Goal: Information Seeking & Learning: Learn about a topic

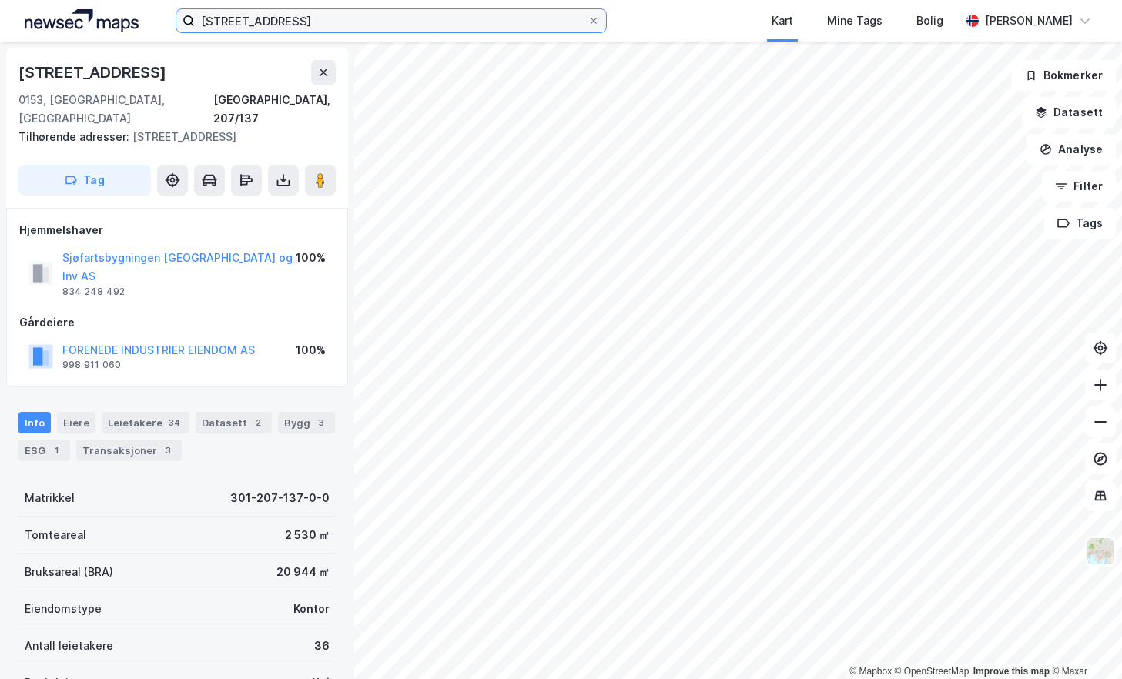
click at [307, 21] on input "[STREET_ADDRESS]" at bounding box center [391, 20] width 393 height 23
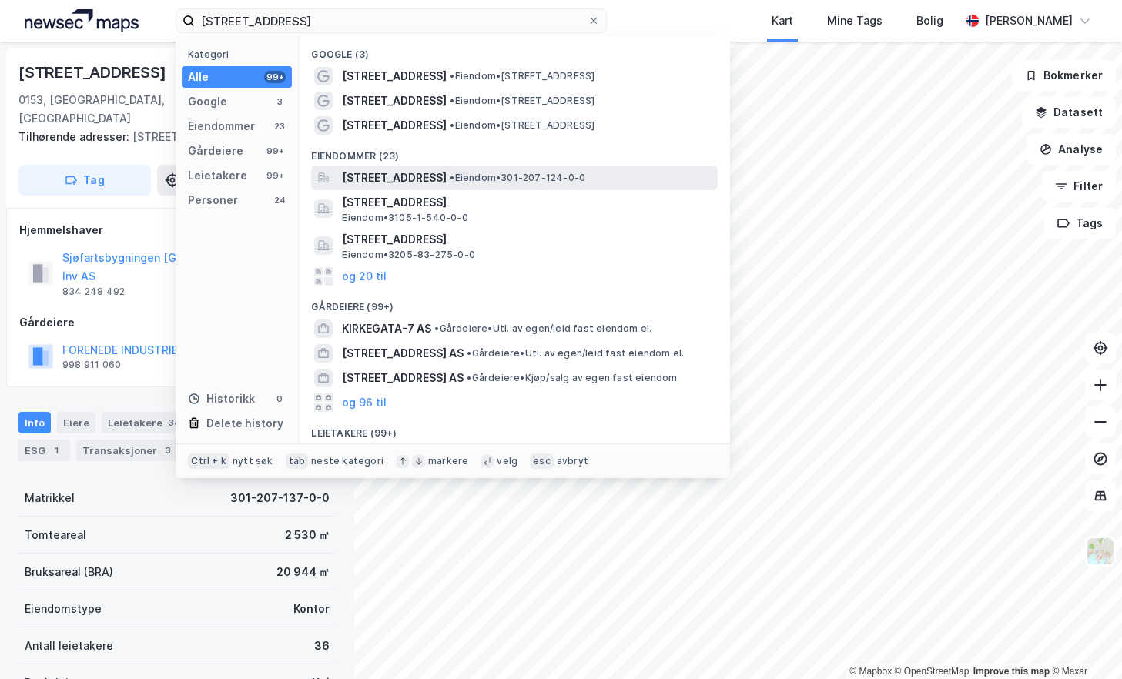
click at [447, 171] on span "[STREET_ADDRESS]" at bounding box center [394, 178] width 105 height 18
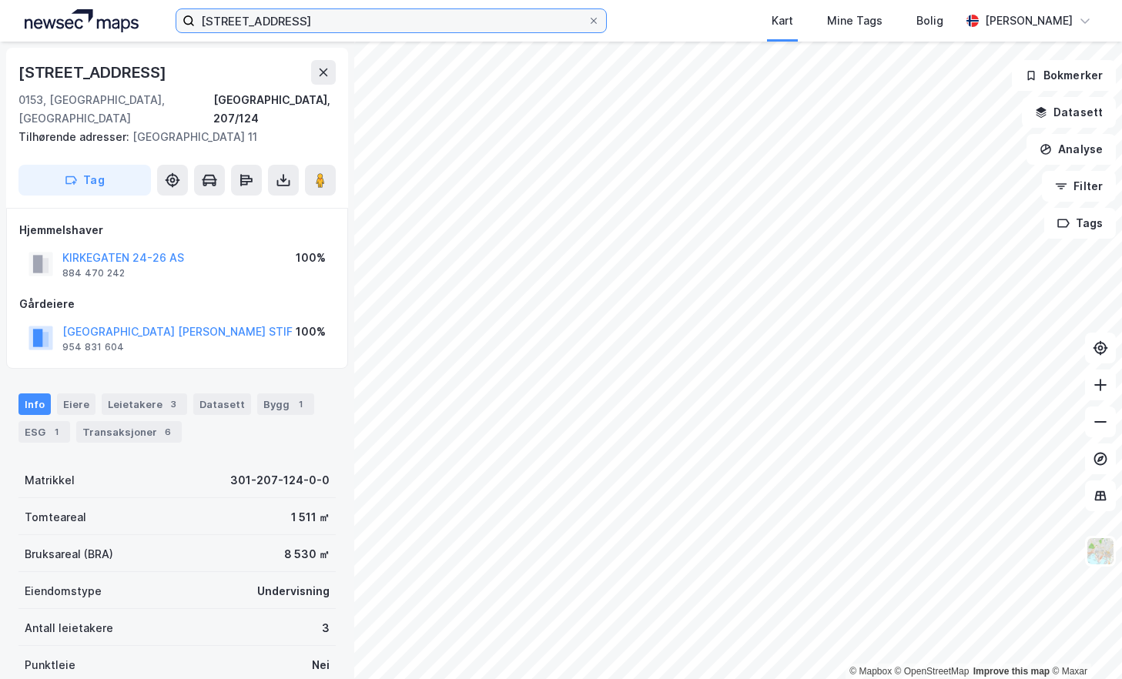
click at [308, 18] on input "[STREET_ADDRESS]" at bounding box center [391, 20] width 393 height 23
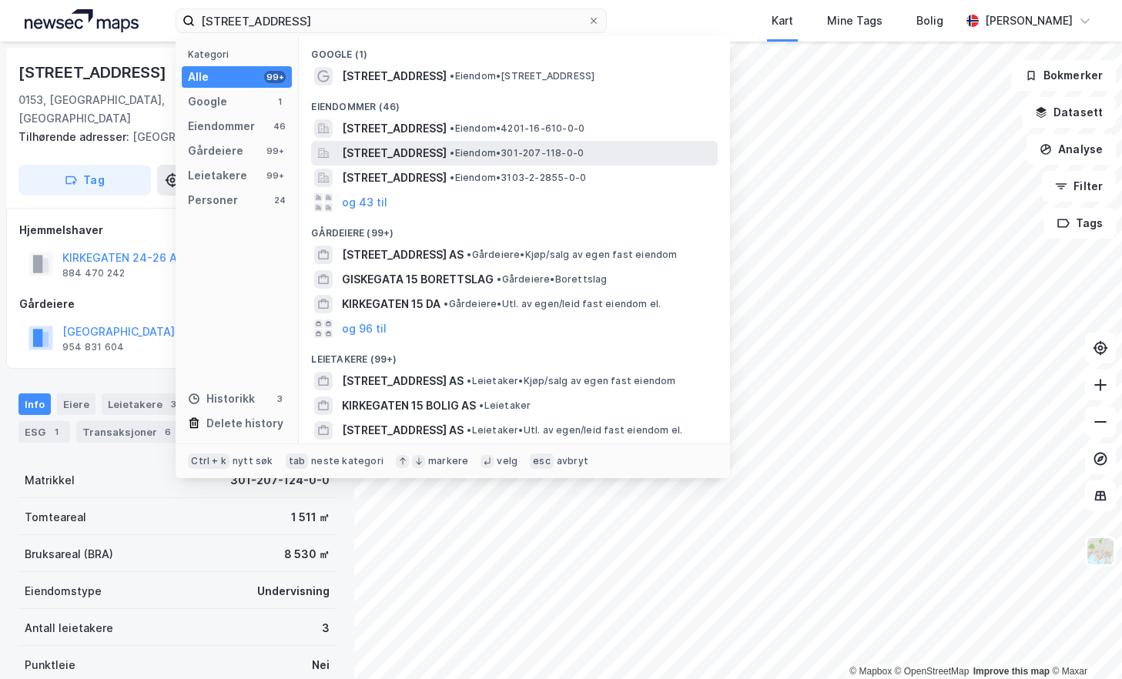
click at [447, 144] on span "[STREET_ADDRESS]" at bounding box center [394, 153] width 105 height 18
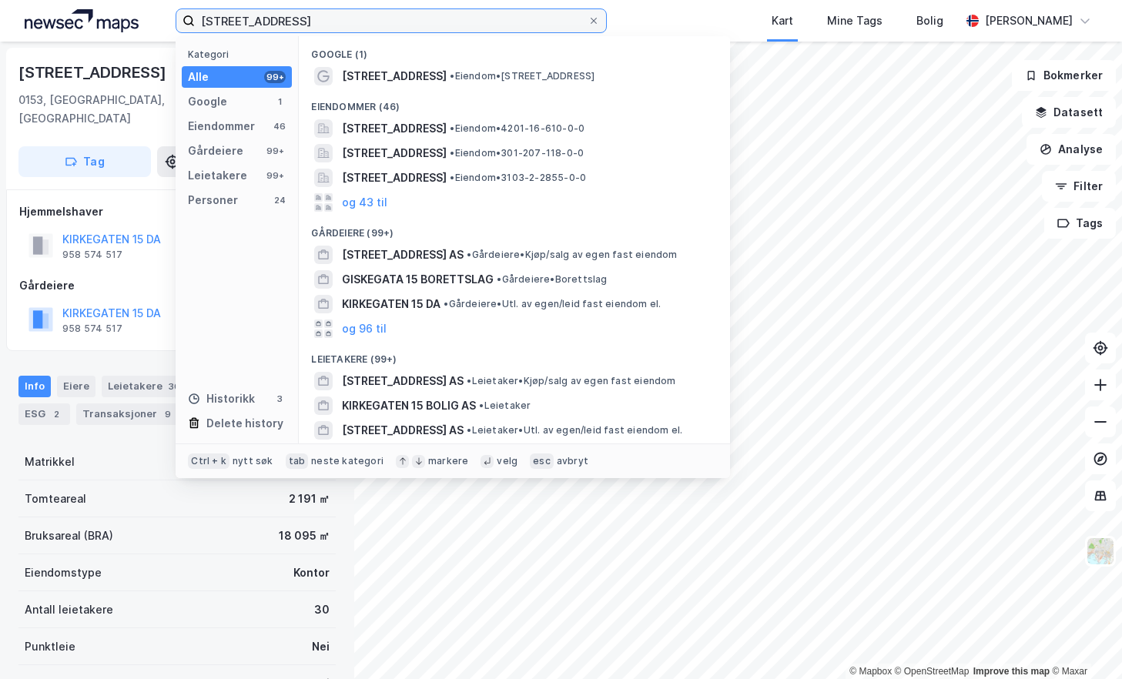
drag, startPoint x: 300, startPoint y: 24, endPoint x: 162, endPoint y: 21, distance: 137.9
click at [163, 25] on div "[STREET_ADDRESS] Kategori Alle 99+ Google 1 Eiendommer 46 Gårdeiere 99+ Leietak…" at bounding box center [561, 21] width 1122 height 42
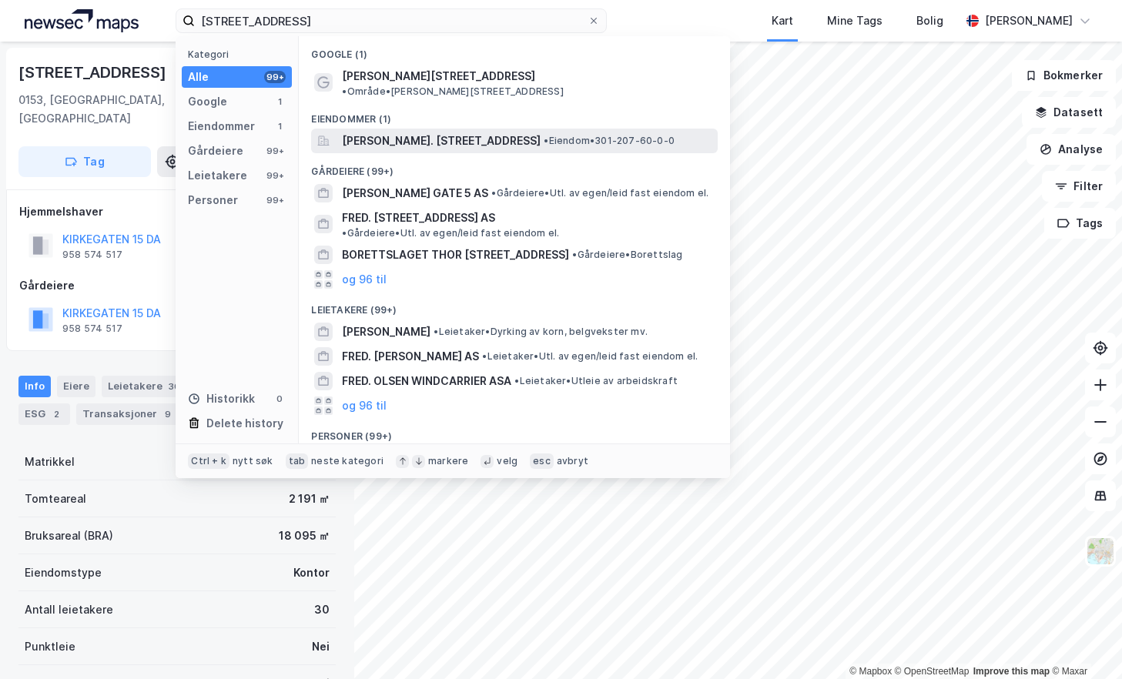
click at [539, 132] on span "[PERSON_NAME]. [STREET_ADDRESS]" at bounding box center [441, 141] width 199 height 18
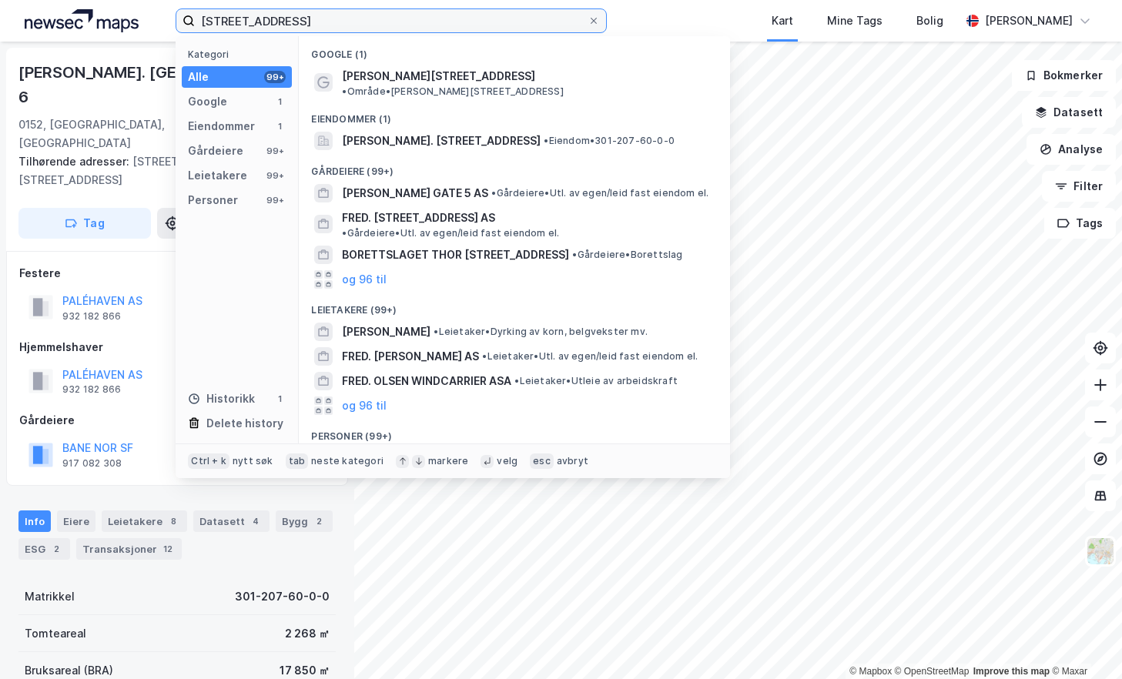
drag, startPoint x: 317, startPoint y: 22, endPoint x: 168, endPoint y: 15, distance: 149.6
click at [169, 17] on div "[STREET_ADDRESS] Kategori Alle 99+ Google 1 Eiendommer 1 Gårdeiere 99+ Leietake…" at bounding box center [561, 21] width 1122 height 42
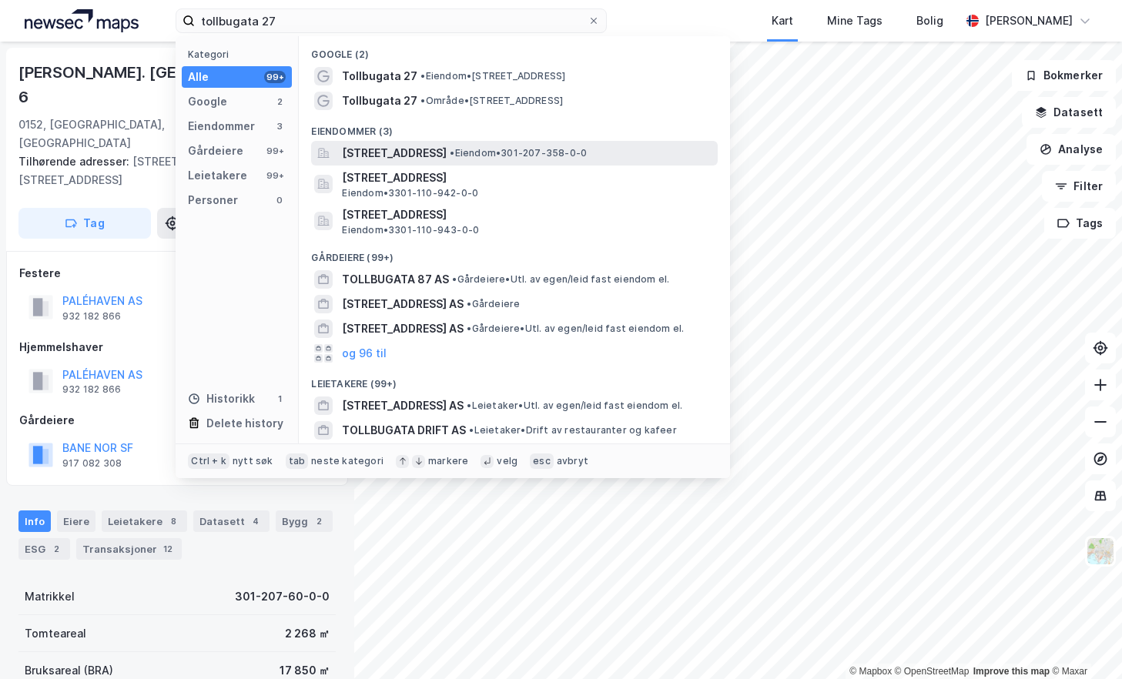
click at [442, 157] on span "[STREET_ADDRESS]" at bounding box center [394, 153] width 105 height 18
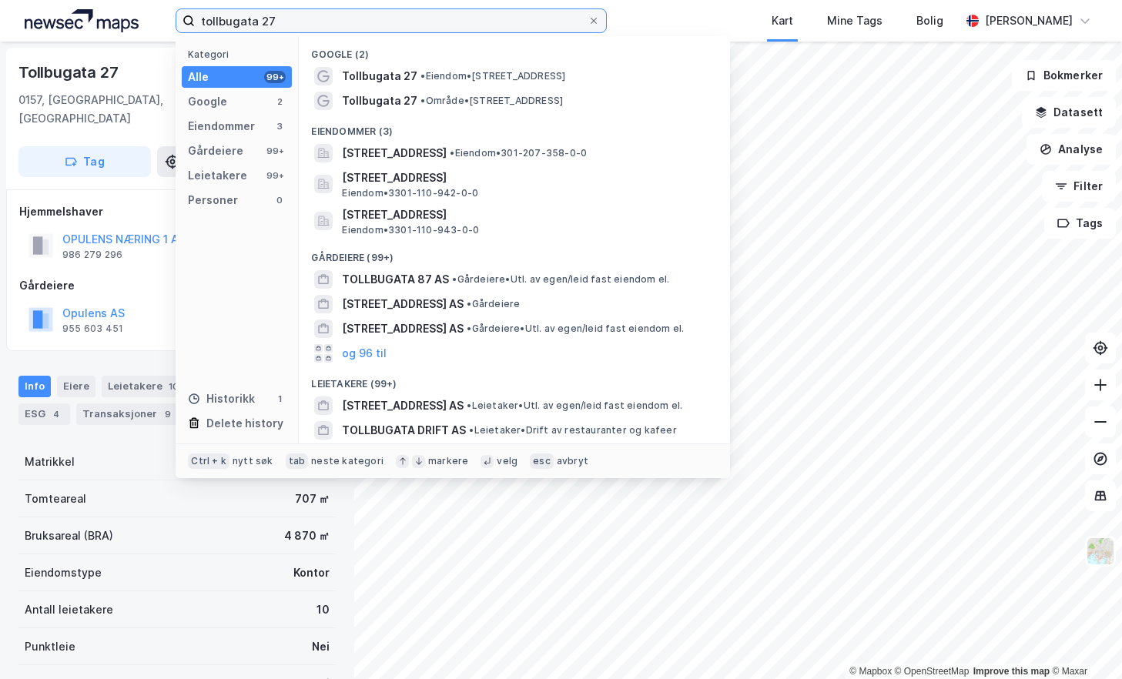
drag, startPoint x: 326, startPoint y: 19, endPoint x: 171, endPoint y: 18, distance: 154.8
click at [171, 18] on div "tollbugata 27 Kategori Alle 99+ Google 2 Eiendommer 3 Gårdeiere 99+ Leietakere …" at bounding box center [561, 21] width 1122 height 42
click at [323, 22] on input "tollbugata 27" at bounding box center [391, 20] width 393 height 23
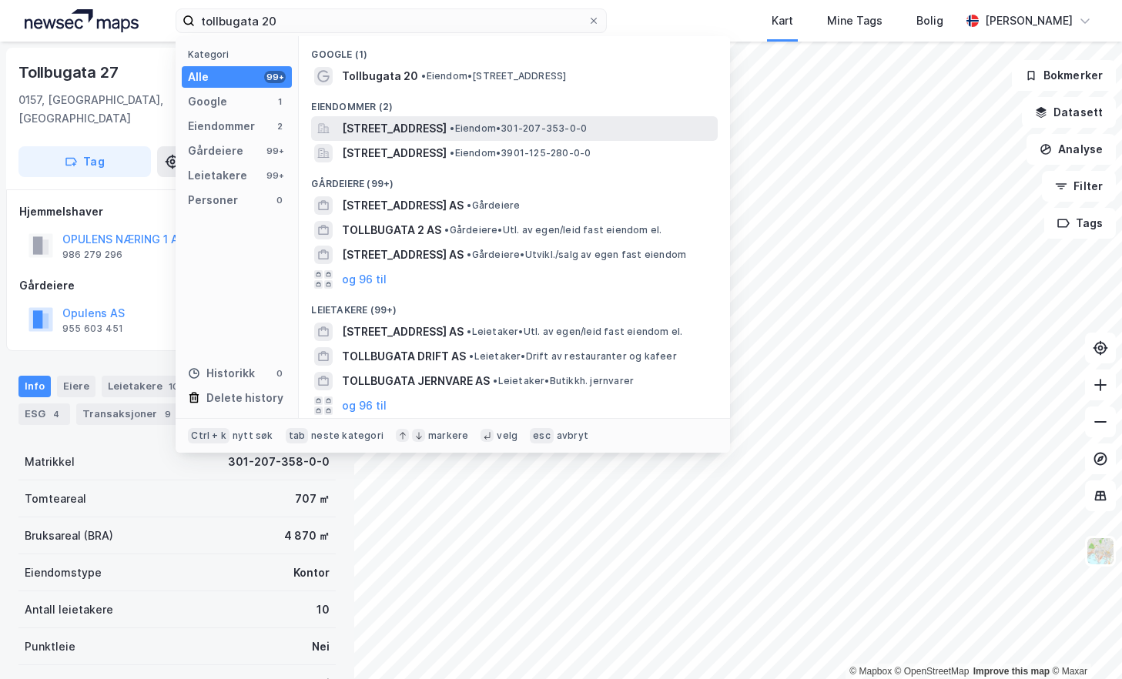
click at [443, 121] on span "[STREET_ADDRESS]" at bounding box center [394, 128] width 105 height 18
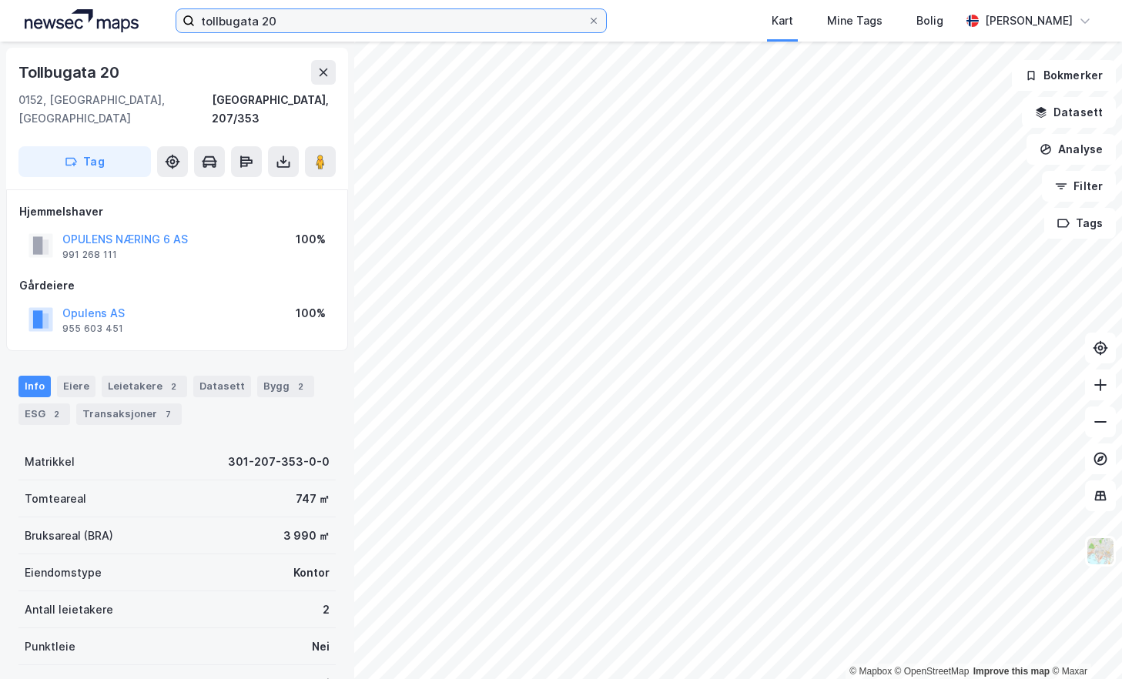
click at [297, 23] on input "tollbugata 20" at bounding box center [391, 20] width 393 height 23
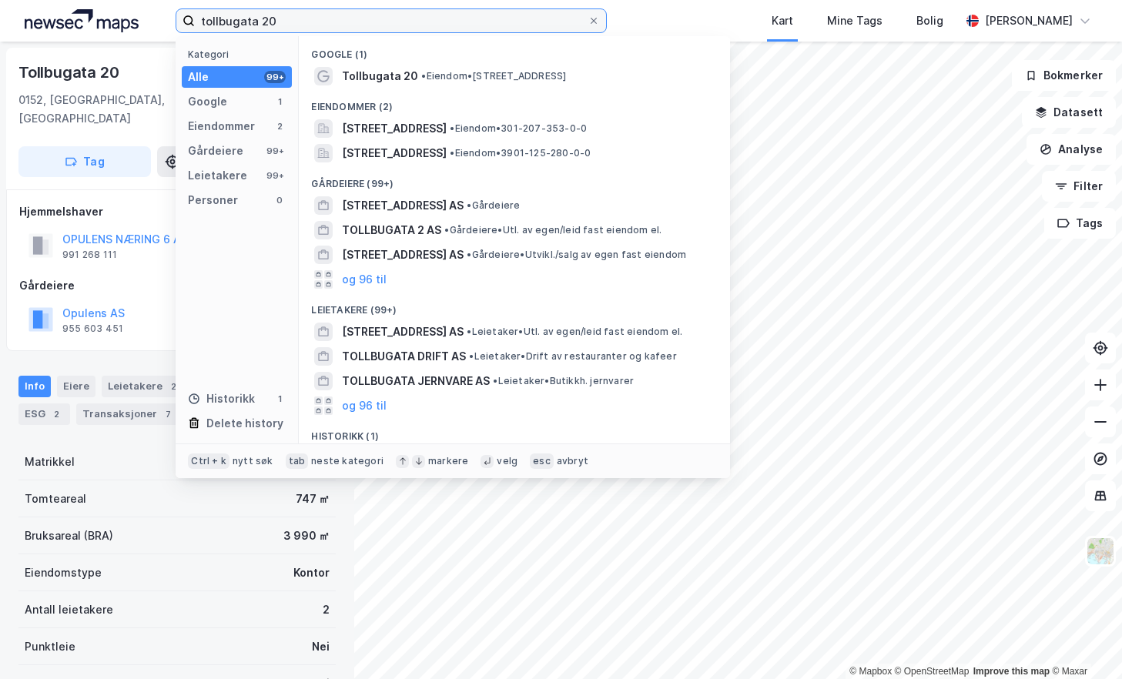
click at [297, 23] on input "tollbugata 20" at bounding box center [391, 20] width 393 height 23
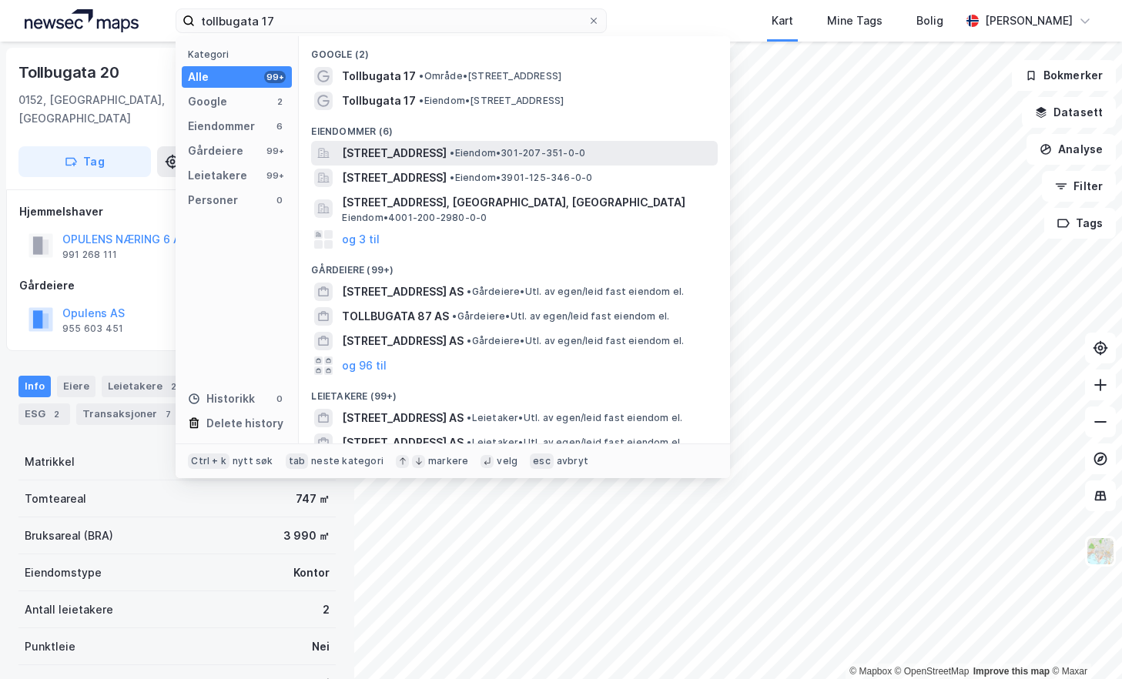
click at [408, 155] on span "[STREET_ADDRESS]" at bounding box center [394, 153] width 105 height 18
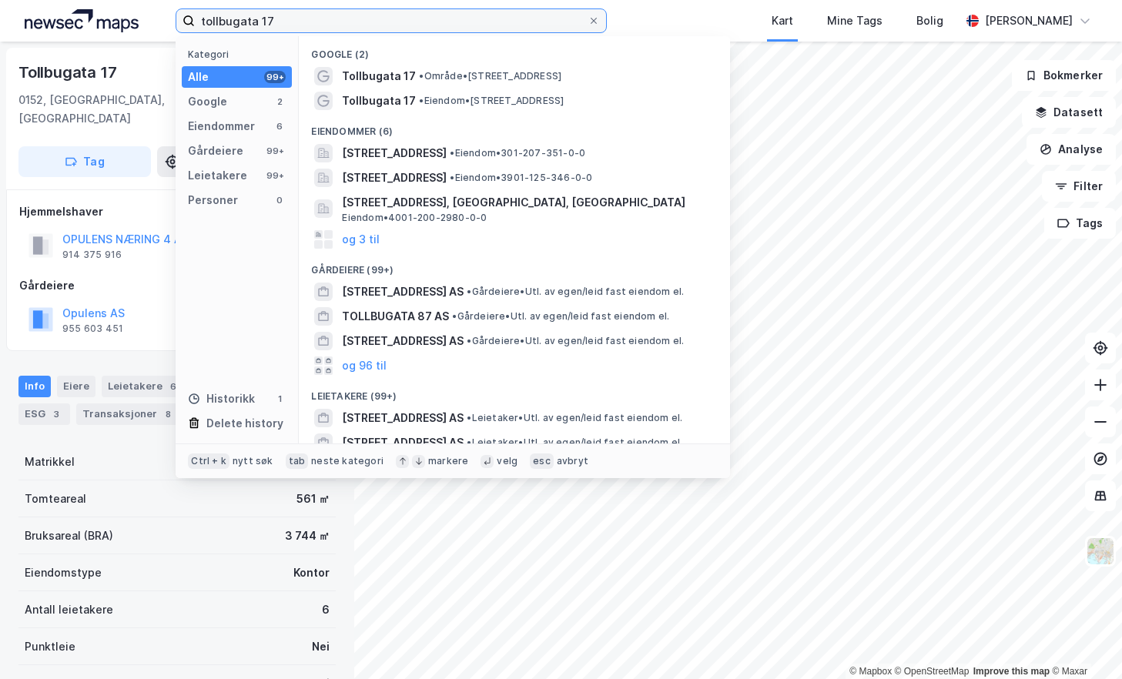
drag, startPoint x: 322, startPoint y: 21, endPoint x: 177, endPoint y: 25, distance: 144.9
click at [177, 25] on label "tollbugata 17" at bounding box center [391, 20] width 431 height 25
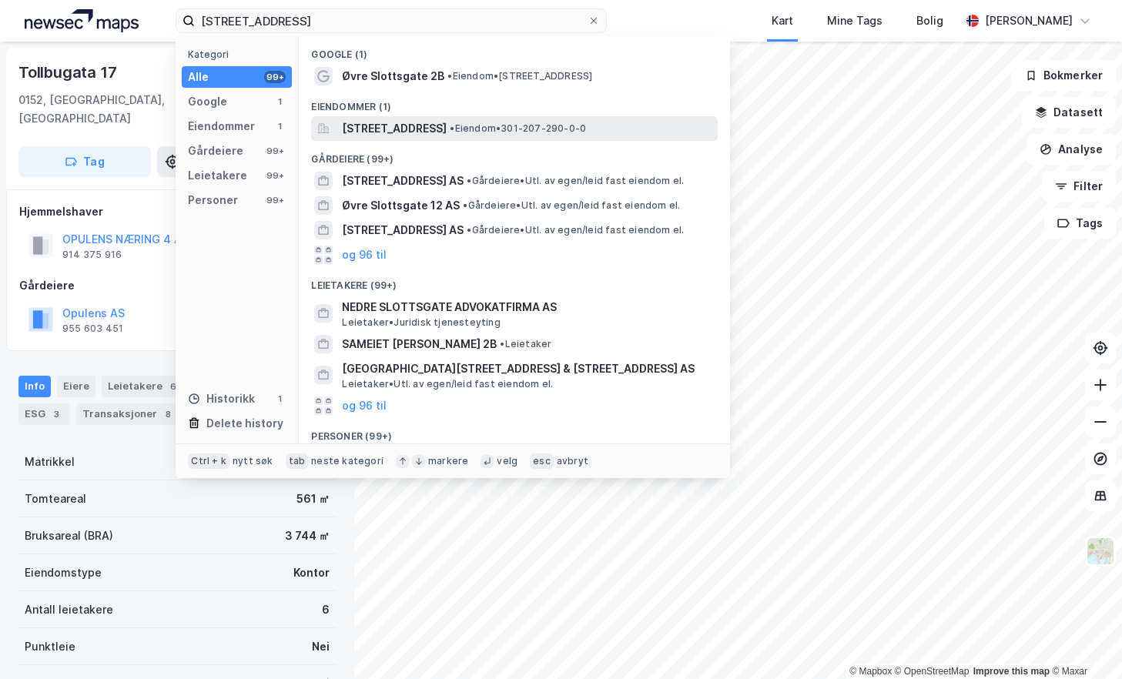
click at [447, 126] on span "[STREET_ADDRESS]" at bounding box center [394, 128] width 105 height 18
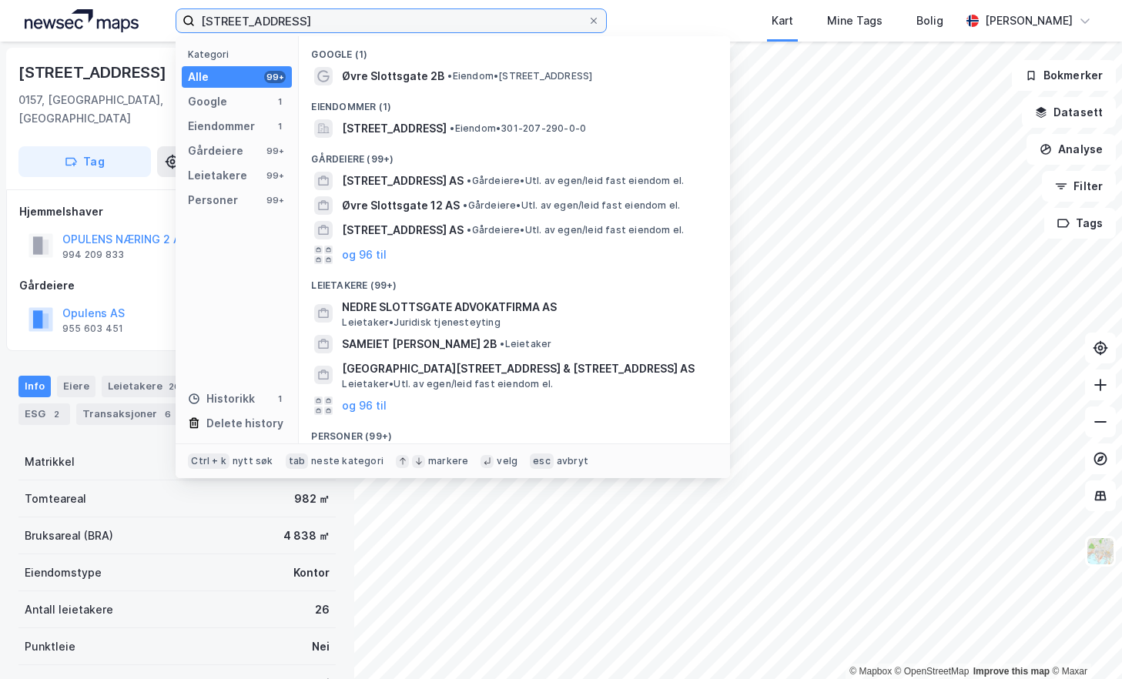
drag, startPoint x: 298, startPoint y: 27, endPoint x: 173, endPoint y: 28, distance: 125.6
click at [173, 28] on div "[STREET_ADDRESS] Kategori Alle 99+ Google 1 Eiendommer 1 Gårdeiere 99+ Leietake…" at bounding box center [561, 21] width 1122 height 42
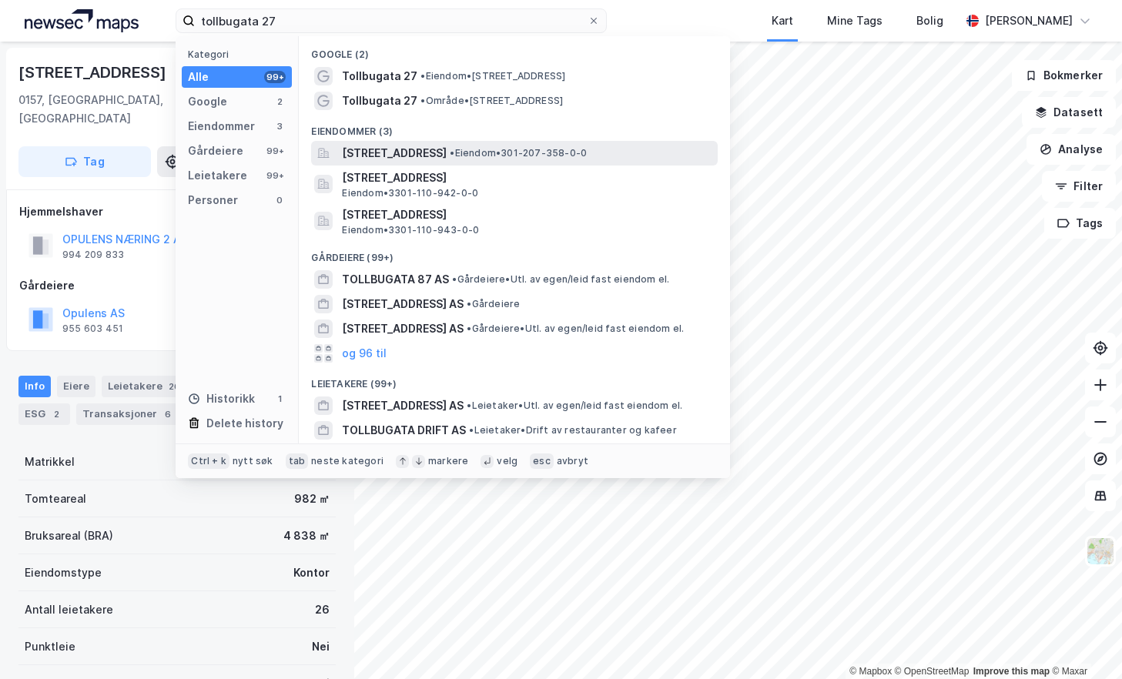
click at [447, 146] on span "[STREET_ADDRESS]" at bounding box center [394, 153] width 105 height 18
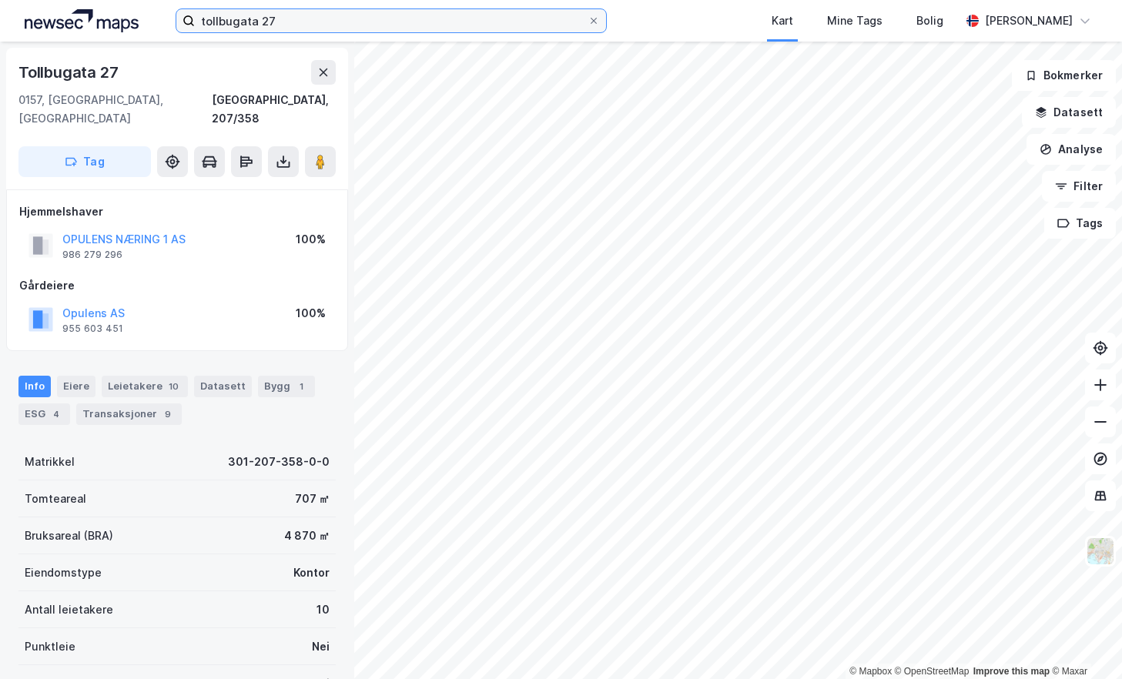
click at [291, 19] on input "tollbugata 27" at bounding box center [391, 20] width 393 height 23
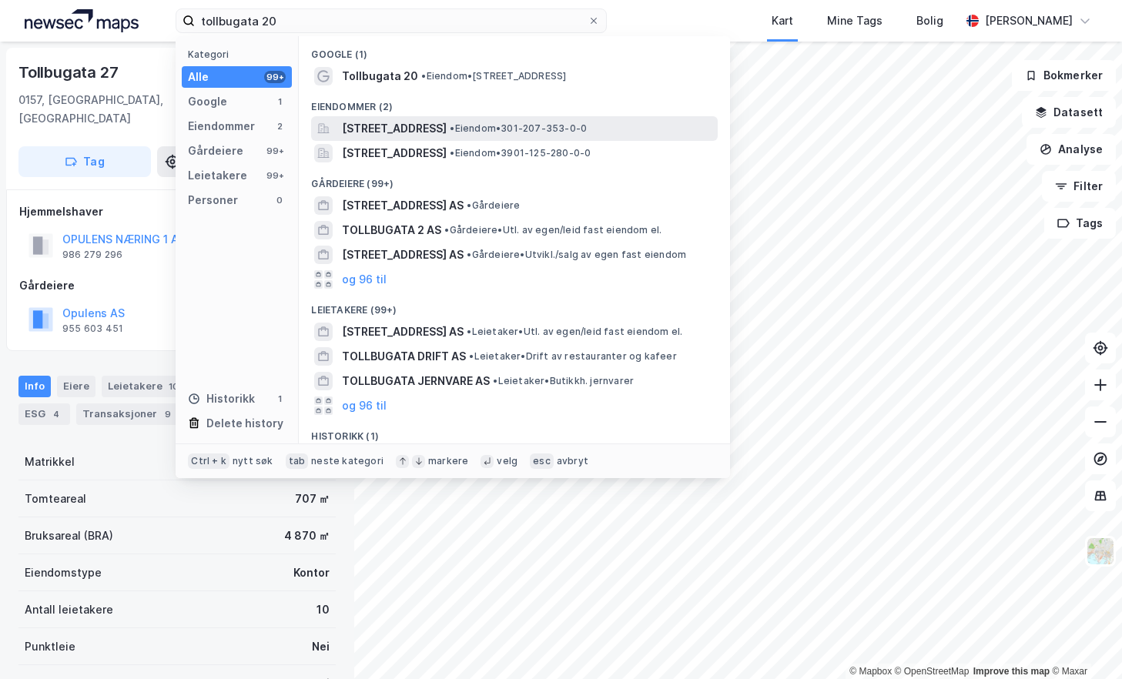
click at [426, 120] on span "[STREET_ADDRESS]" at bounding box center [394, 128] width 105 height 18
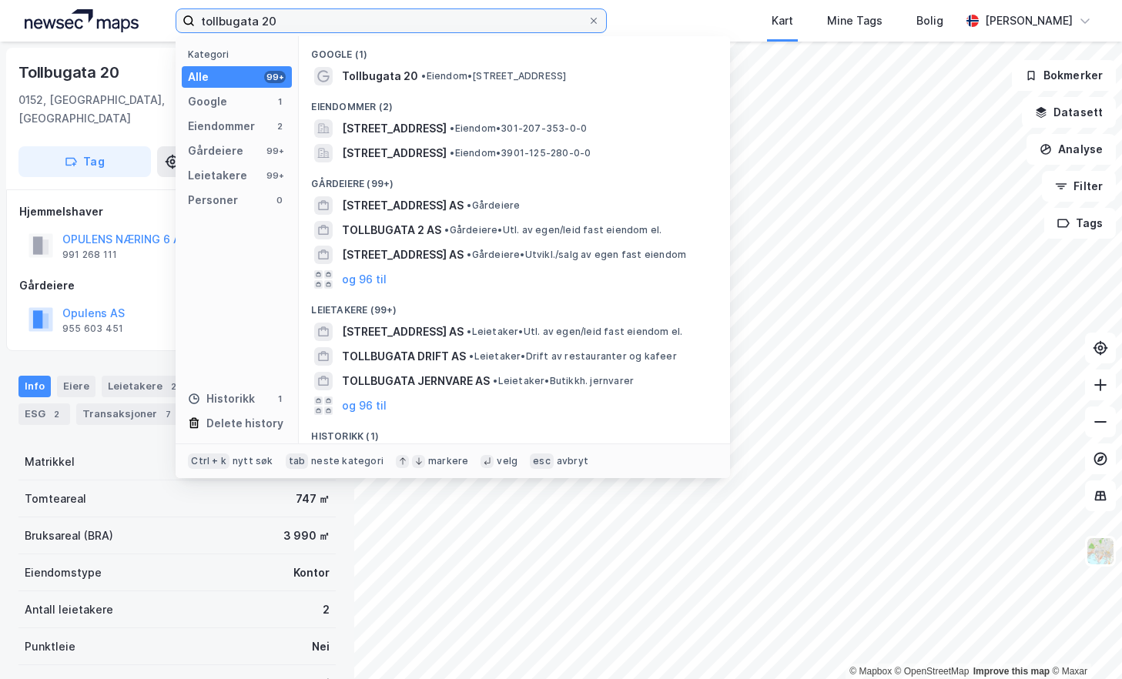
click at [290, 19] on input "tollbugata 20" at bounding box center [391, 20] width 393 height 23
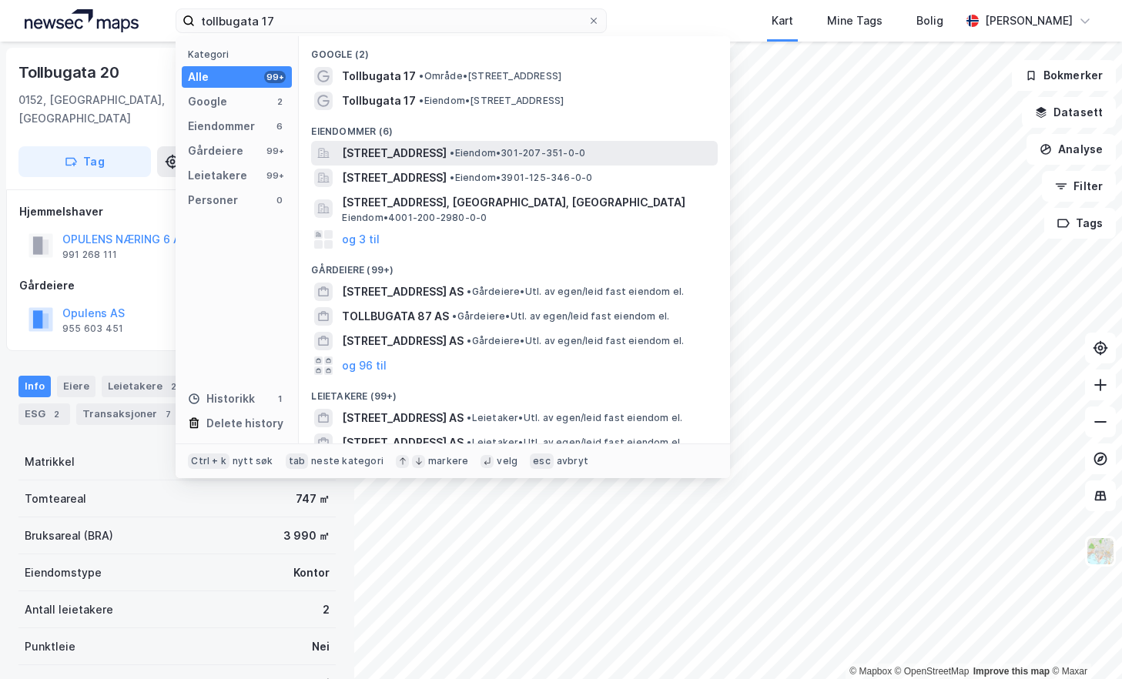
click at [447, 158] on span "[STREET_ADDRESS]" at bounding box center [394, 153] width 105 height 18
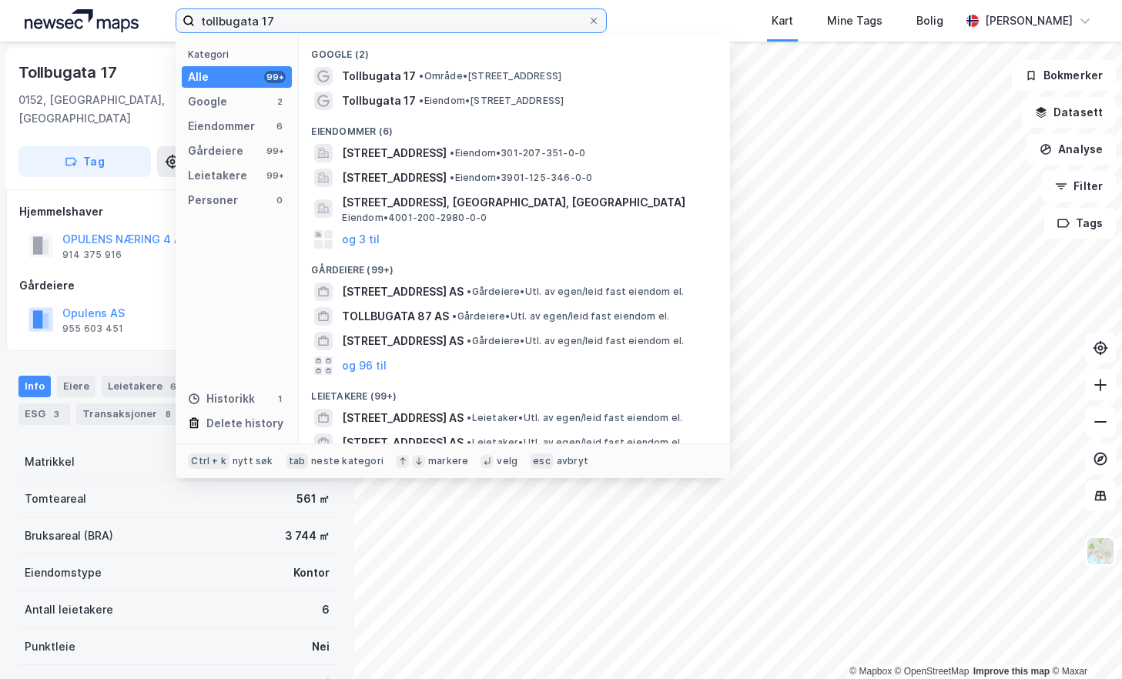
drag, startPoint x: 310, startPoint y: 22, endPoint x: 135, endPoint y: 24, distance: 174.9
click at [119, 20] on div "tollbugata 17 Kategori Alle 99+ Google 2 Eiendommer 6 Gårdeiere 99+ Leietakere …" at bounding box center [561, 21] width 1122 height 42
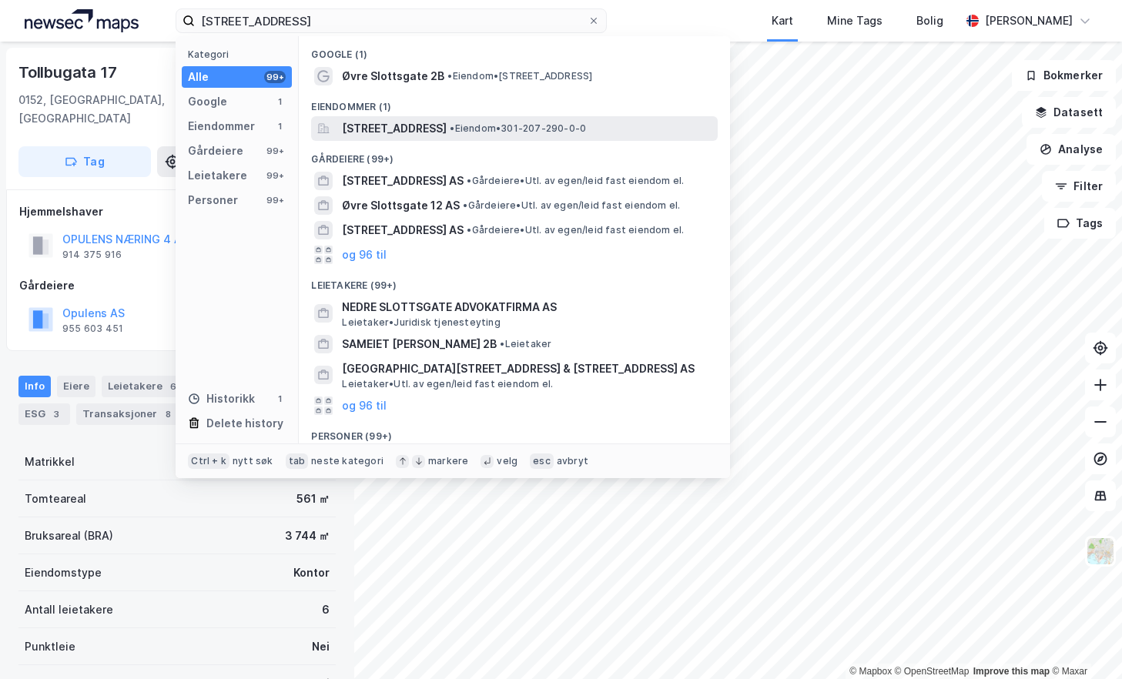
click at [447, 123] on span "[STREET_ADDRESS]" at bounding box center [394, 128] width 105 height 18
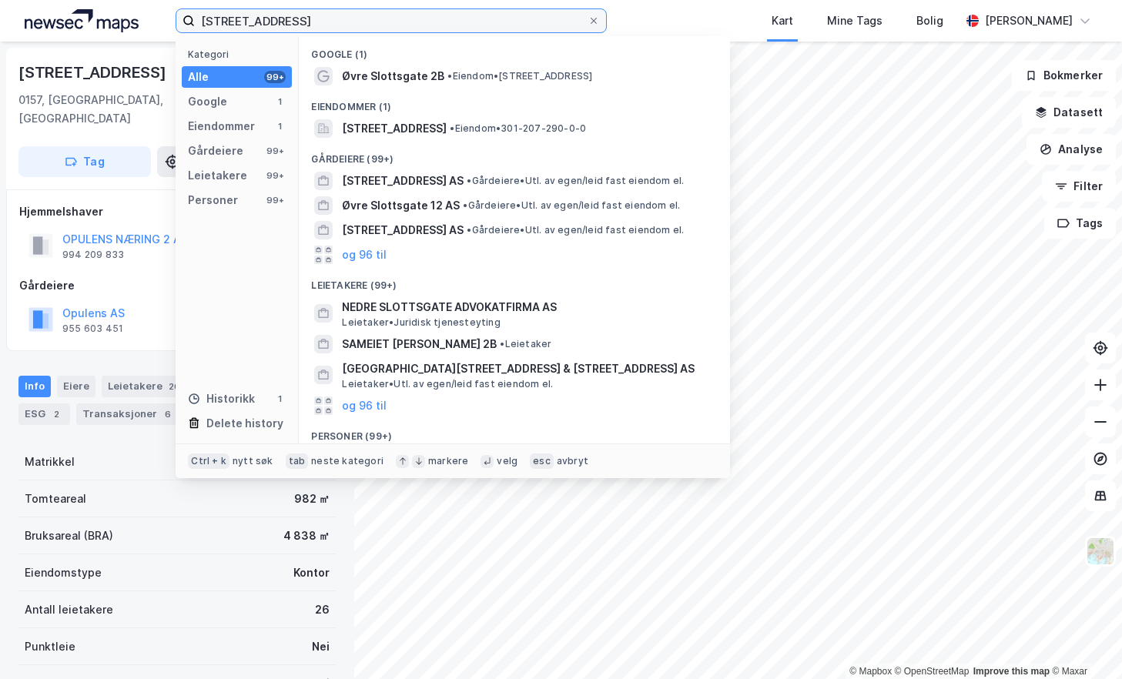
drag, startPoint x: 310, startPoint y: 14, endPoint x: 119, endPoint y: 9, distance: 191.1
click at [119, 9] on div "[STREET_ADDRESS] Kategori Alle 99+ Google 1 Eiendommer 1 Gårdeiere 99+ Leietake…" at bounding box center [561, 21] width 1122 height 42
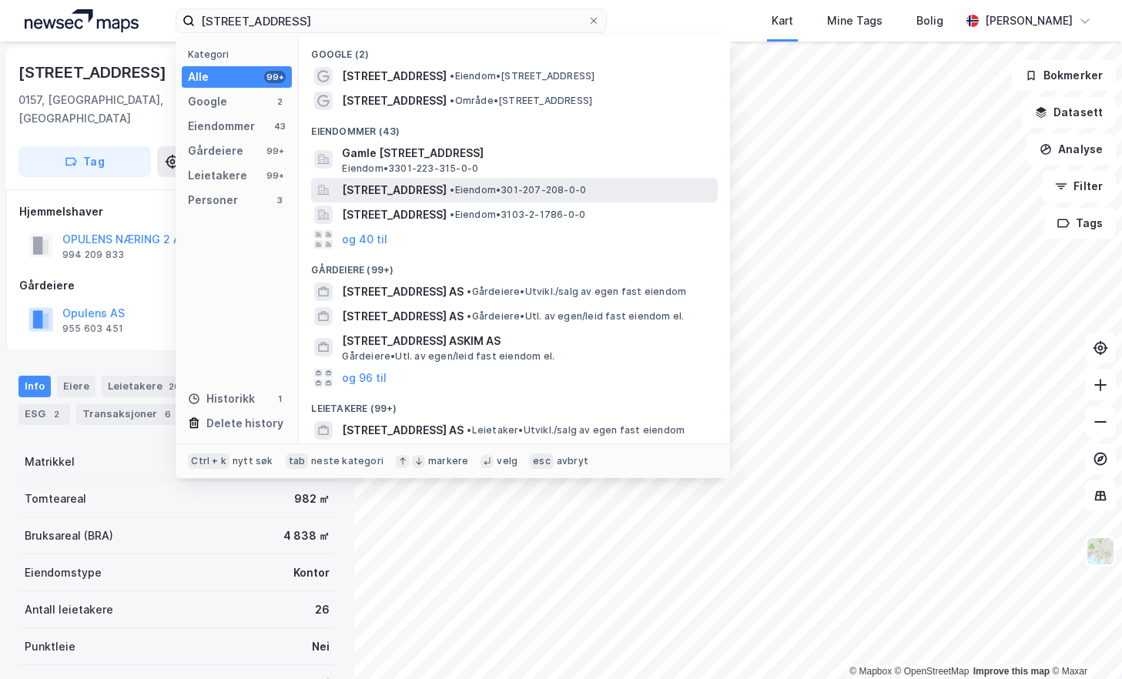
click at [512, 179] on div "[STREET_ADDRESS] • Eiendom • 301-207-208-0-0" at bounding box center [514, 190] width 407 height 25
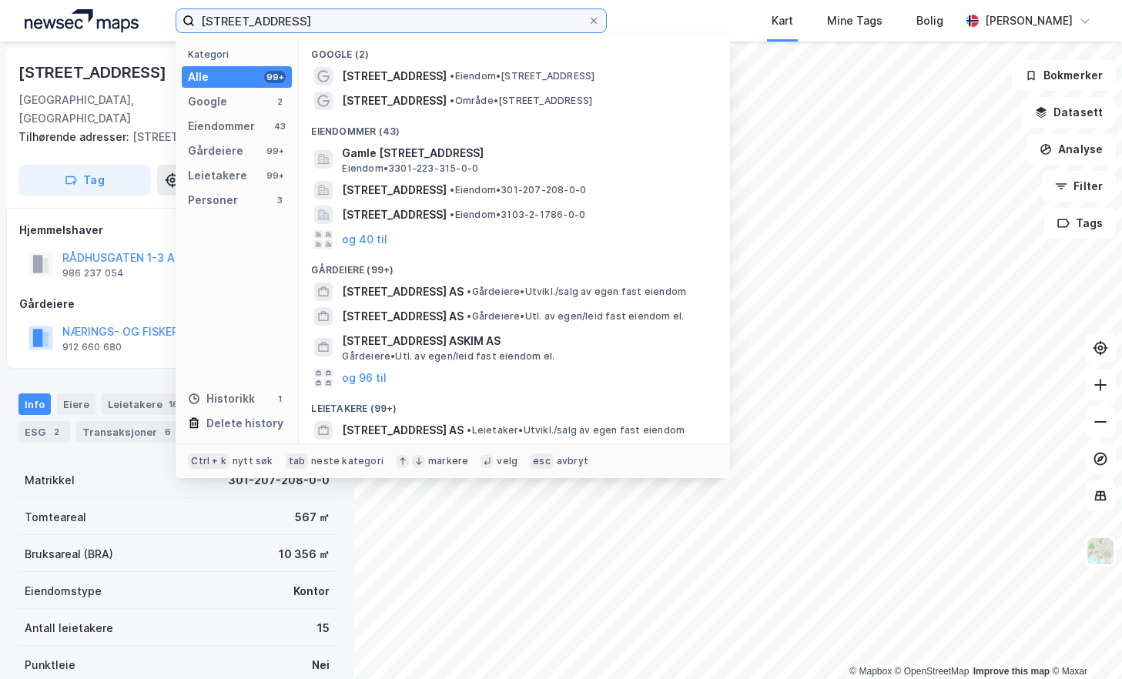
drag, startPoint x: 288, startPoint y: 16, endPoint x: 136, endPoint y: 21, distance: 152.6
click at [136, 21] on div "[STREET_ADDRESS] Kategori Alle 99+ Google 2 Eiendommer 43 Gårdeiere 99+ Leietak…" at bounding box center [561, 21] width 1122 height 42
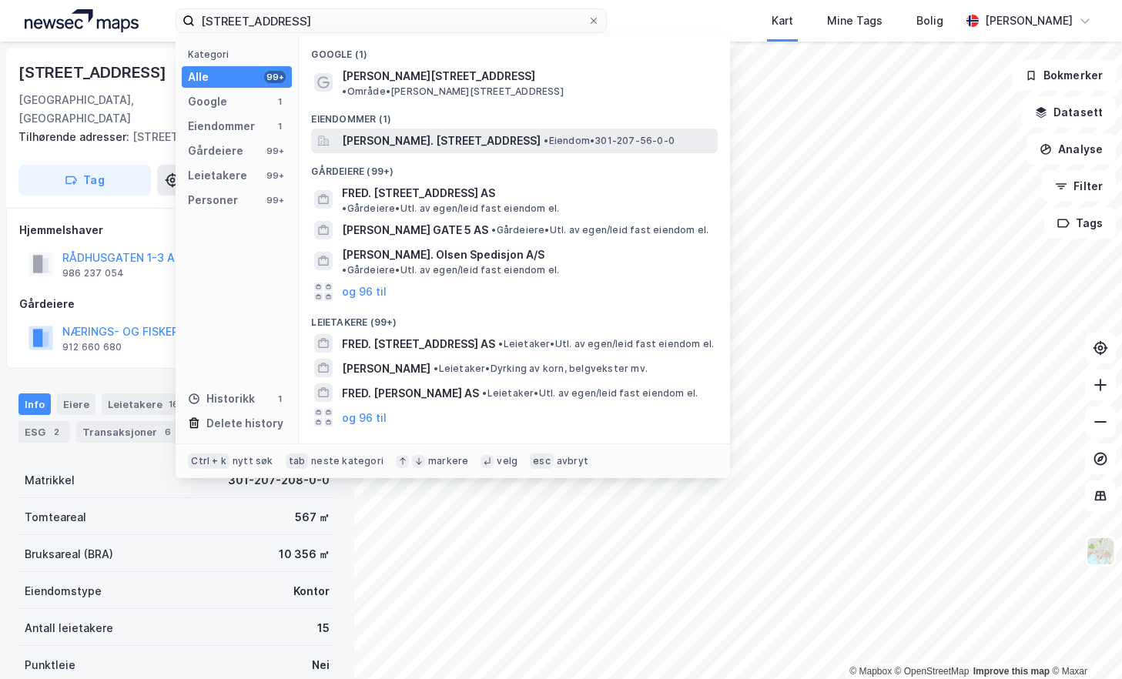
click at [469, 132] on span "[PERSON_NAME]. [STREET_ADDRESS]" at bounding box center [441, 141] width 199 height 18
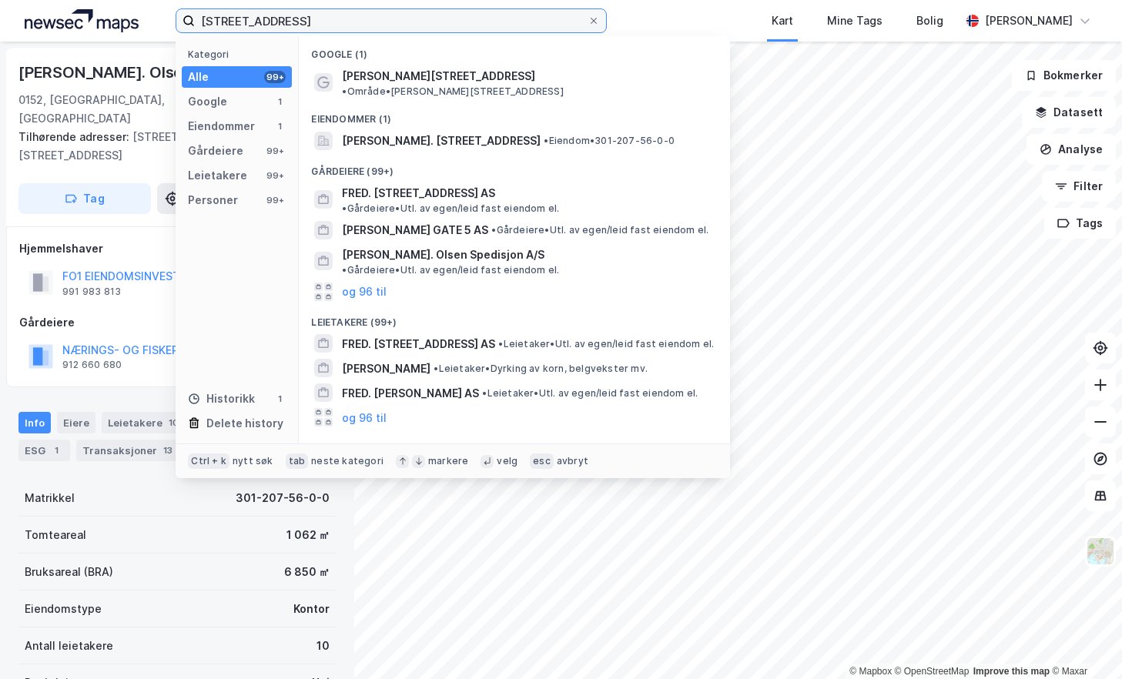
drag, startPoint x: 327, startPoint y: 15, endPoint x: 158, endPoint y: 20, distance: 168.8
click at [158, 20] on div "fred. olsens gate 1 Kategori Alle 99+ Google 1 Eiendommer 1 Gårdeiere 99+ Leiet…" at bounding box center [561, 21] width 1122 height 42
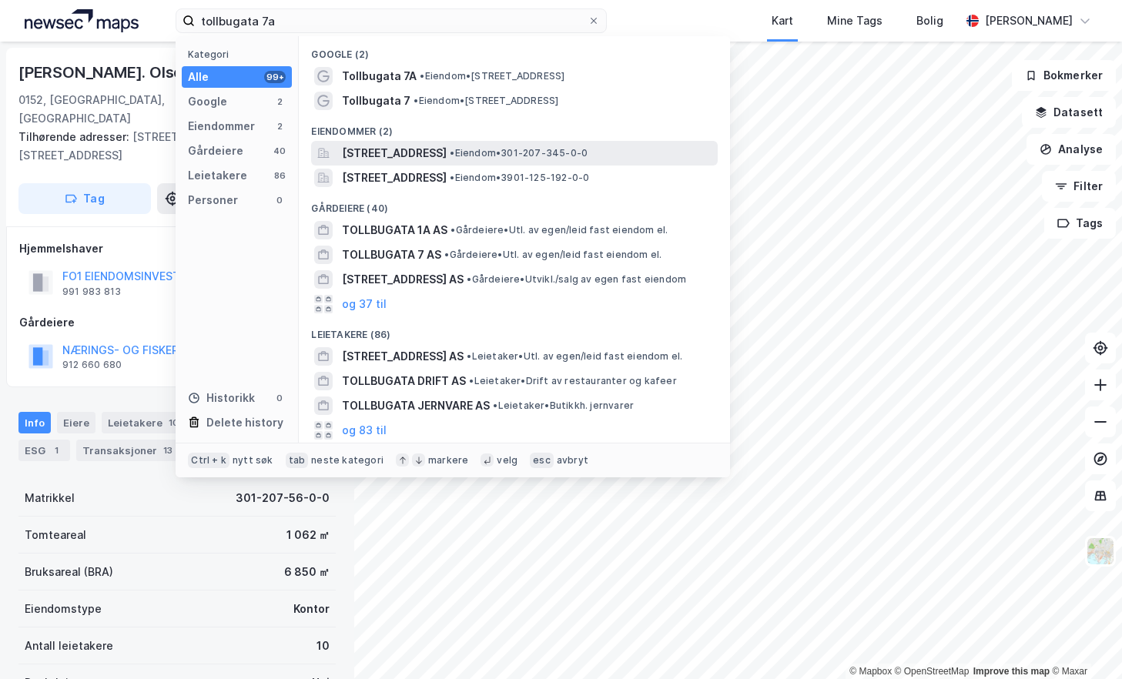
click at [401, 148] on span "[STREET_ADDRESS]" at bounding box center [394, 153] width 105 height 18
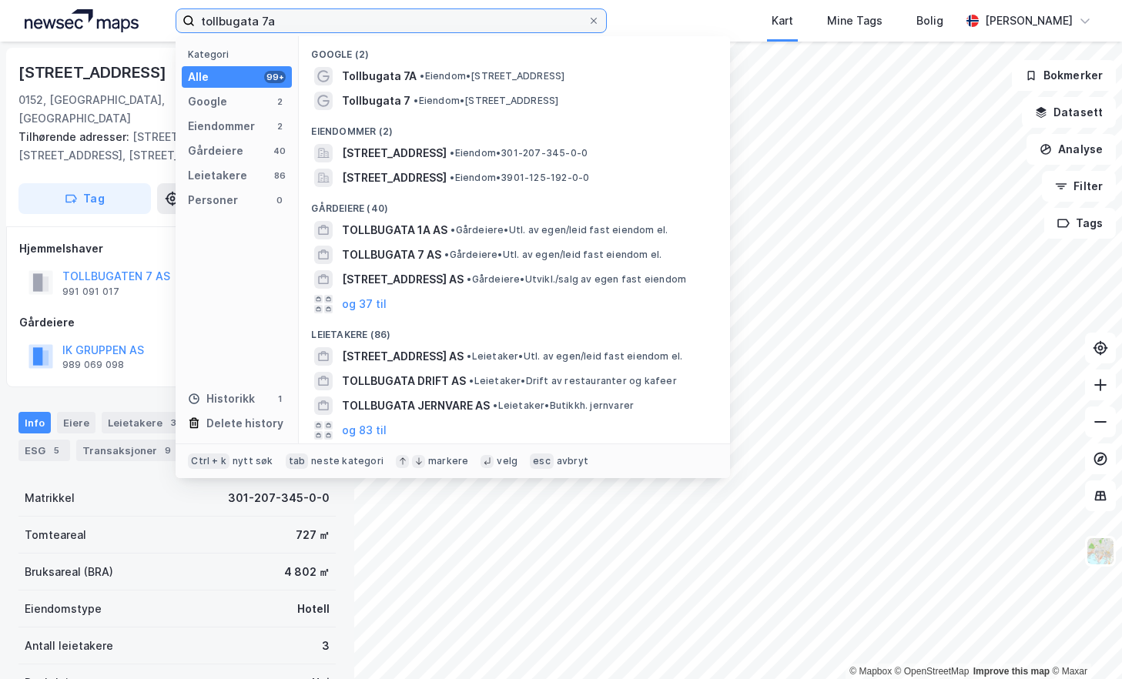
click at [330, 21] on input "tollbugata 7a" at bounding box center [391, 20] width 393 height 23
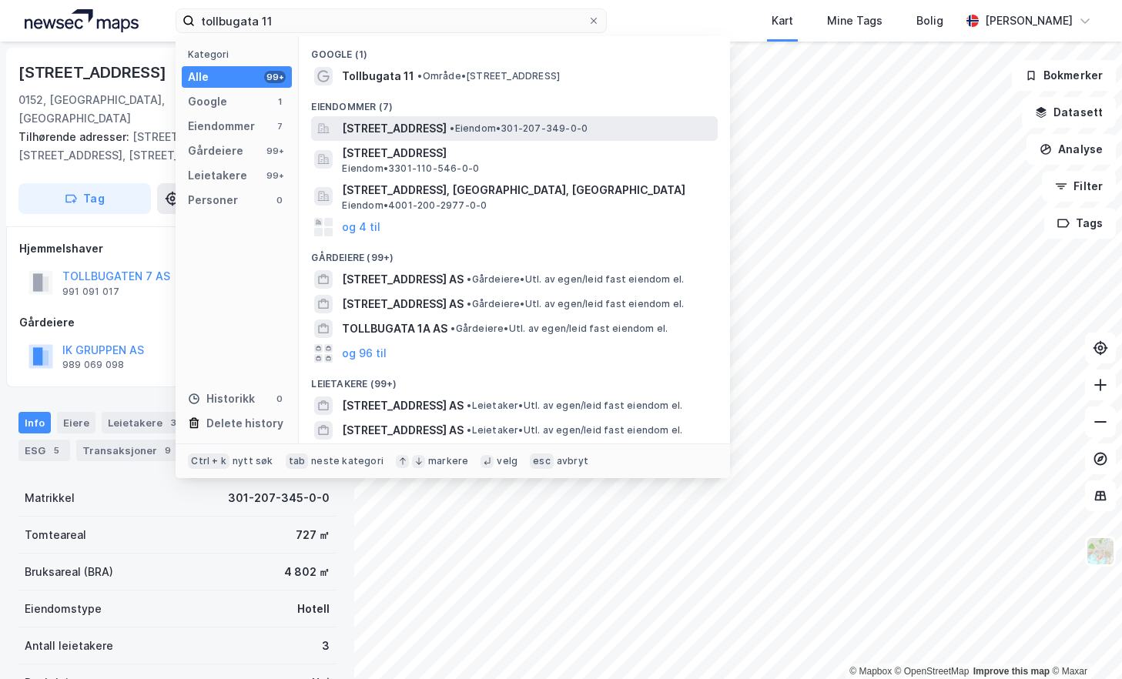
click at [447, 127] on span "[STREET_ADDRESS]" at bounding box center [394, 128] width 105 height 18
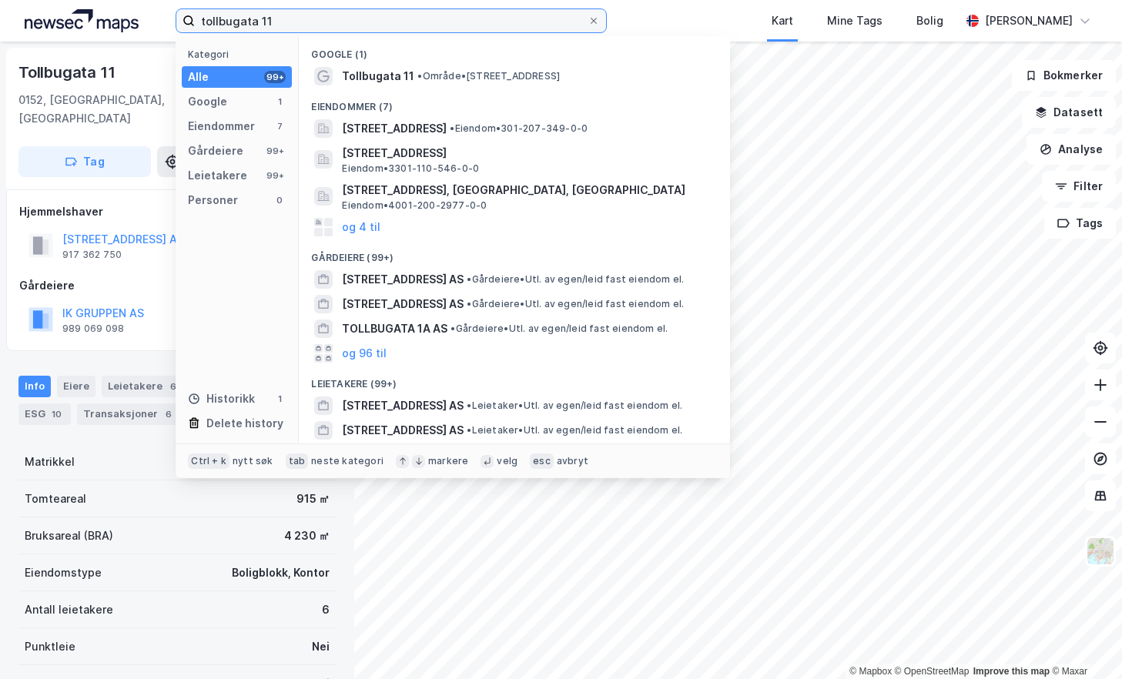
drag, startPoint x: 309, startPoint y: 22, endPoint x: 60, endPoint y: 18, distance: 248.8
click at [60, 18] on div "tollbugata 11 Kategori Alle 99+ Google 1 Eiendommer 7 Gårdeiere 99+ Leietakere …" at bounding box center [561, 21] width 1122 height 42
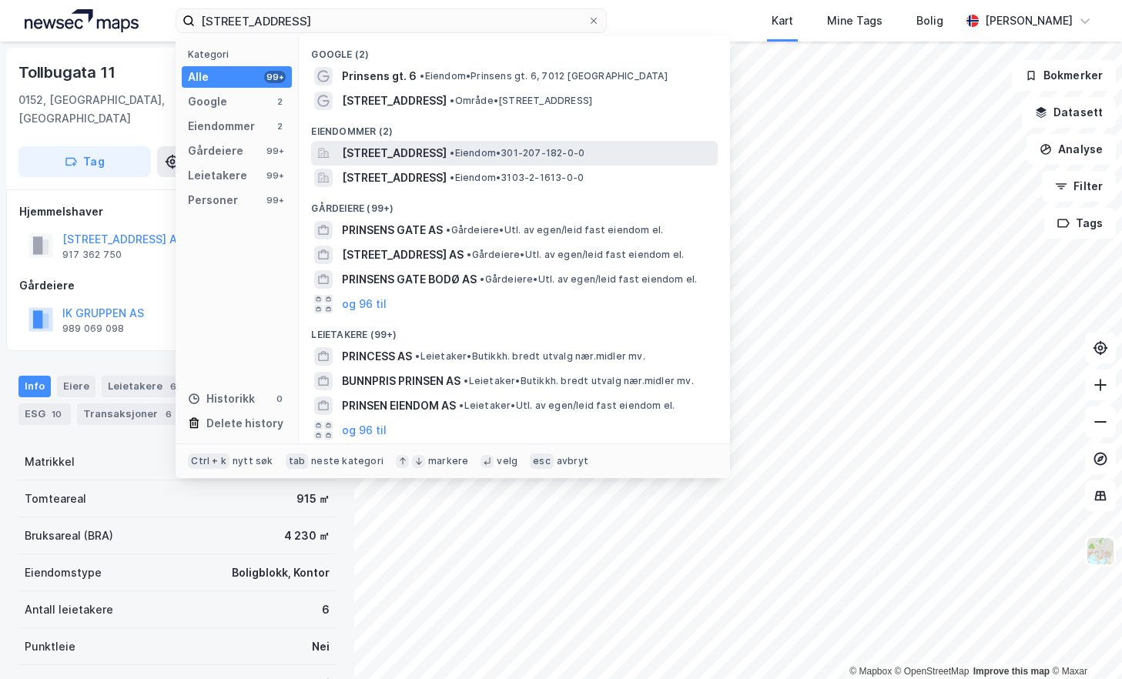
click at [411, 149] on span "[STREET_ADDRESS]" at bounding box center [394, 153] width 105 height 18
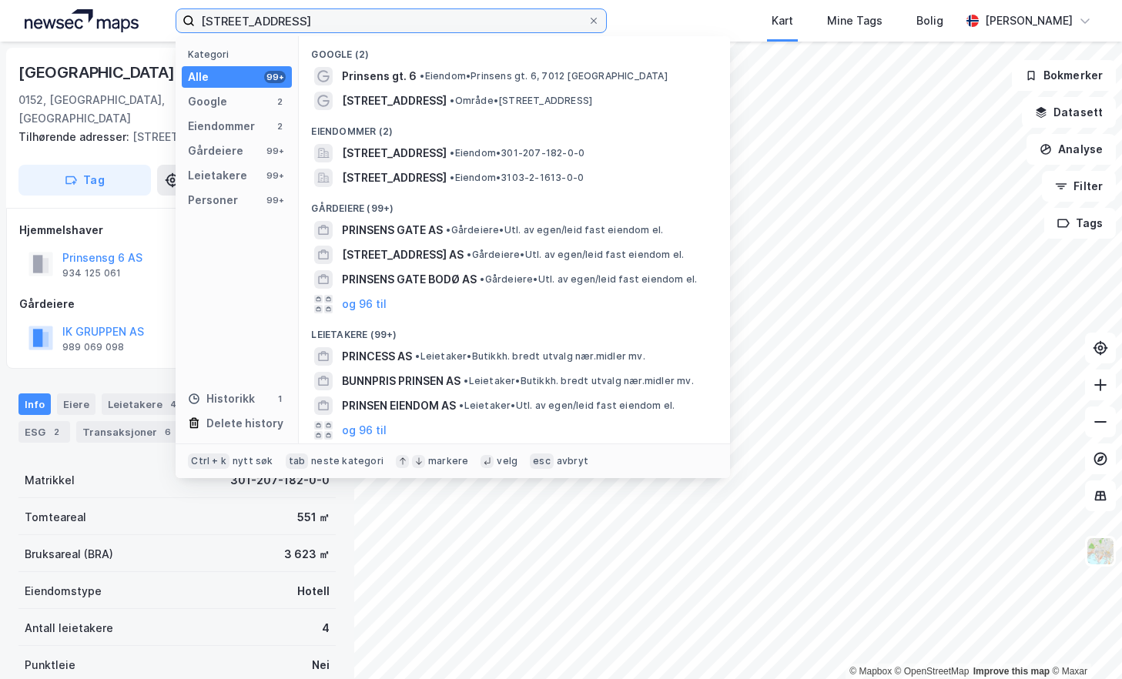
drag, startPoint x: 322, startPoint y: 27, endPoint x: 206, endPoint y: 19, distance: 116.6
click at [191, 18] on label "[STREET_ADDRESS]" at bounding box center [391, 20] width 431 height 25
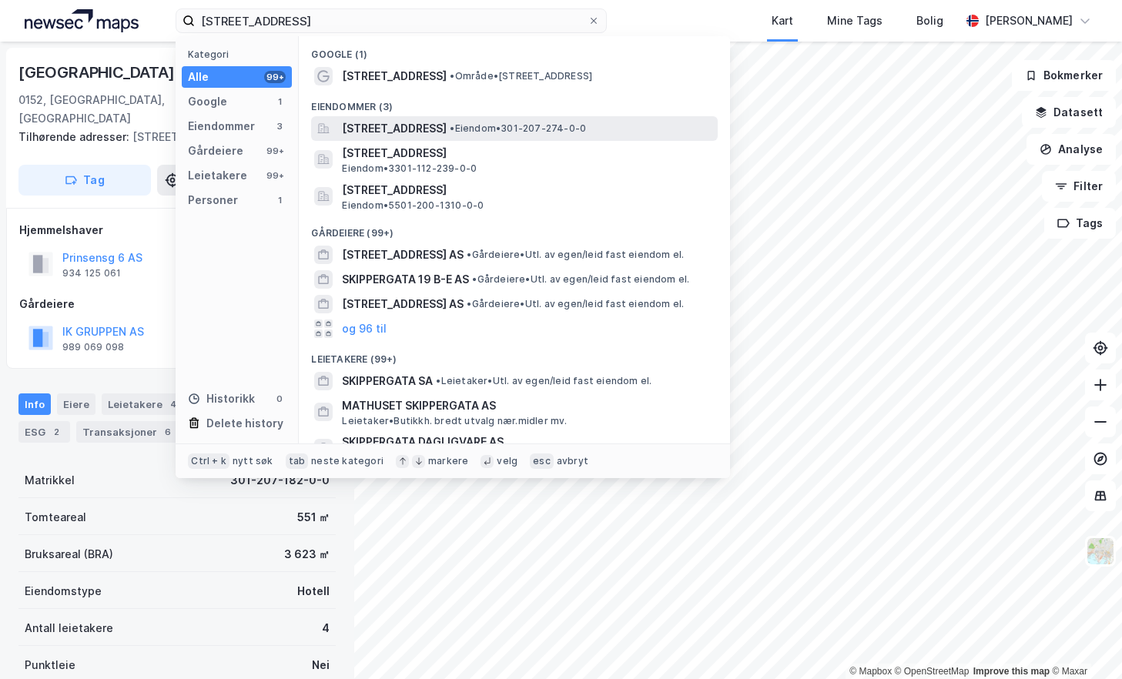
click at [447, 129] on span "[STREET_ADDRESS]" at bounding box center [394, 128] width 105 height 18
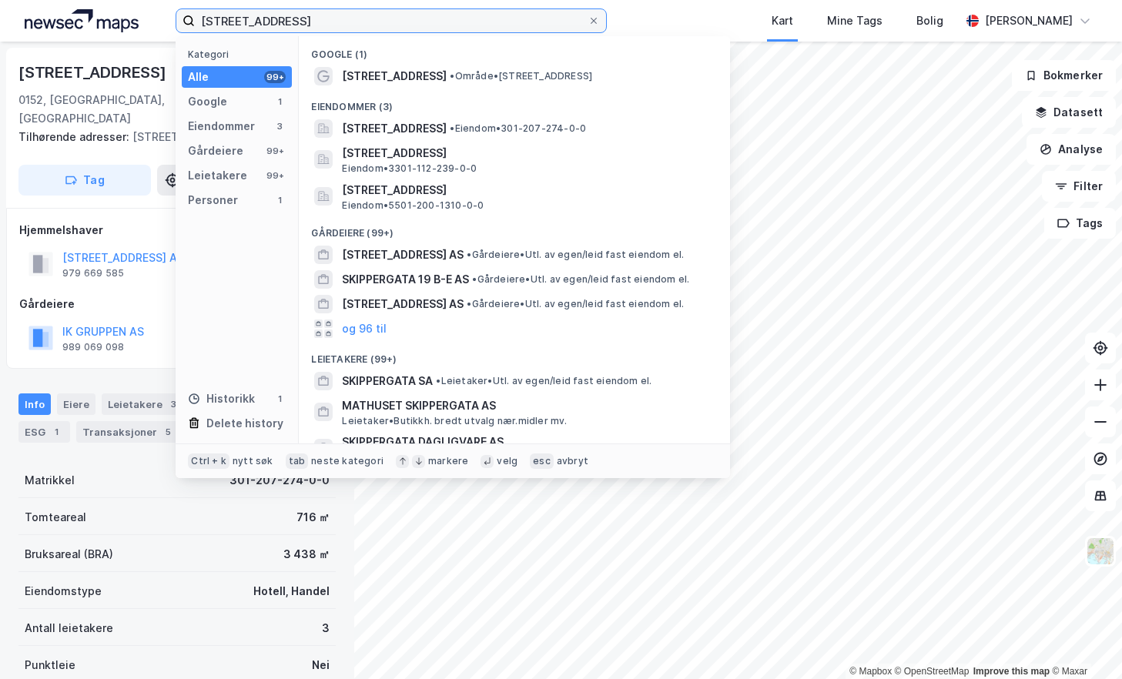
click at [324, 22] on input "[STREET_ADDRESS]" at bounding box center [391, 20] width 393 height 23
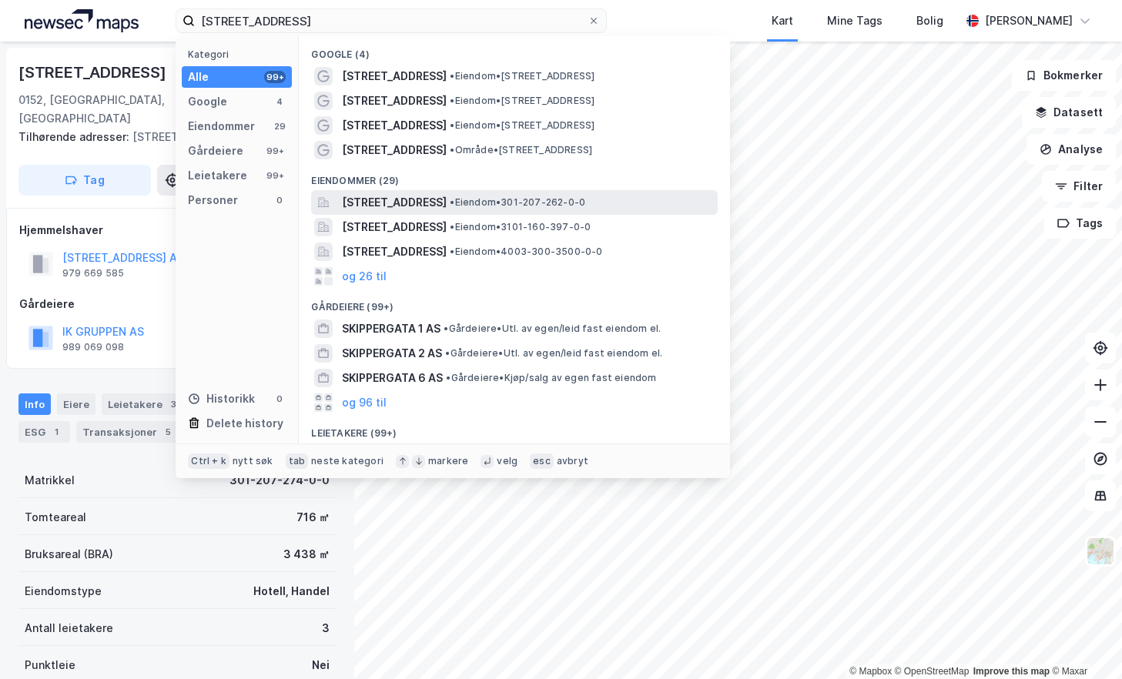
click at [447, 206] on span "[STREET_ADDRESS]" at bounding box center [394, 202] width 105 height 18
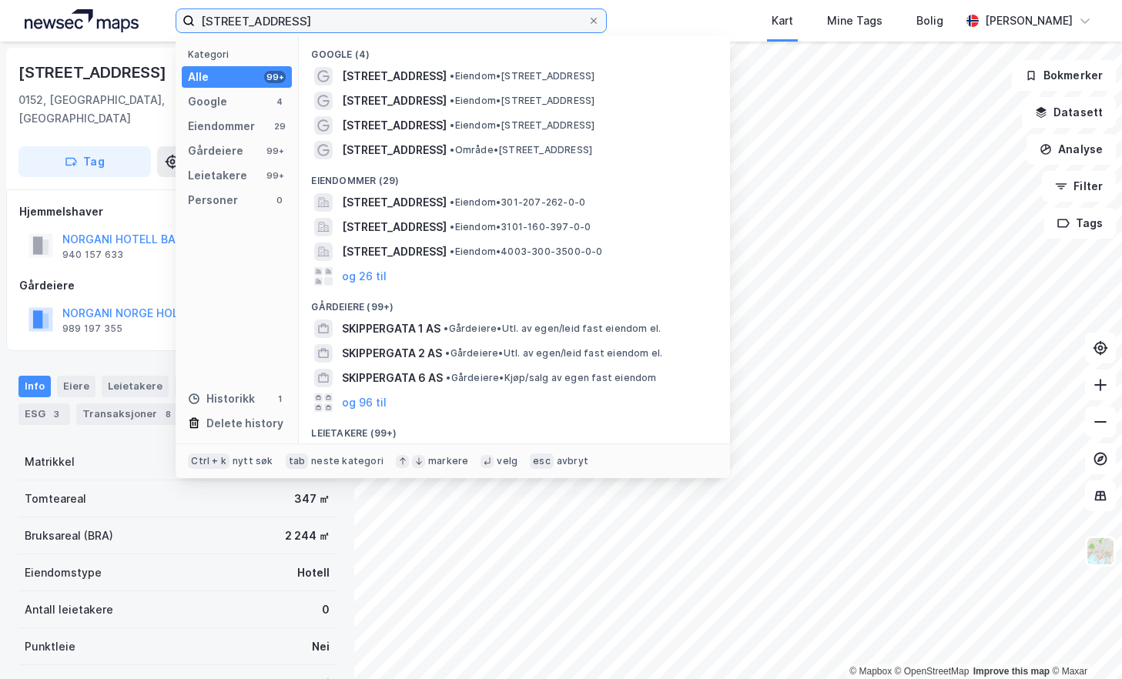
click at [297, 24] on input "[STREET_ADDRESS]" at bounding box center [391, 20] width 393 height 23
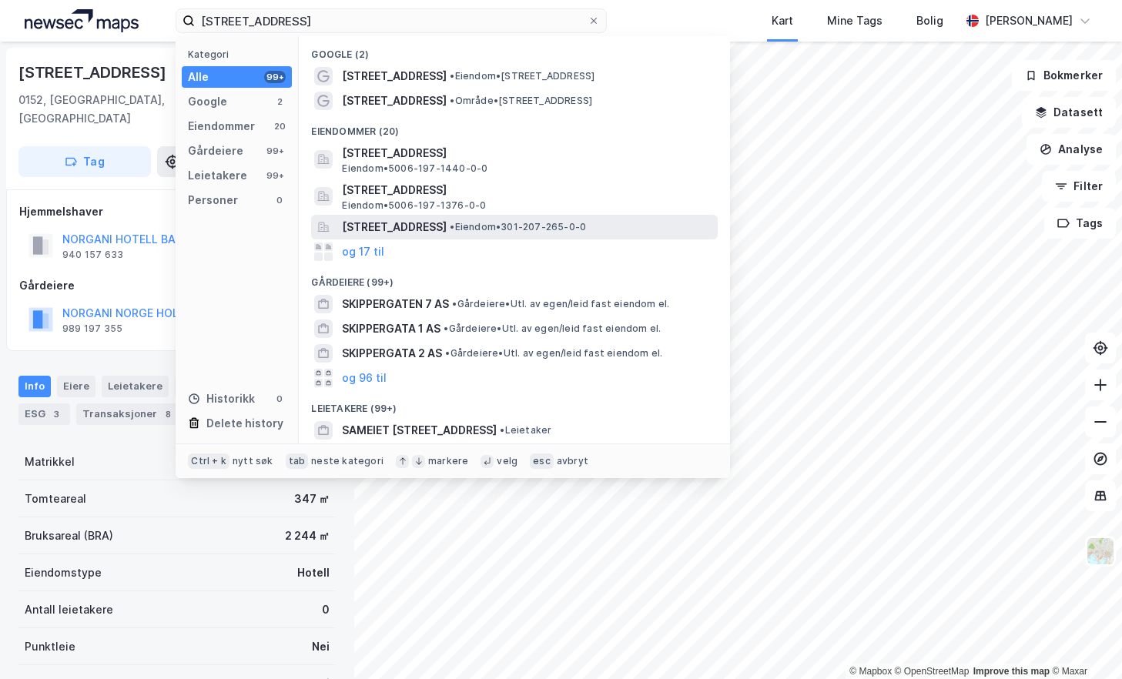
click at [447, 220] on span "[STREET_ADDRESS]" at bounding box center [394, 227] width 105 height 18
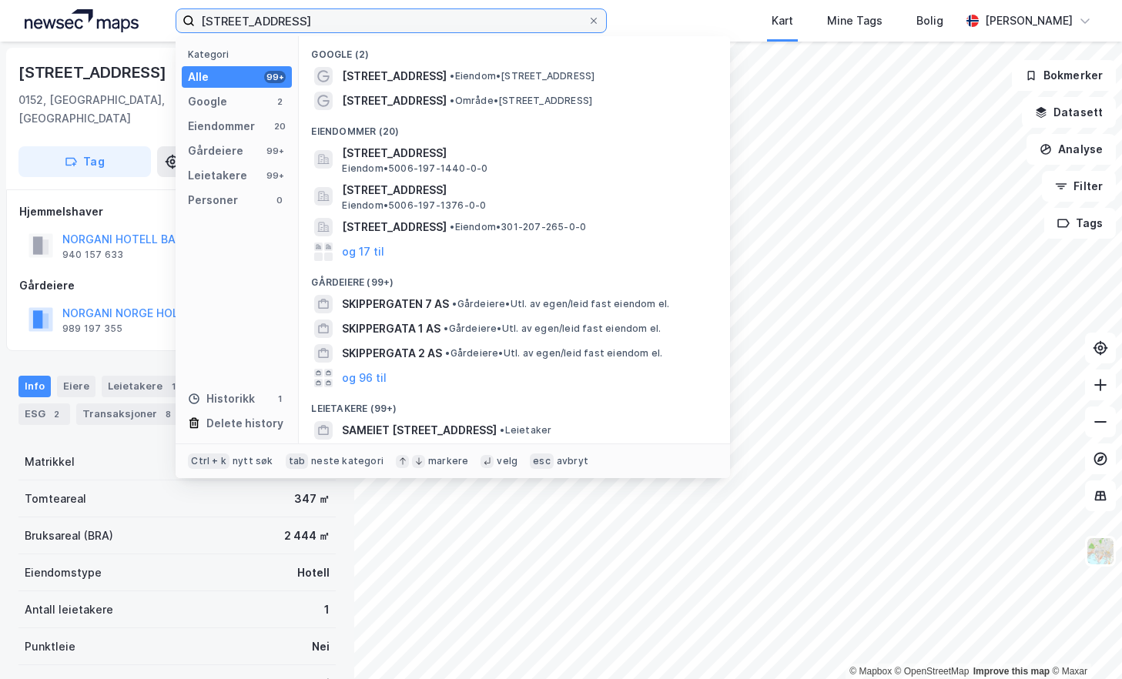
drag, startPoint x: 299, startPoint y: 20, endPoint x: 197, endPoint y: 18, distance: 101.7
click at [196, 18] on input "[STREET_ADDRESS]" at bounding box center [391, 20] width 393 height 23
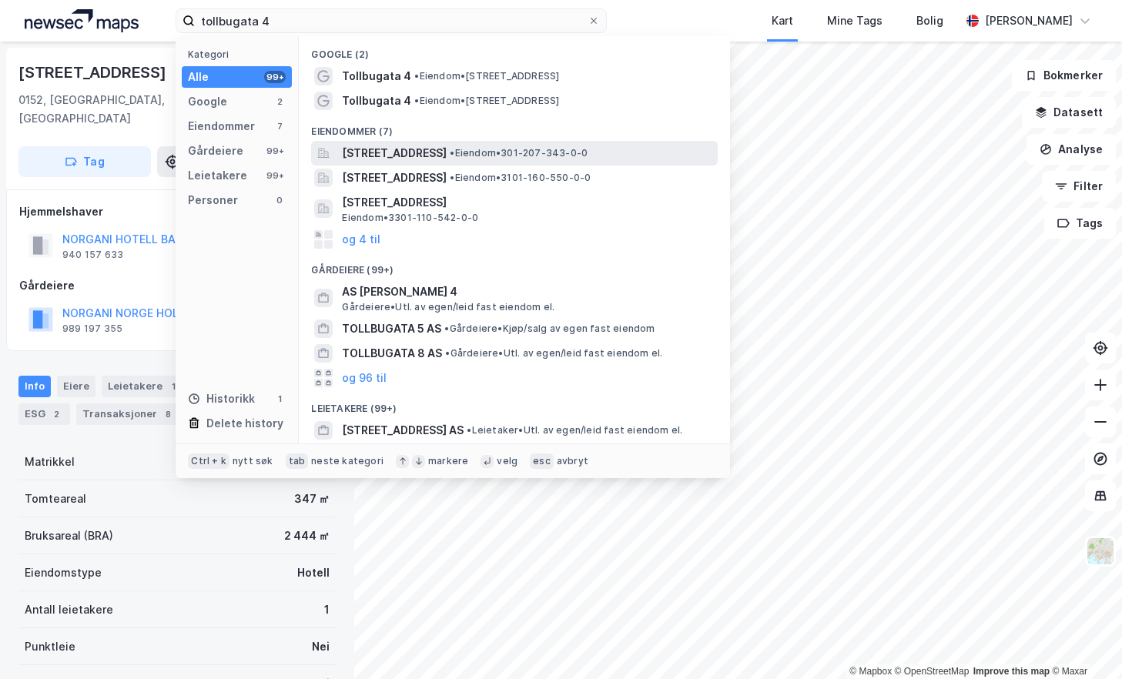
click at [447, 149] on span "[STREET_ADDRESS]" at bounding box center [394, 153] width 105 height 18
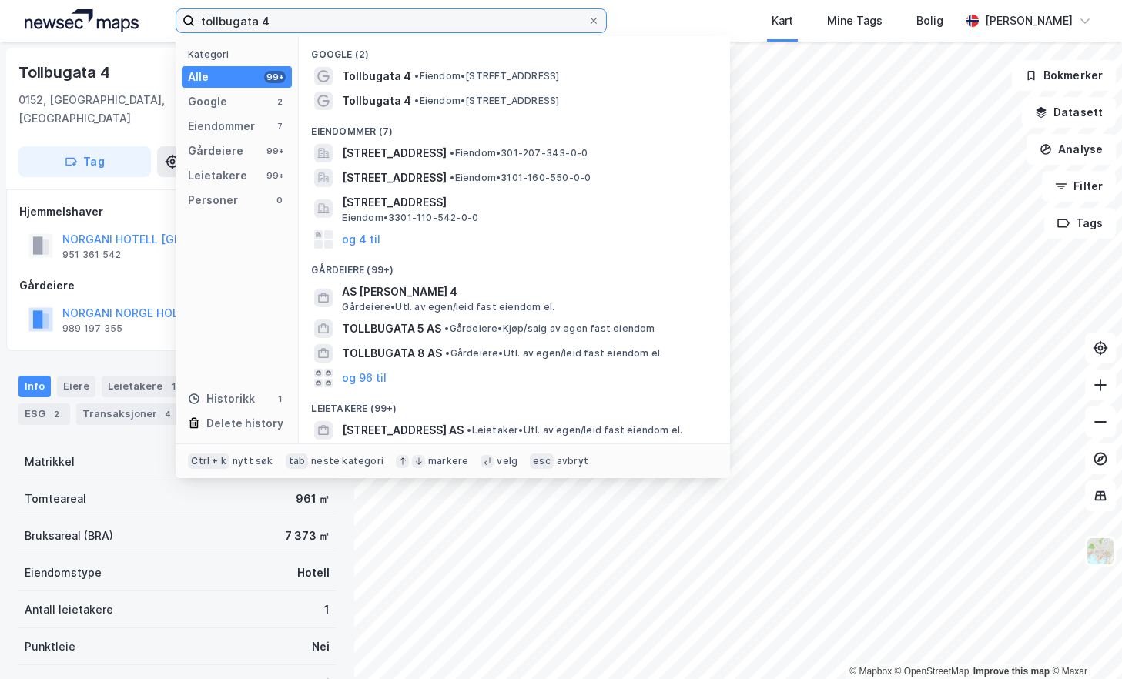
drag, startPoint x: 290, startPoint y: 21, endPoint x: 150, endPoint y: 22, distance: 140.2
click at [150, 22] on div "tollbugata 4 Kategori Alle 99+ Google 2 Eiendommer 7 Gårdeiere 99+ Leietakere 9…" at bounding box center [561, 21] width 1122 height 42
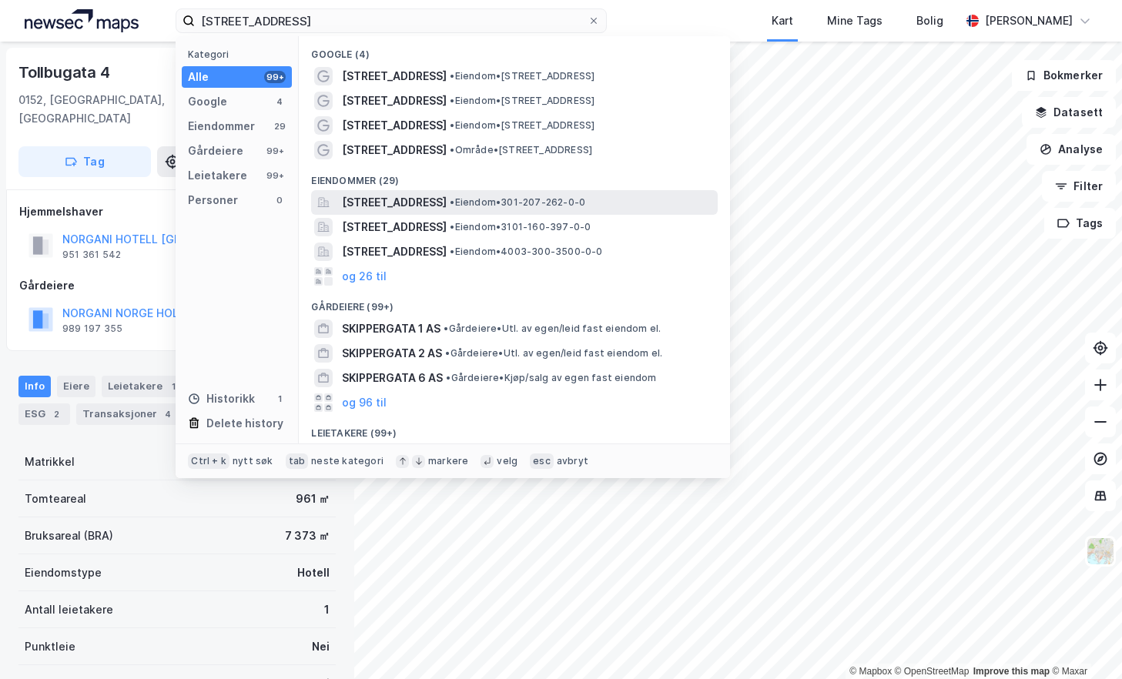
click at [447, 202] on span "[STREET_ADDRESS]" at bounding box center [394, 202] width 105 height 18
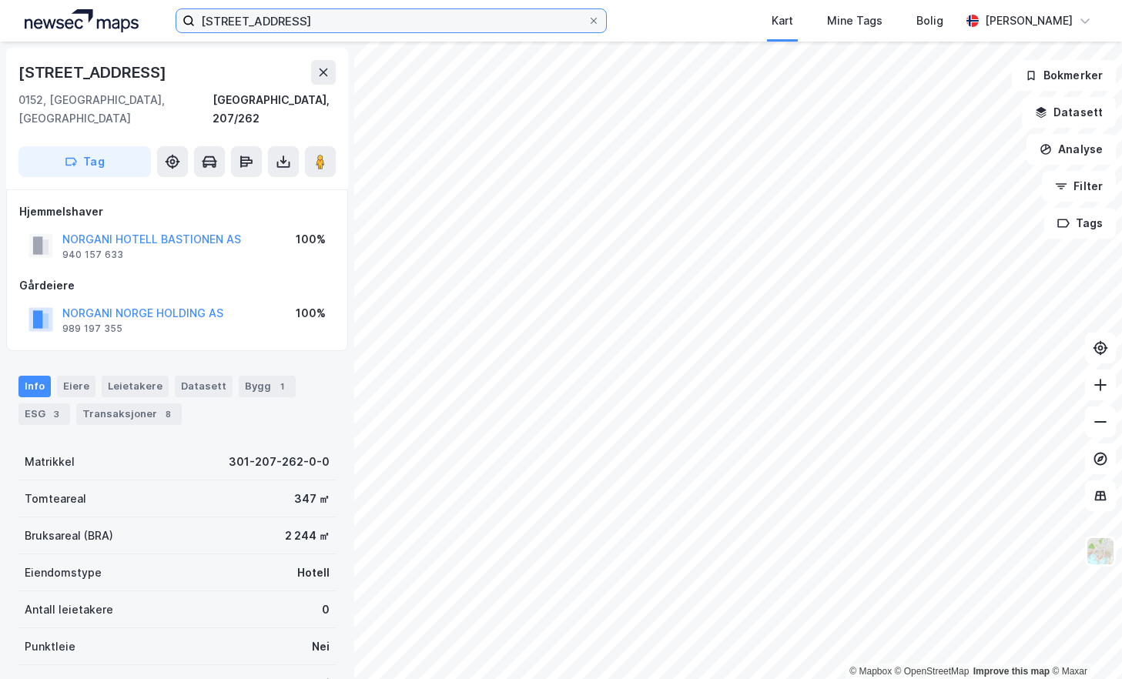
click at [344, 28] on input "[STREET_ADDRESS]" at bounding box center [391, 20] width 393 height 23
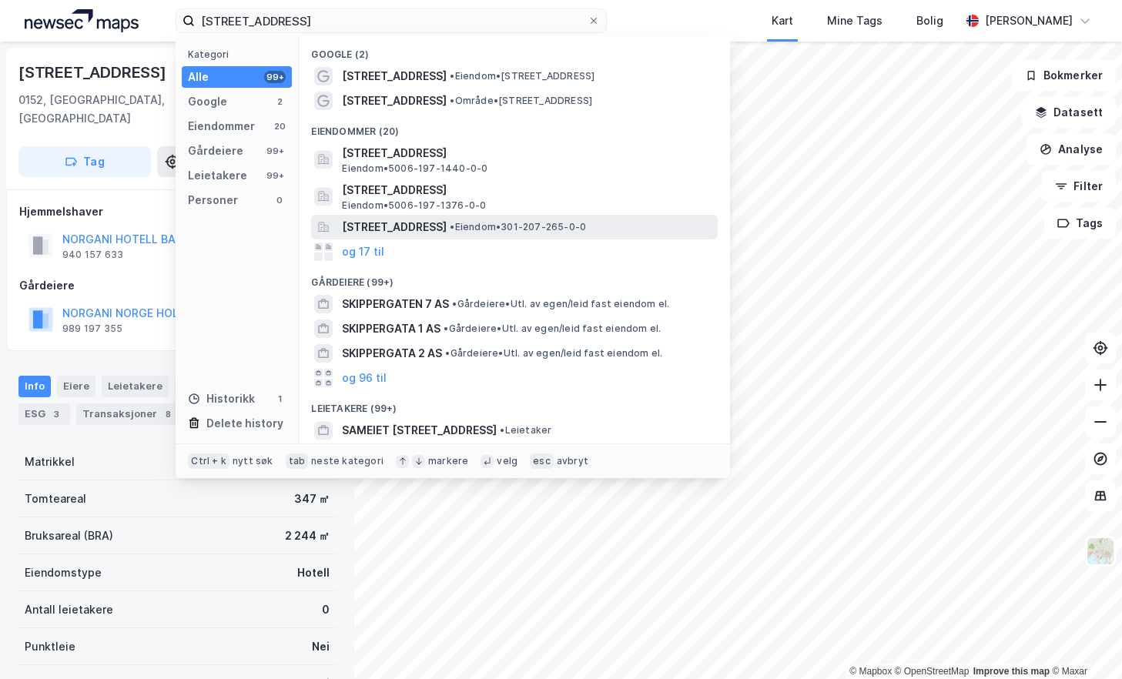
click at [438, 227] on span "[STREET_ADDRESS]" at bounding box center [394, 227] width 105 height 18
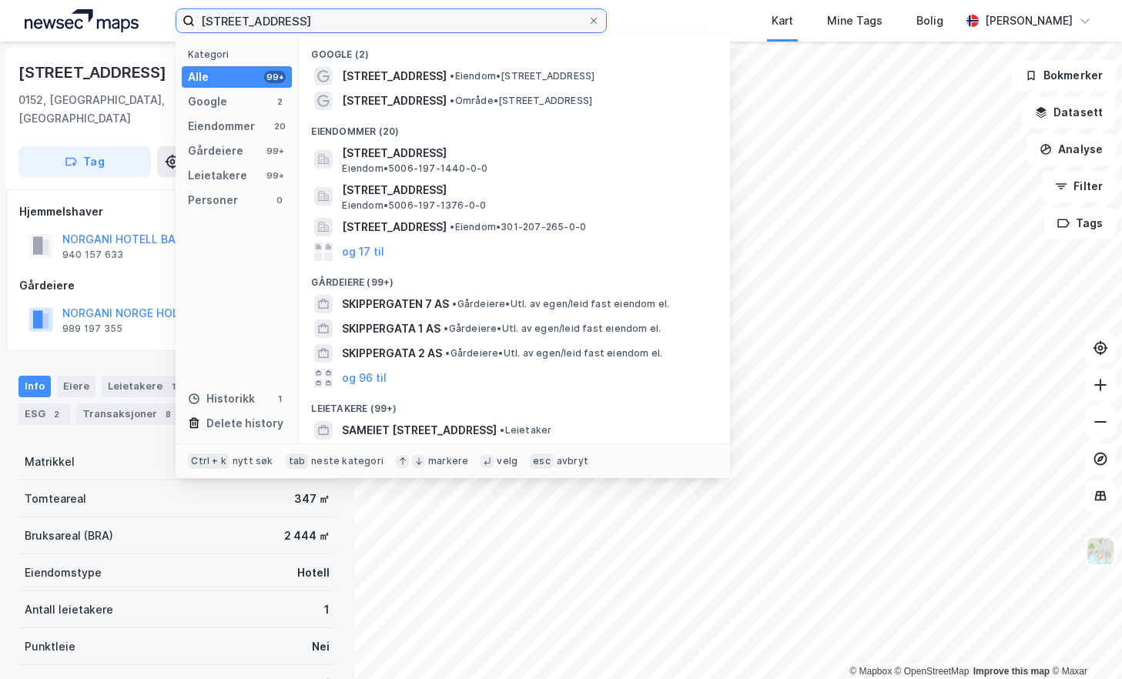
drag, startPoint x: 293, startPoint y: 13, endPoint x: 154, endPoint y: 14, distance: 138.7
click at [154, 14] on div "[STREET_ADDRESS] Kategori Alle 99+ Google 2 Eiendommer 20 Gårdeiere 99+ Leietak…" at bounding box center [561, 21] width 1122 height 42
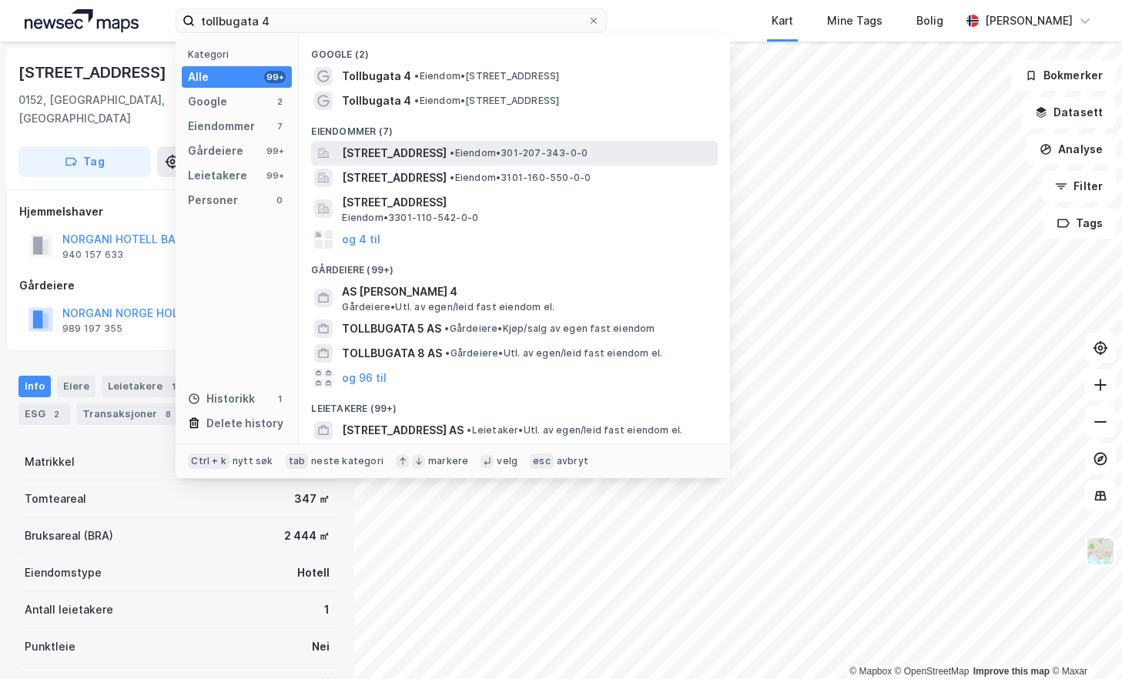
click at [425, 158] on span "[STREET_ADDRESS]" at bounding box center [394, 153] width 105 height 18
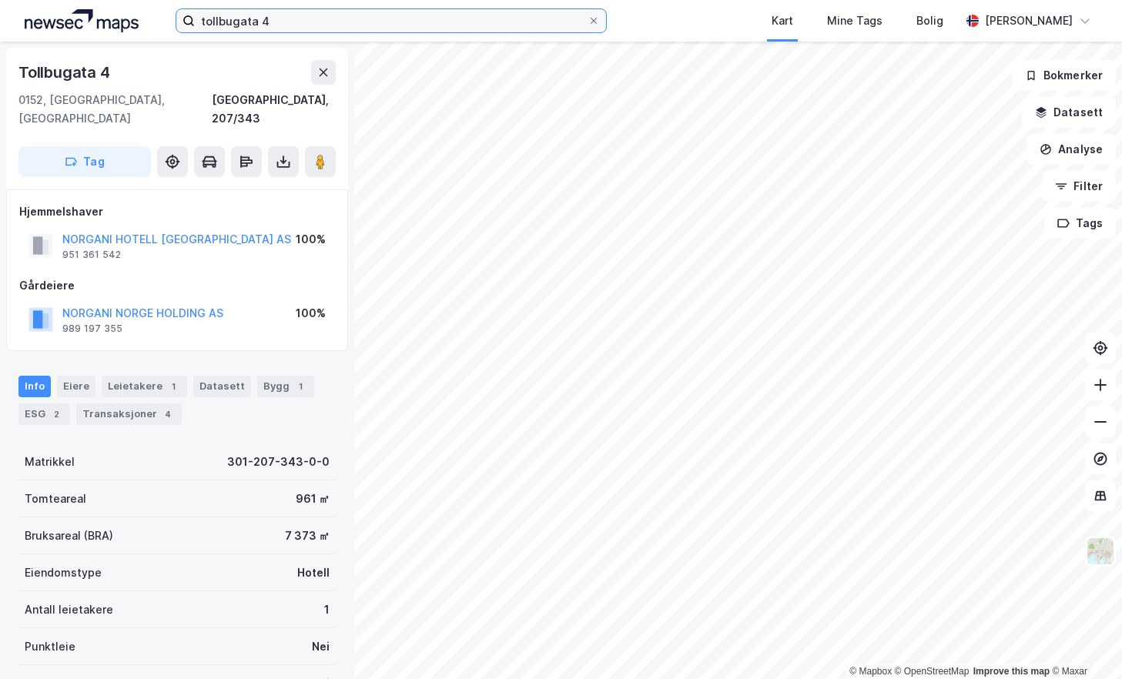
click at [317, 22] on input "tollbugata 4" at bounding box center [391, 20] width 393 height 23
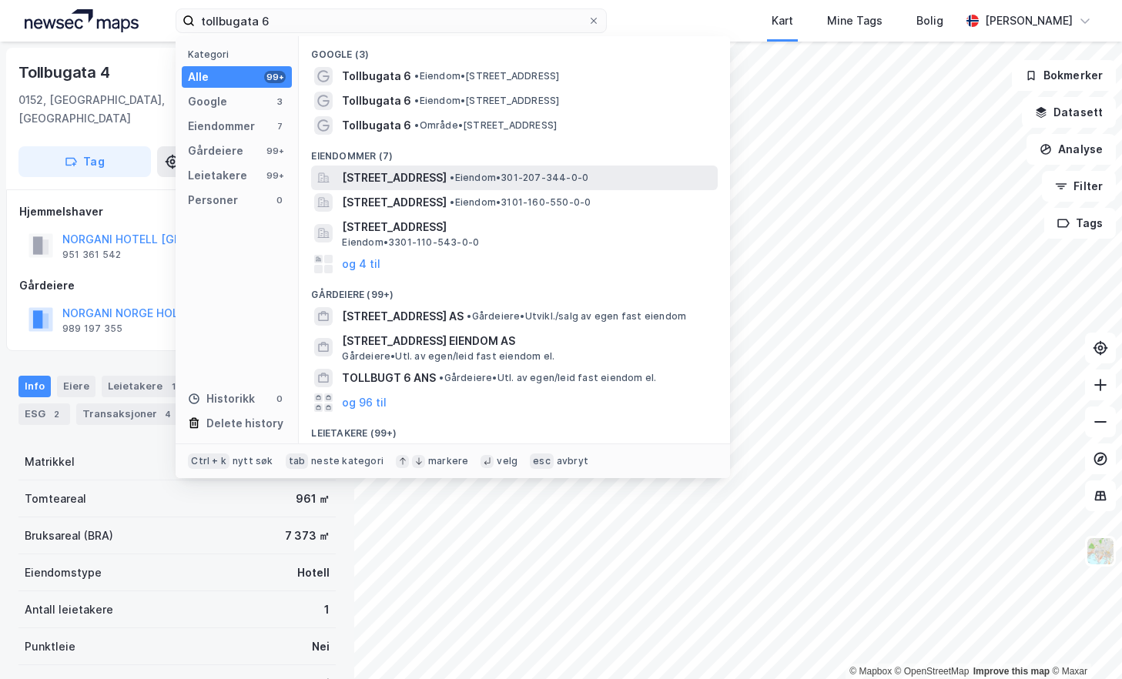
click at [447, 179] on span "[STREET_ADDRESS]" at bounding box center [394, 178] width 105 height 18
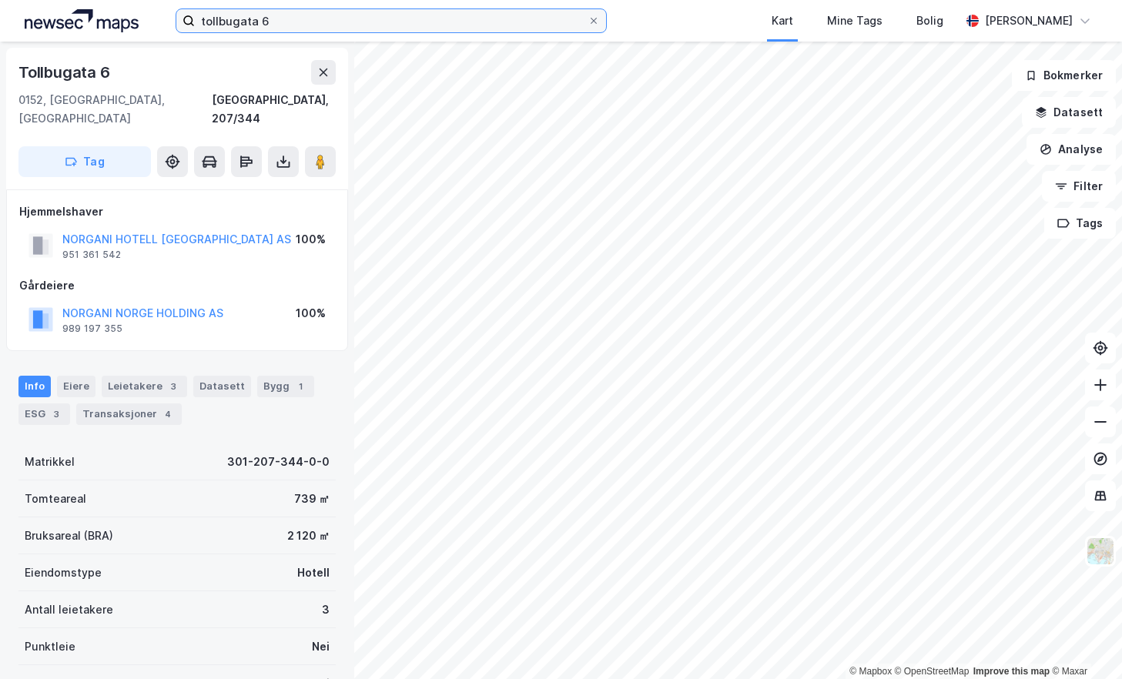
click at [360, 22] on input "tollbugata 6" at bounding box center [391, 20] width 393 height 23
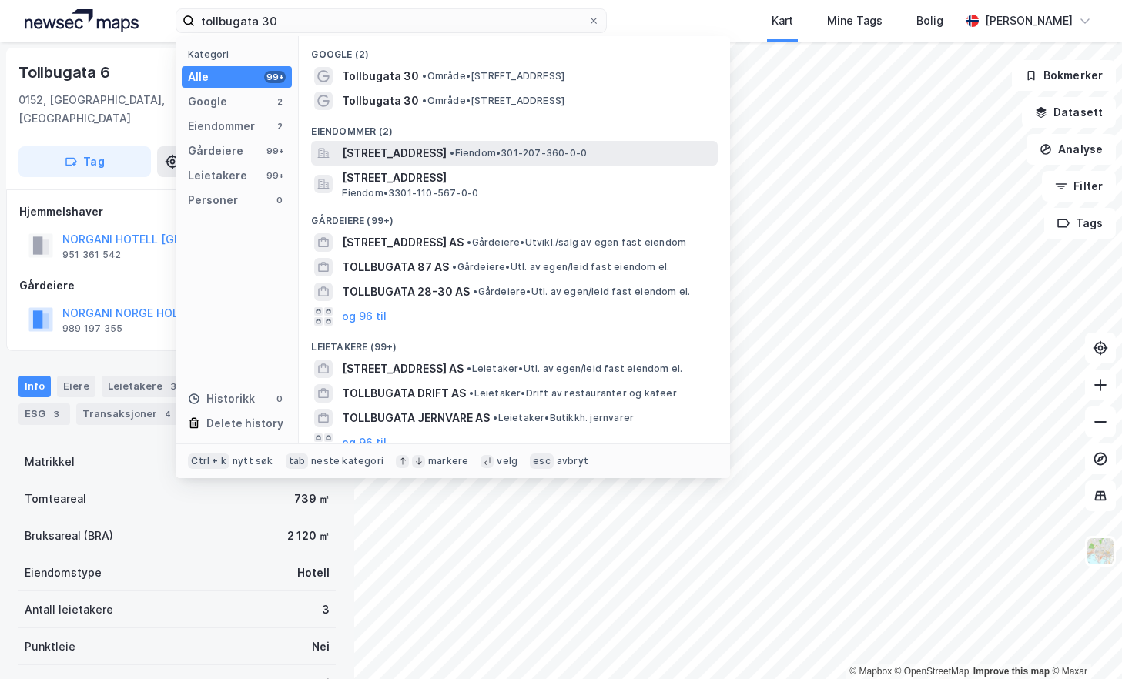
click at [447, 154] on span "[STREET_ADDRESS]" at bounding box center [394, 153] width 105 height 18
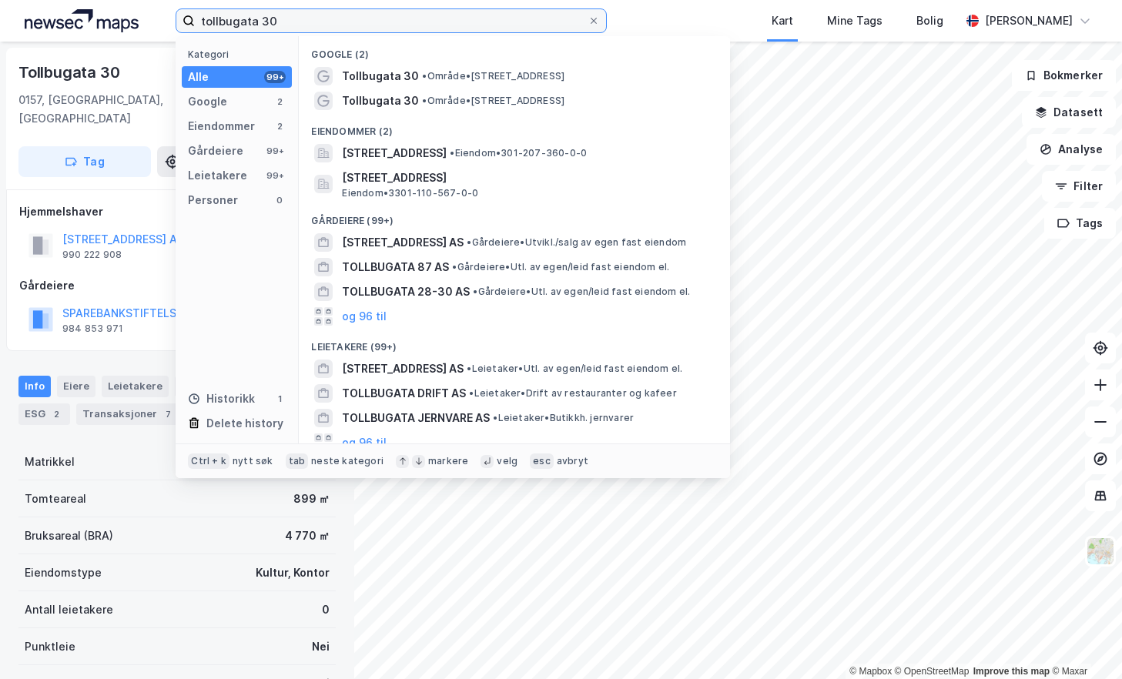
drag, startPoint x: 290, startPoint y: 24, endPoint x: 163, endPoint y: 25, distance: 127.1
click at [163, 25] on div "tollbugata 30 Kategori Alle 99+ Google 2 Eiendommer 2 Gårdeiere 99+ Leietakere …" at bounding box center [561, 21] width 1122 height 42
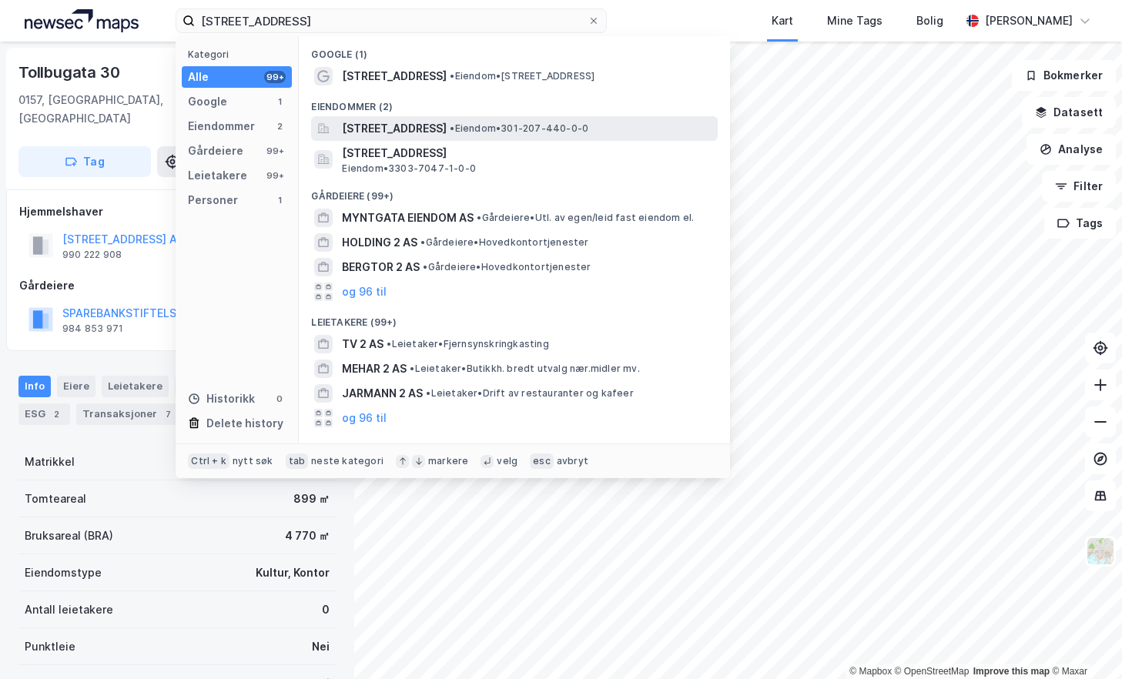
click at [538, 116] on div "[STREET_ADDRESS] • Eiendom • 301-207-440-0-0" at bounding box center [514, 128] width 407 height 25
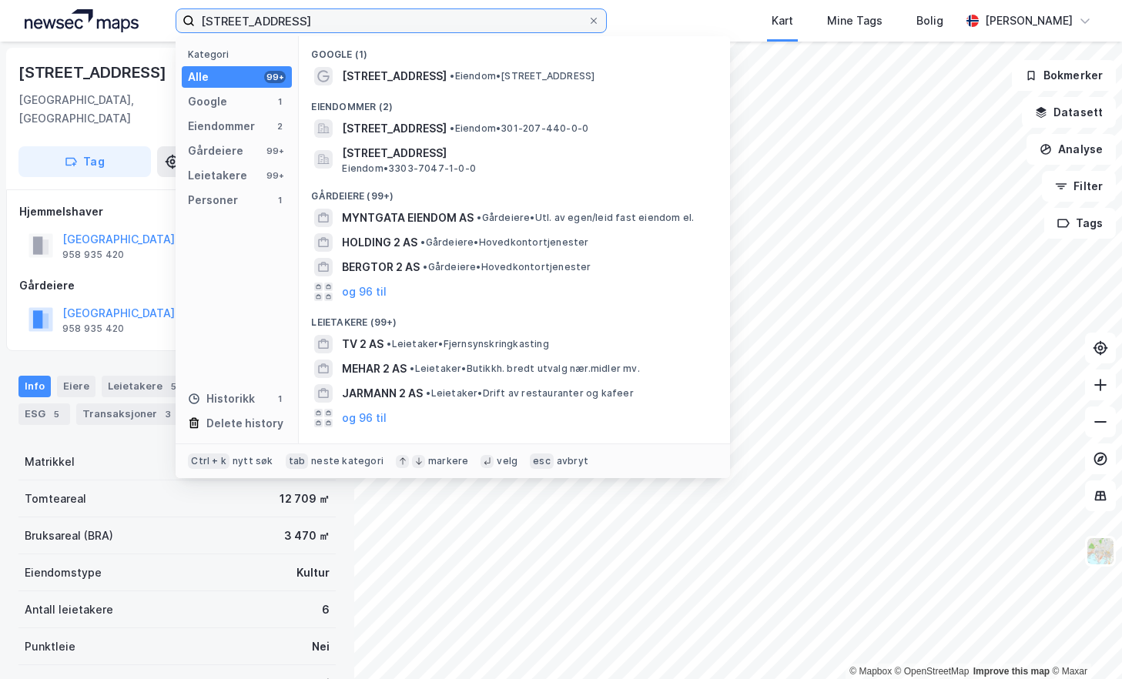
drag, startPoint x: 191, startPoint y: 18, endPoint x: 153, endPoint y: 18, distance: 37.7
click at [153, 18] on div "myntgata 2 Kategori Alle 99+ Google 1 Eiendommer 2 Gårdeiere 99+ Leietakere 99+…" at bounding box center [561, 21] width 1122 height 42
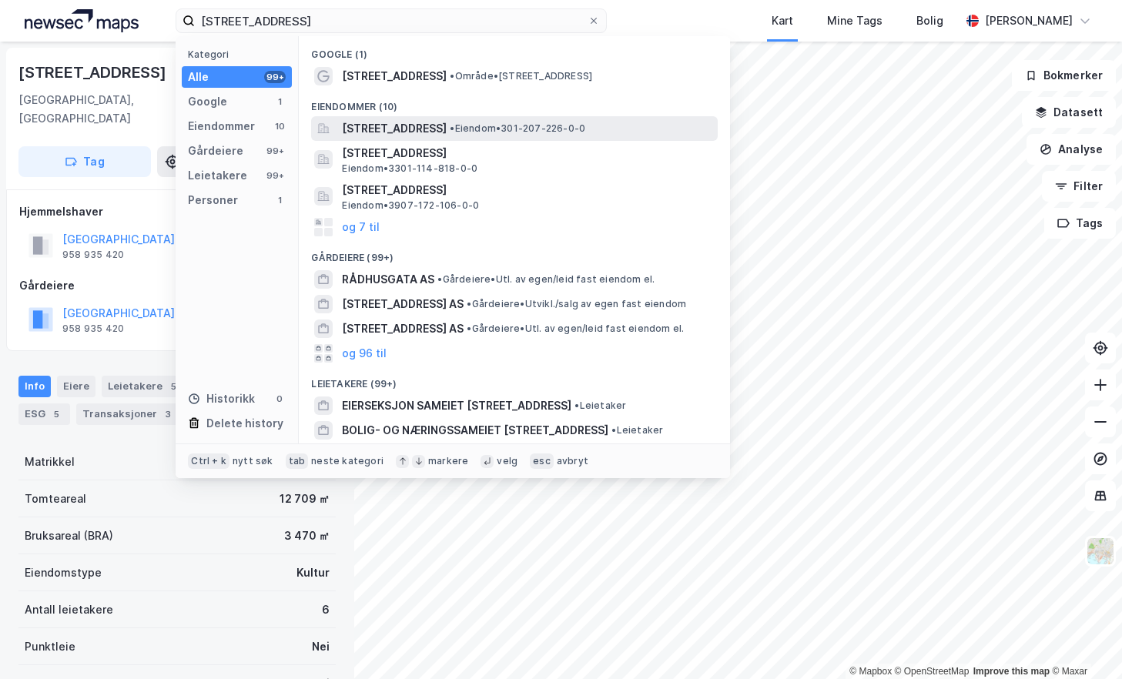
click at [397, 132] on span "[STREET_ADDRESS]" at bounding box center [394, 128] width 105 height 18
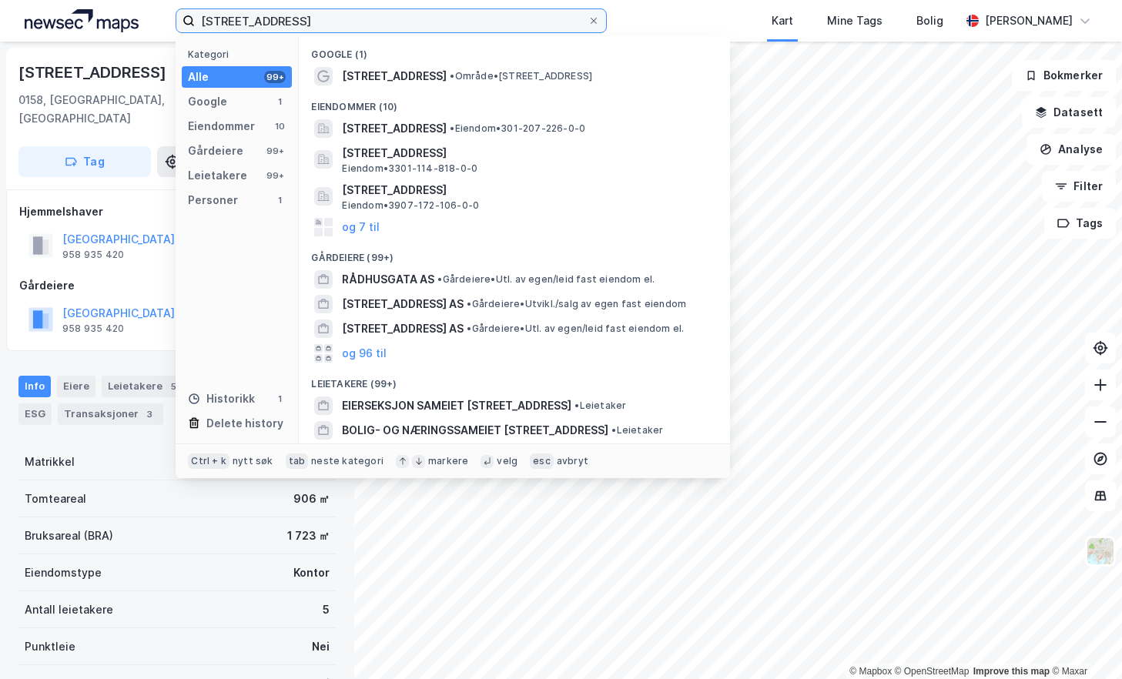
drag, startPoint x: 293, startPoint y: 22, endPoint x: 178, endPoint y: 18, distance: 114.8
click at [178, 18] on label "[STREET_ADDRESS]" at bounding box center [391, 20] width 431 height 25
click at [282, 22] on input "[STREET_ADDRESS]" at bounding box center [391, 20] width 393 height 23
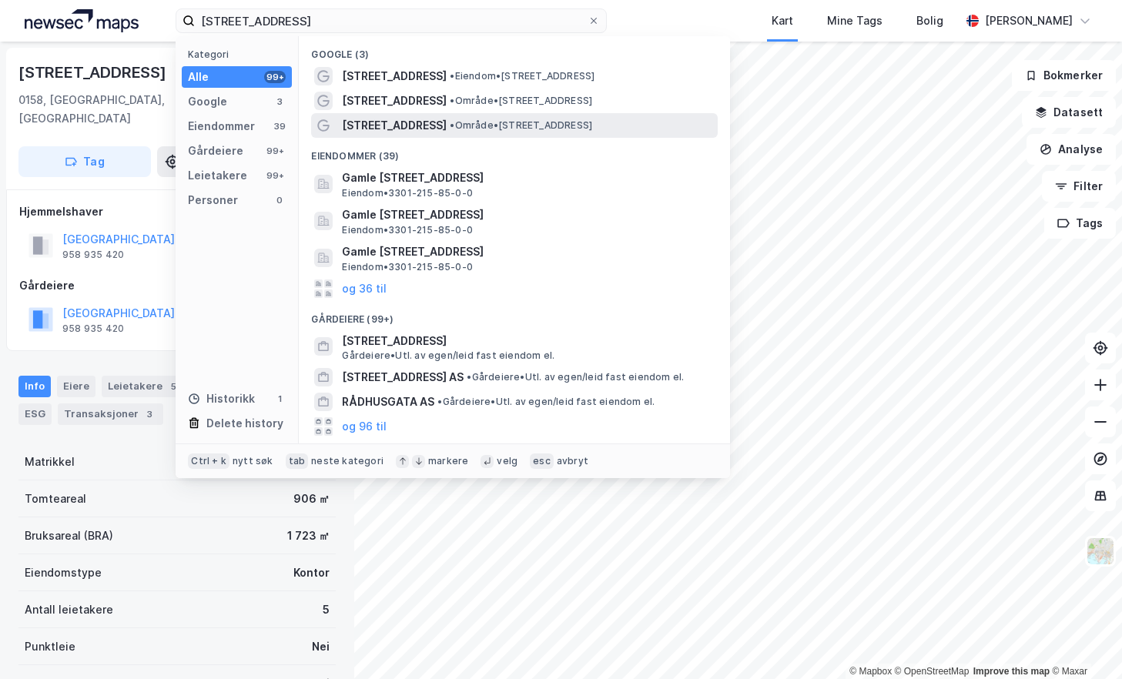
click at [424, 114] on div "[STREET_ADDRESS] • Område • [STREET_ADDRESS]" at bounding box center [514, 125] width 407 height 25
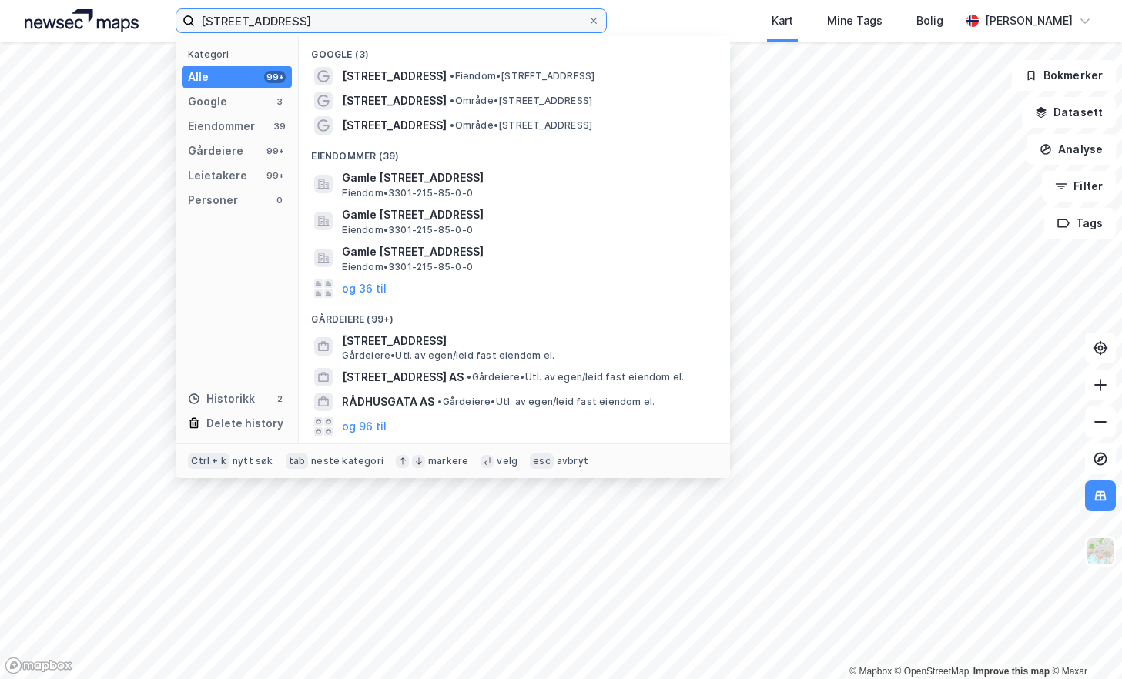
click at [313, 22] on input "[STREET_ADDRESS]" at bounding box center [391, 20] width 393 height 23
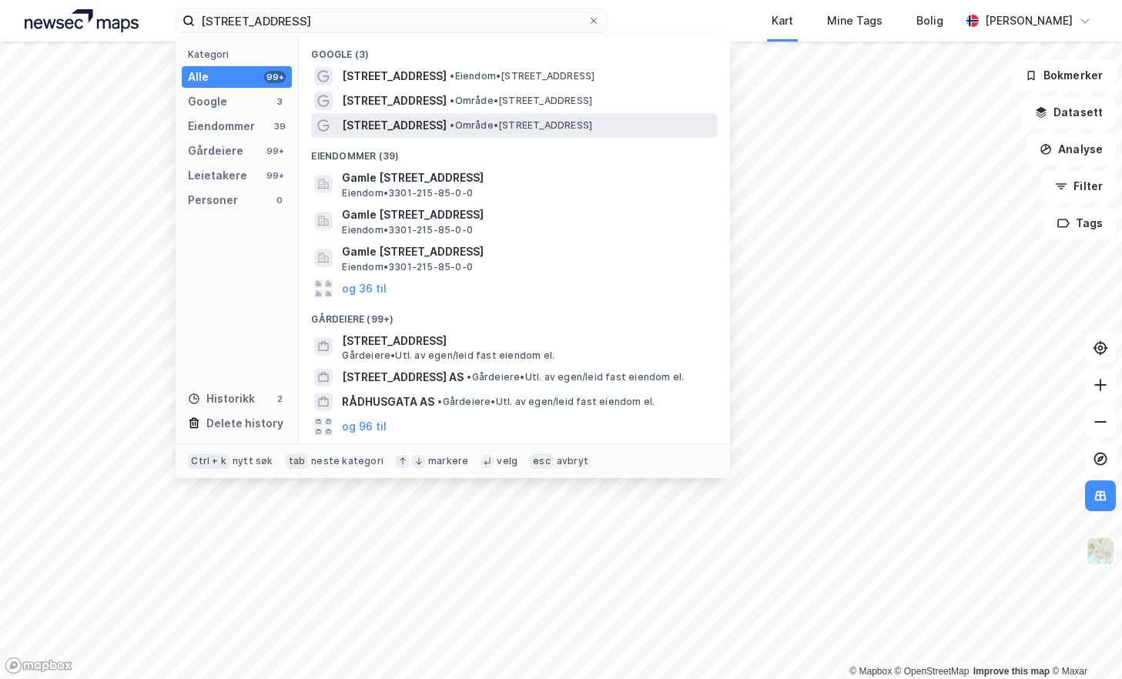
click at [415, 119] on div "[STREET_ADDRESS] • Område • [STREET_ADDRESS]" at bounding box center [528, 125] width 373 height 18
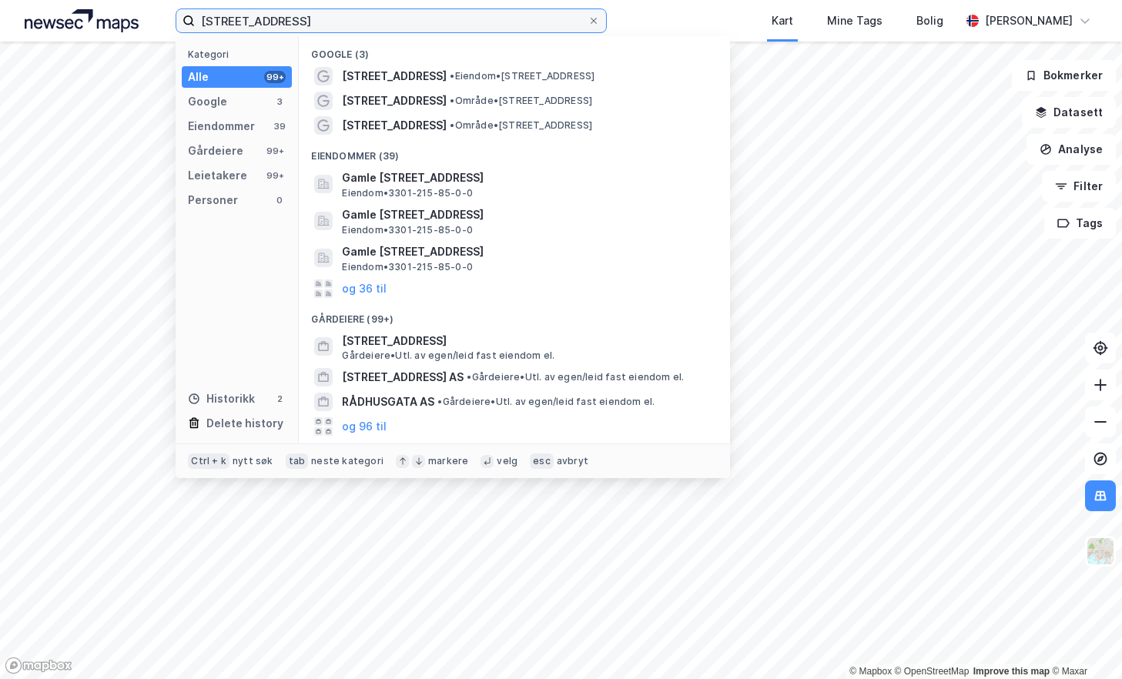
click at [307, 22] on input "[STREET_ADDRESS]" at bounding box center [391, 20] width 393 height 23
drag, startPoint x: 307, startPoint y: 22, endPoint x: 221, endPoint y: 18, distance: 86.4
click at [221, 18] on input "[STREET_ADDRESS]" at bounding box center [391, 20] width 393 height 23
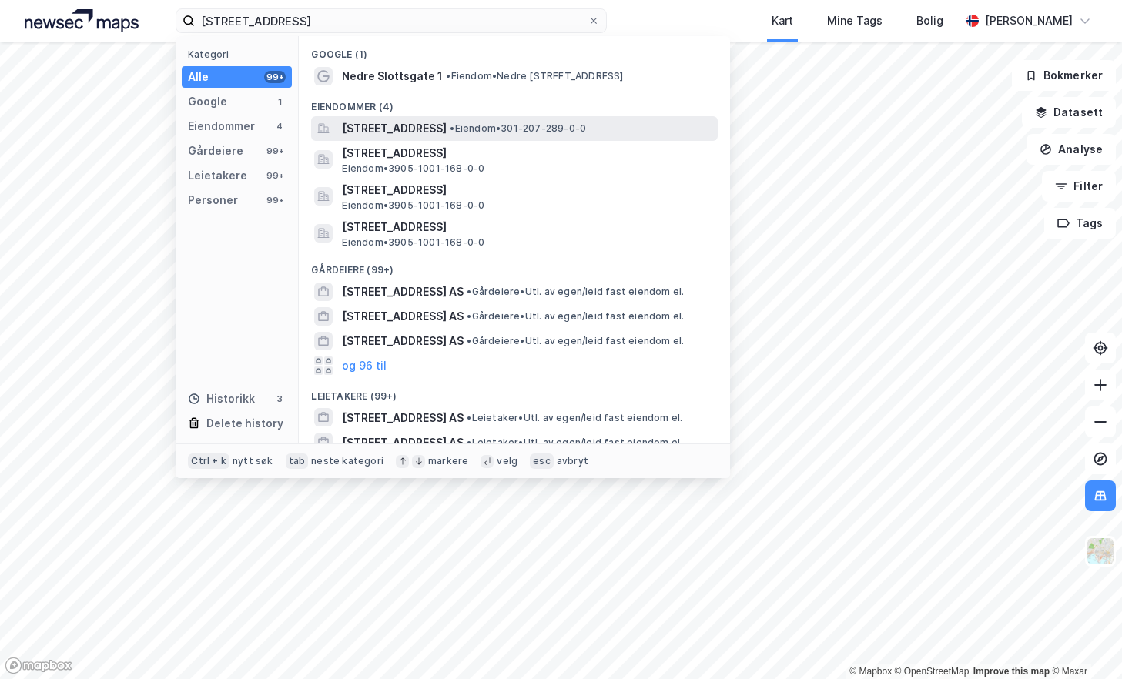
click at [427, 128] on span "[STREET_ADDRESS]" at bounding box center [394, 128] width 105 height 18
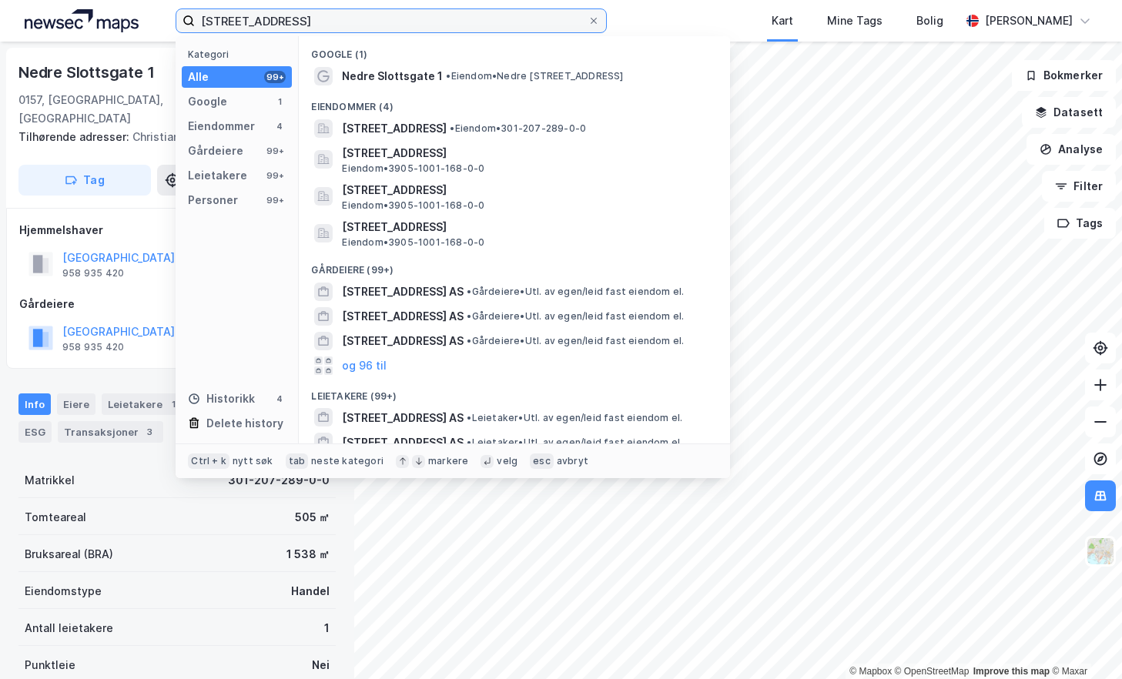
drag, startPoint x: 361, startPoint y: 22, endPoint x: 153, endPoint y: 4, distance: 208.7
click at [153, 4] on div "nedre slottsgate 1 Kategori Alle 99+ Google 1 Eiendommer 4 Gårdeiere 99+ Leieta…" at bounding box center [561, 21] width 1122 height 42
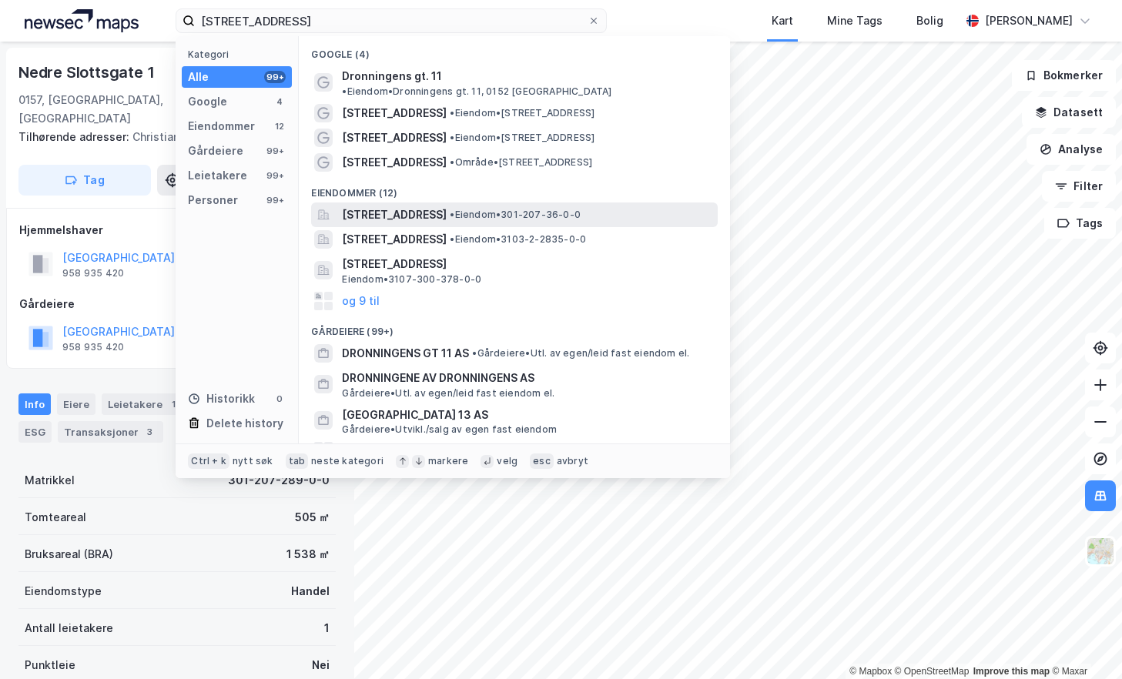
click at [447, 206] on span "[STREET_ADDRESS]" at bounding box center [394, 215] width 105 height 18
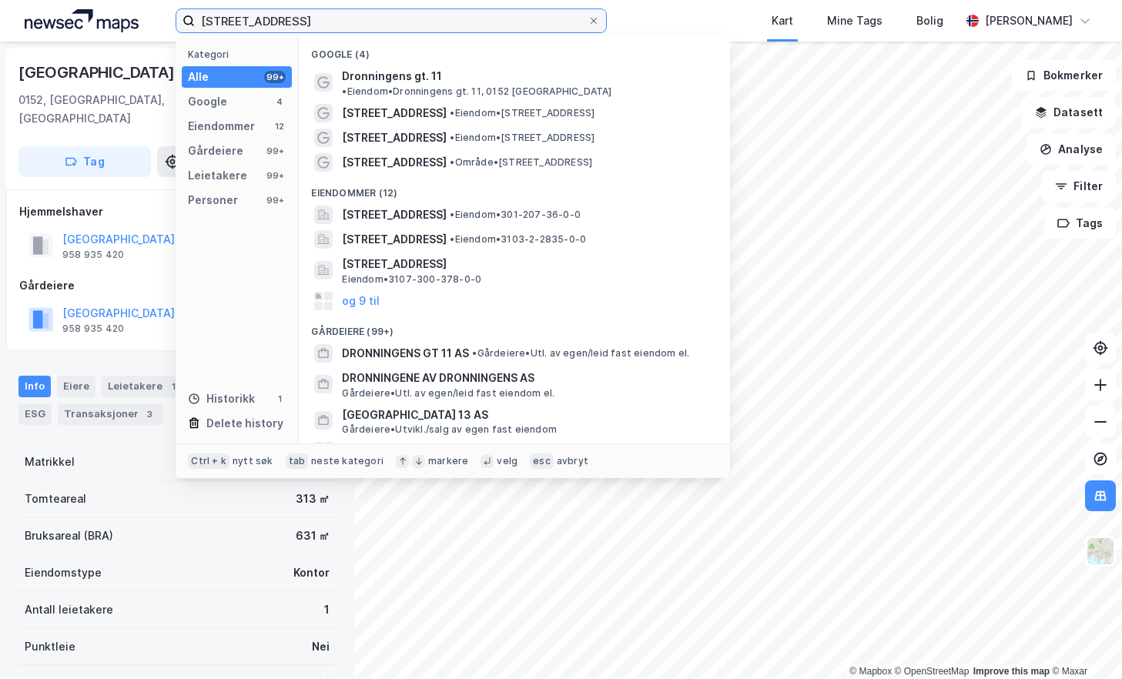
drag, startPoint x: 375, startPoint y: 25, endPoint x: 150, endPoint y: 20, distance: 225.0
click at [150, 20] on div "[STREET_ADDRESS] Kategori Alle 99+ Google 4 Eiendommer 12 Gårdeiere 99+ Leietak…" at bounding box center [561, 21] width 1122 height 42
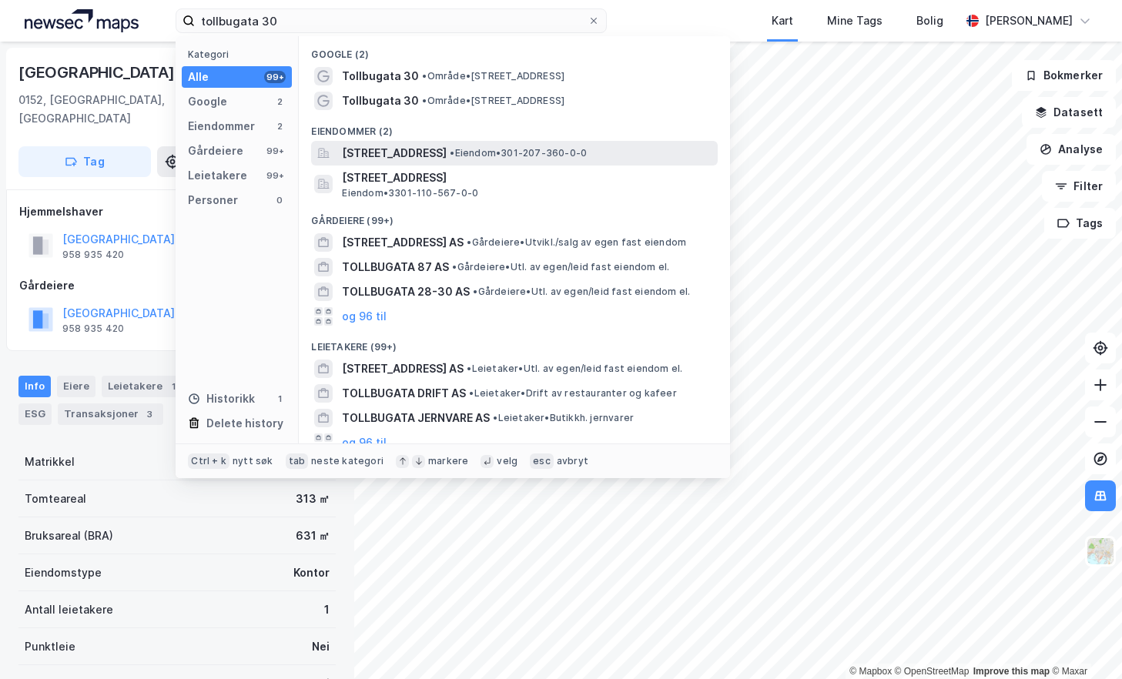
click at [388, 150] on span "[STREET_ADDRESS]" at bounding box center [394, 153] width 105 height 18
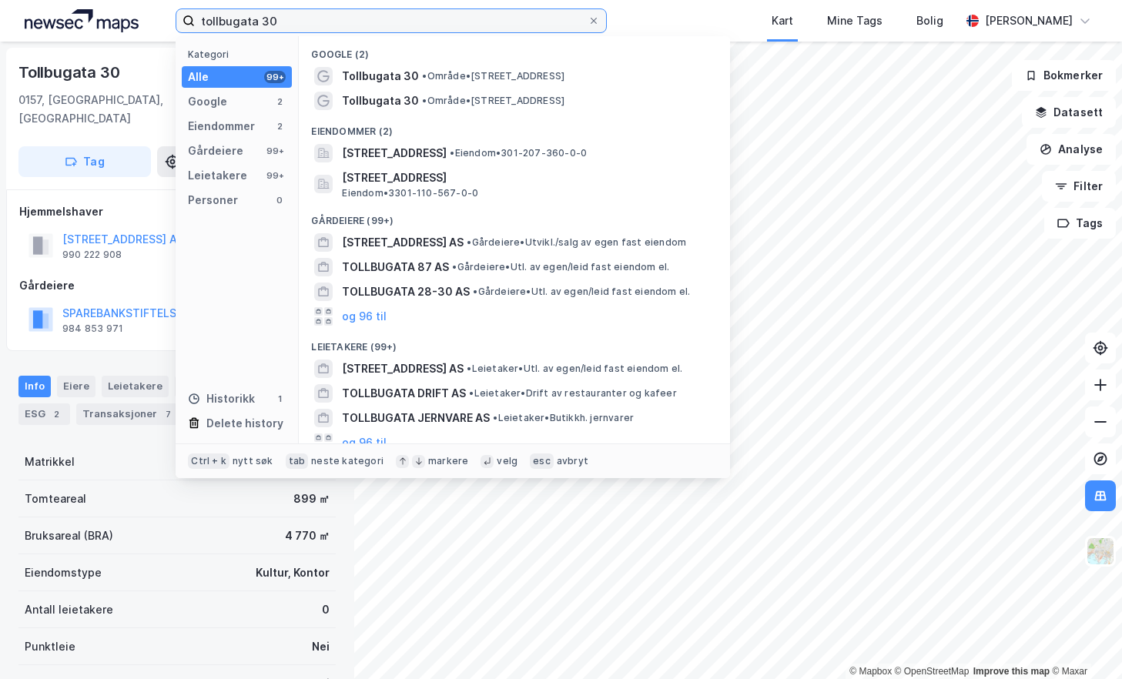
drag, startPoint x: 284, startPoint y: 28, endPoint x: 67, endPoint y: 21, distance: 217.3
click at [67, 21] on div "tollbugata 30 Kategori Alle 99+ Google 2 Eiendommer 2 Gårdeiere 99+ Leietakere …" at bounding box center [561, 21] width 1122 height 42
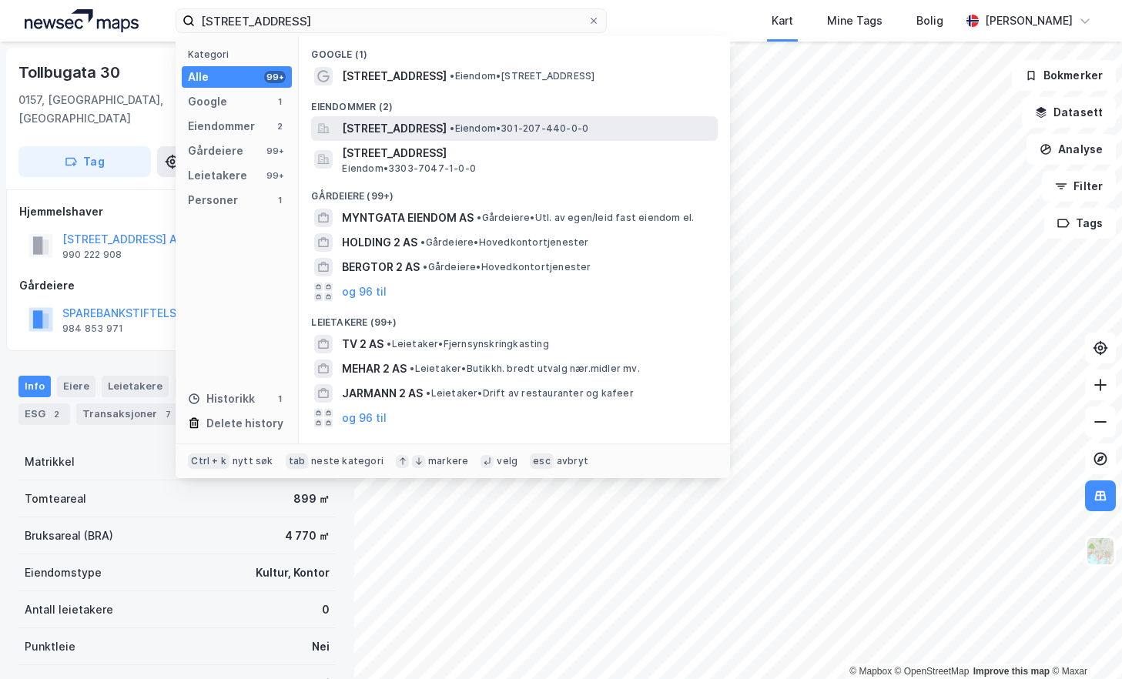
click at [447, 121] on span "[STREET_ADDRESS]" at bounding box center [394, 128] width 105 height 18
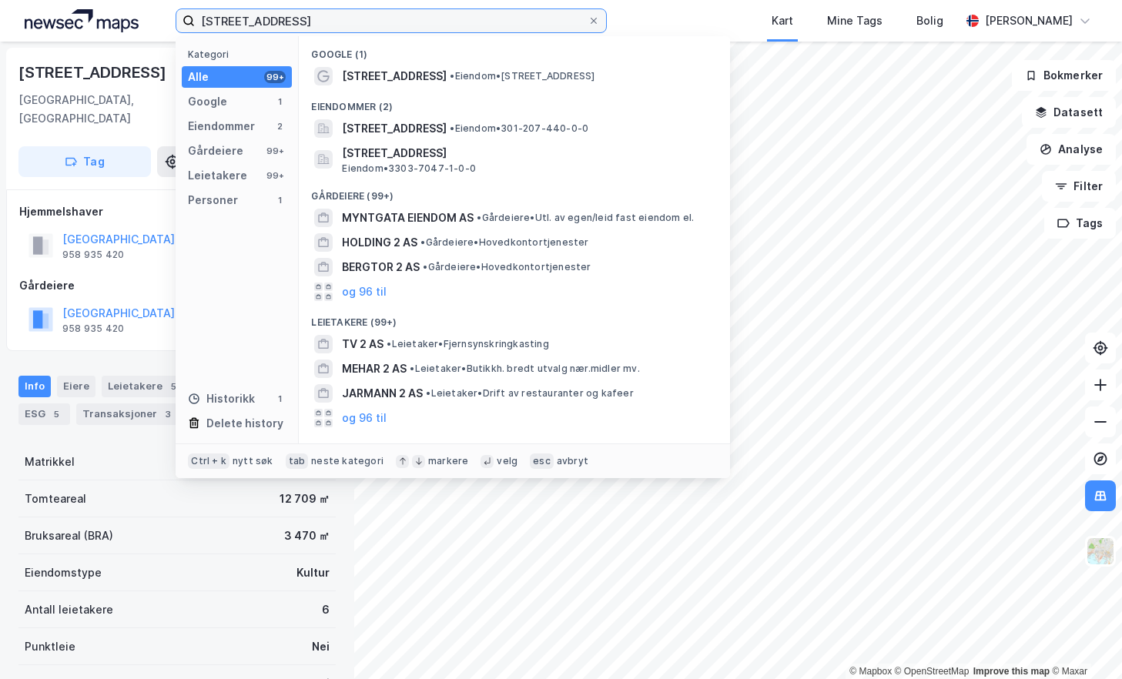
drag, startPoint x: 298, startPoint y: 27, endPoint x: 129, endPoint y: 29, distance: 168.7
click at [129, 29] on div "myntgata 2 Kategori Alle 99+ Google 1 Eiendommer 2 Gårdeiere 99+ Leietakere 99+…" at bounding box center [561, 21] width 1122 height 42
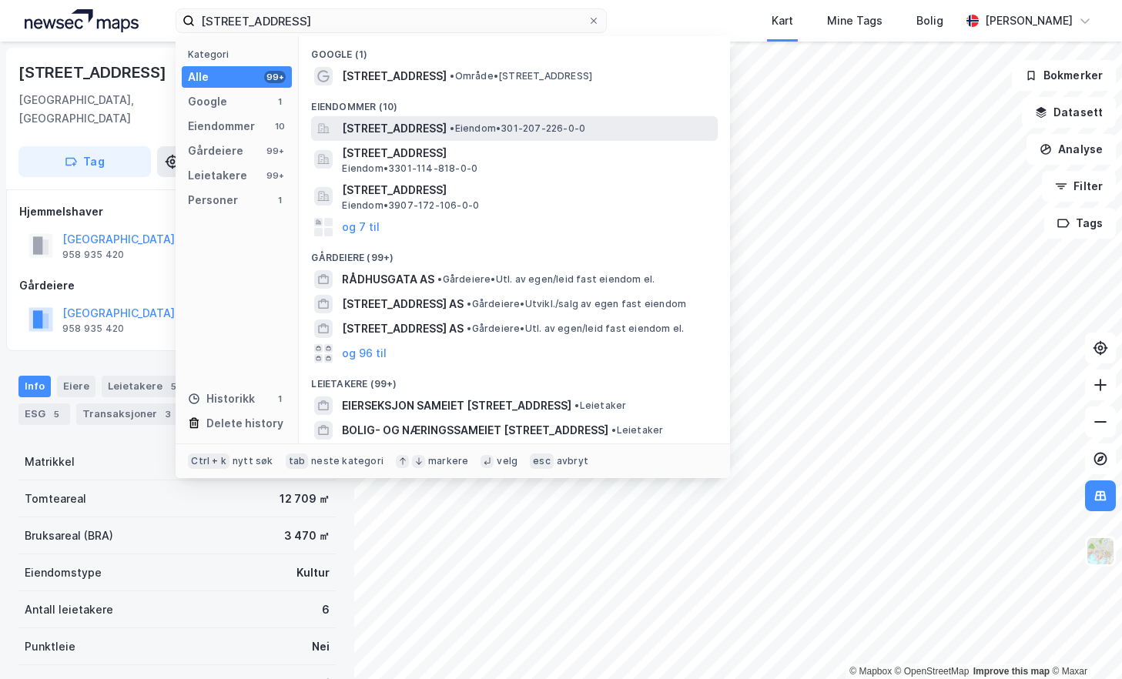
click at [447, 122] on span "[STREET_ADDRESS]" at bounding box center [394, 128] width 105 height 18
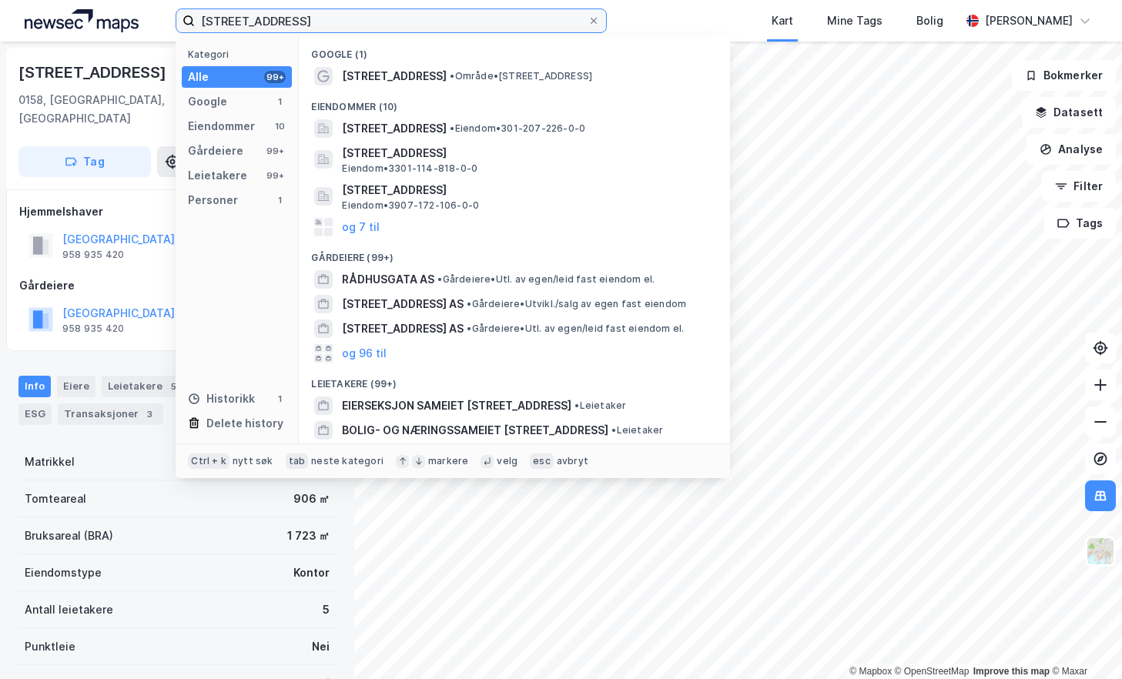
click at [343, 17] on input "[STREET_ADDRESS]" at bounding box center [391, 20] width 393 height 23
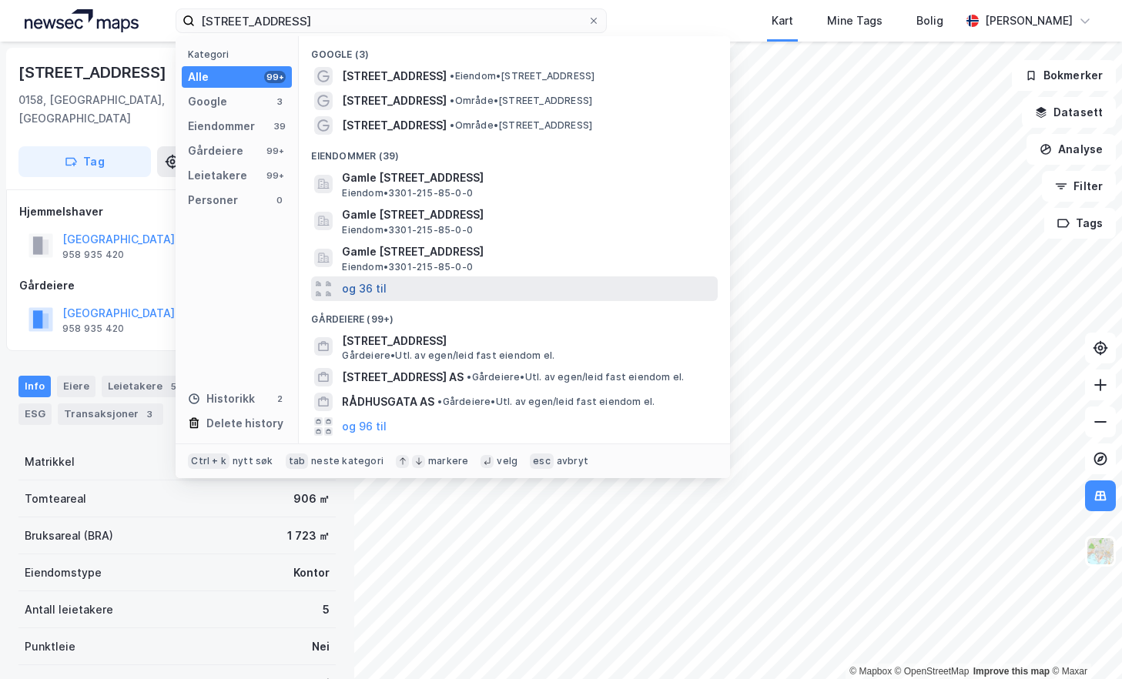
click at [380, 287] on button "og 36 til" at bounding box center [364, 289] width 45 height 18
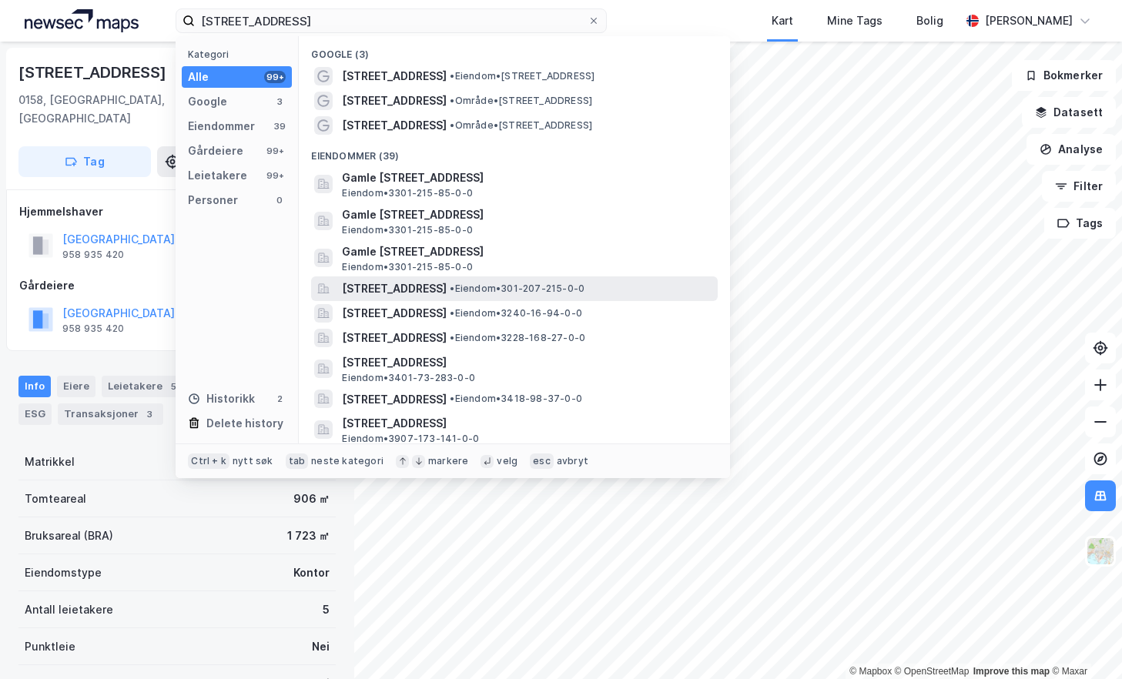
click at [447, 294] on span "[STREET_ADDRESS]" at bounding box center [394, 289] width 105 height 18
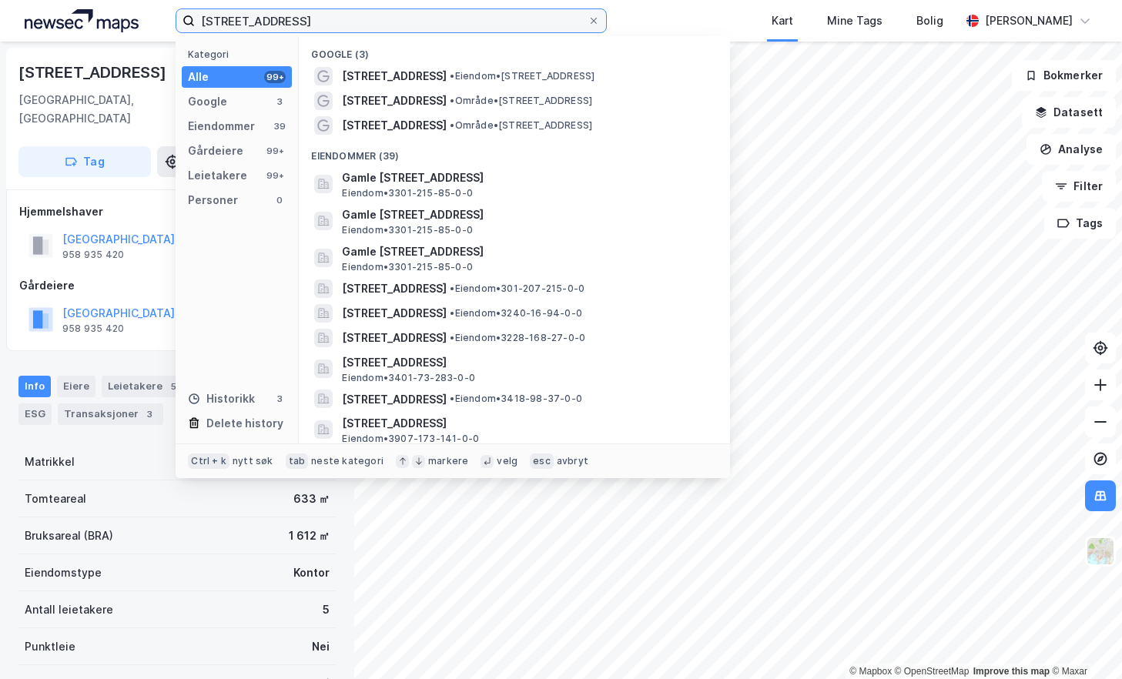
drag, startPoint x: 307, startPoint y: 15, endPoint x: 183, endPoint y: 28, distance: 123.9
click at [183, 28] on label "[STREET_ADDRESS]" at bounding box center [391, 20] width 431 height 25
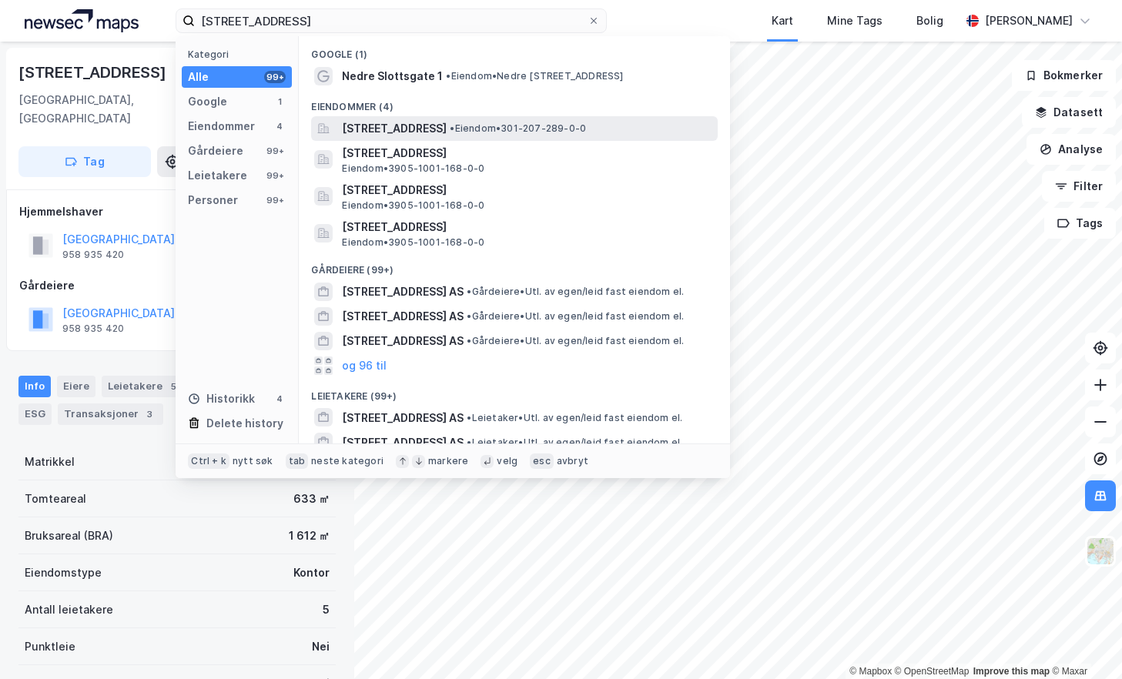
click at [445, 126] on span "[STREET_ADDRESS]" at bounding box center [394, 128] width 105 height 18
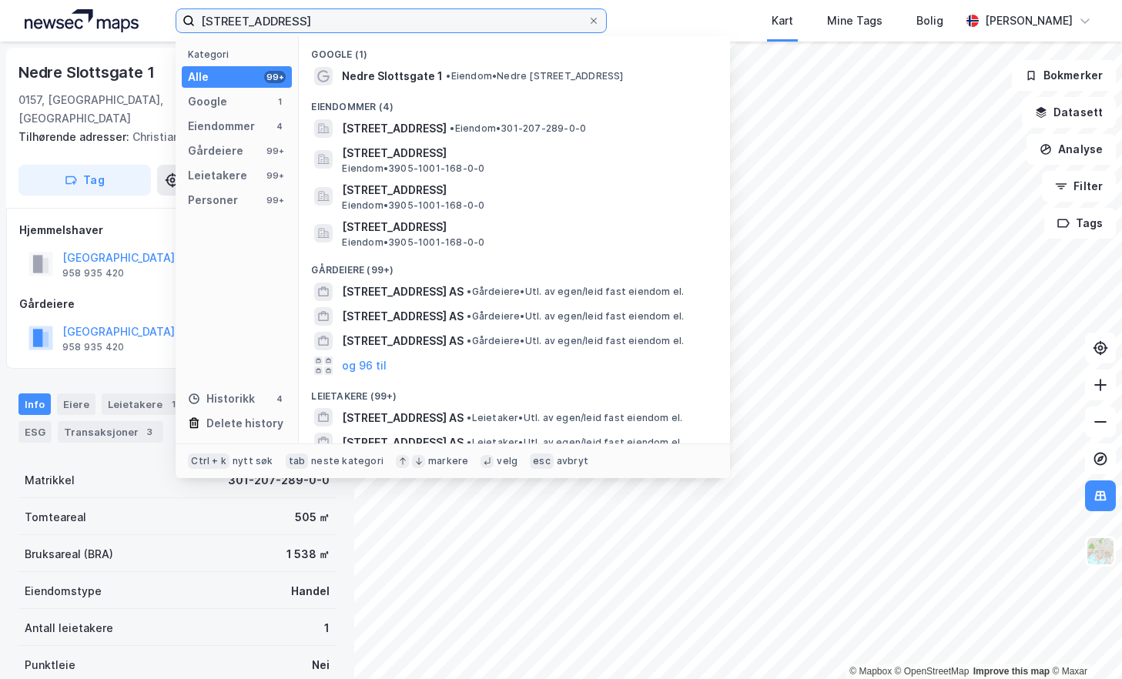
drag, startPoint x: 328, startPoint y: 22, endPoint x: 187, endPoint y: 25, distance: 141.0
click at [187, 25] on label "[STREET_ADDRESS]" at bounding box center [391, 20] width 431 height 25
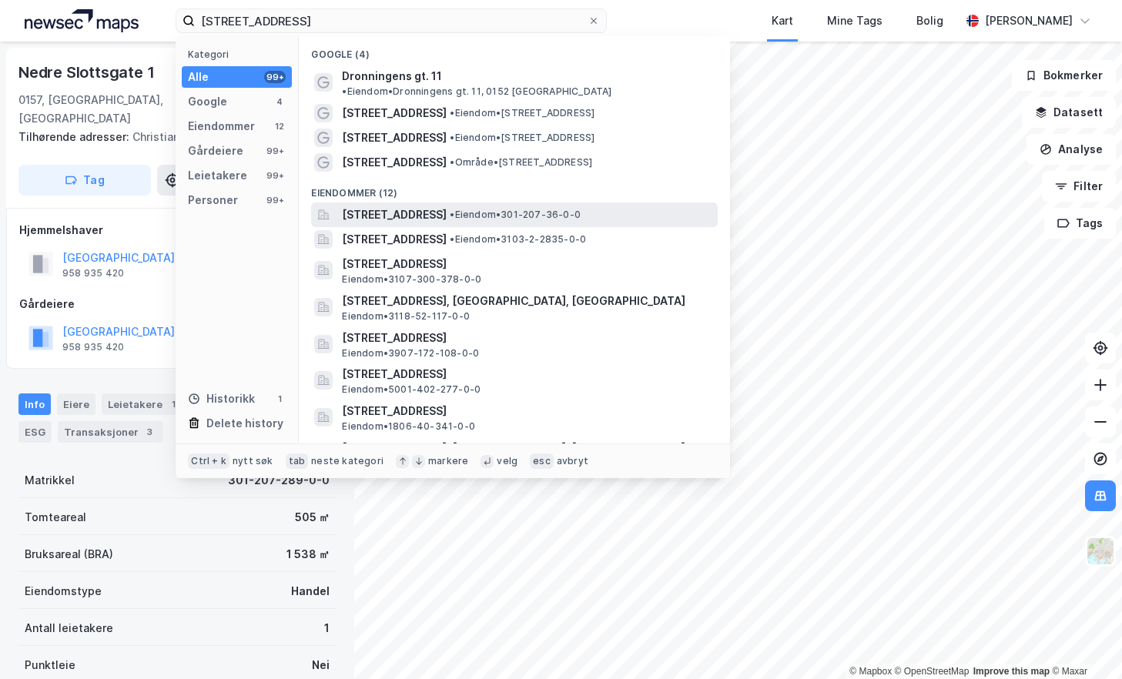
click at [447, 206] on span "[STREET_ADDRESS]" at bounding box center [394, 215] width 105 height 18
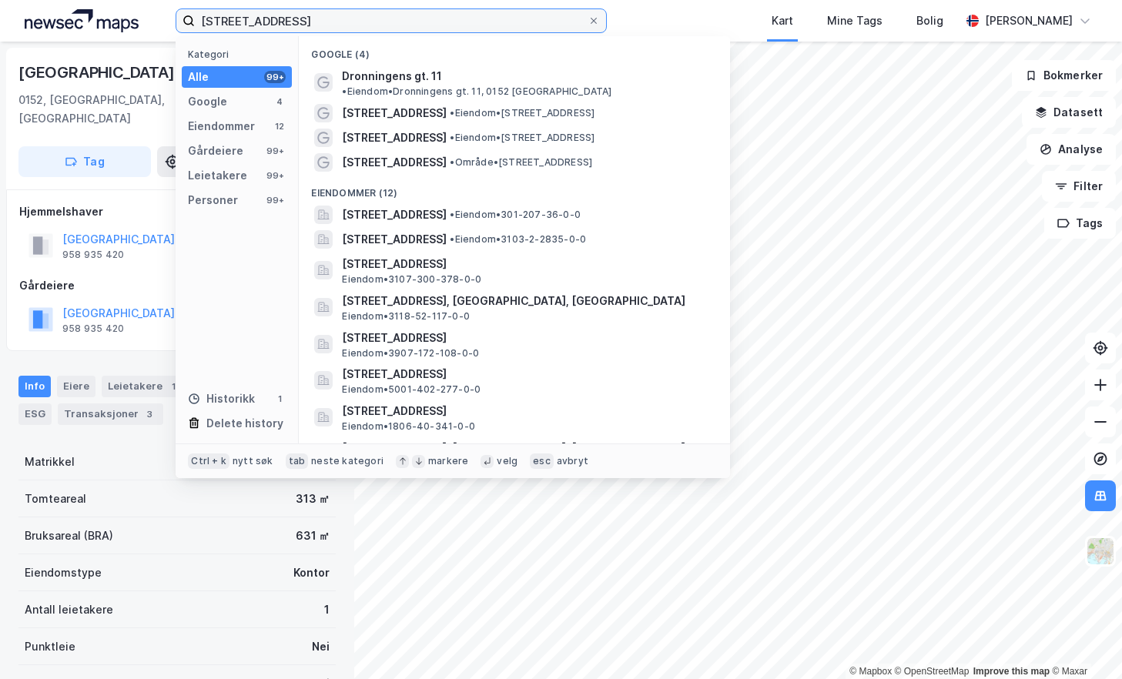
drag, startPoint x: 331, startPoint y: 22, endPoint x: 182, endPoint y: 22, distance: 149.4
click at [182, 22] on label "[STREET_ADDRESS]" at bounding box center [391, 20] width 431 height 25
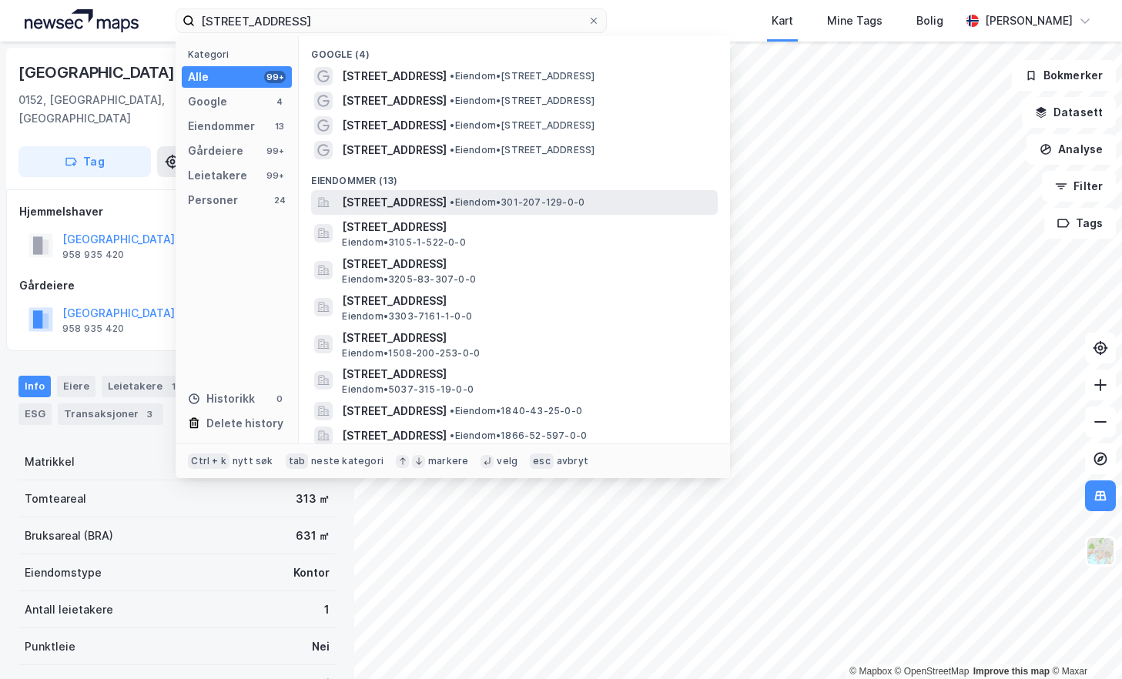
click at [534, 199] on span "• Eiendom • 301-207-129-0-0" at bounding box center [517, 202] width 135 height 12
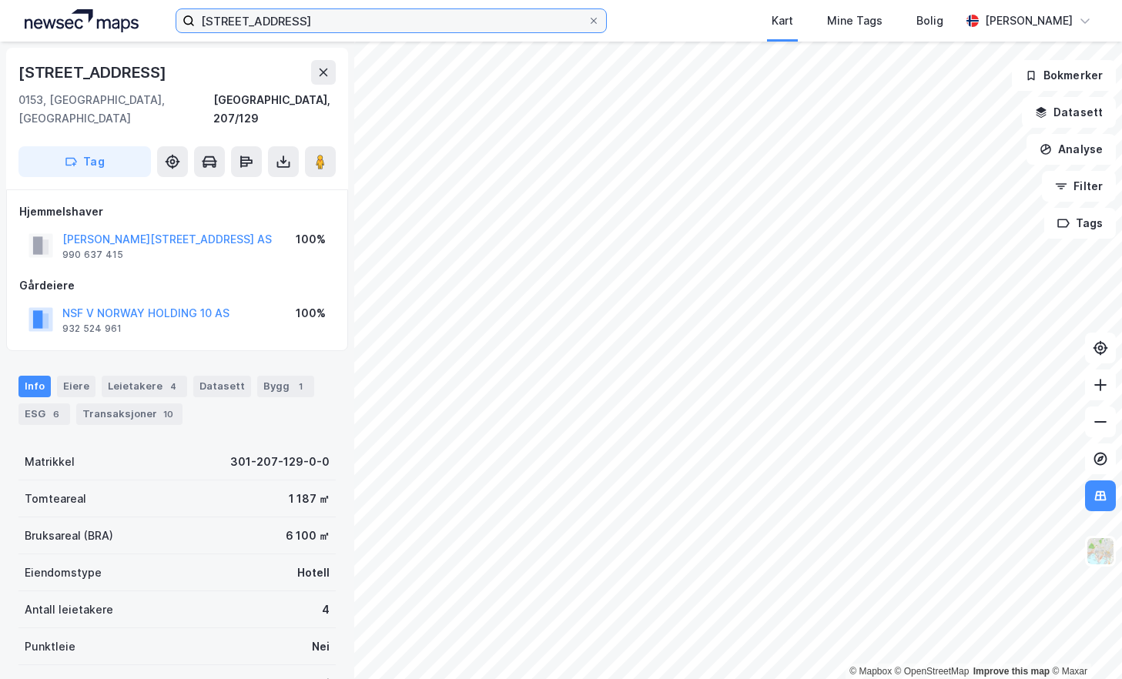
click at [307, 21] on input "[STREET_ADDRESS]" at bounding box center [391, 20] width 393 height 23
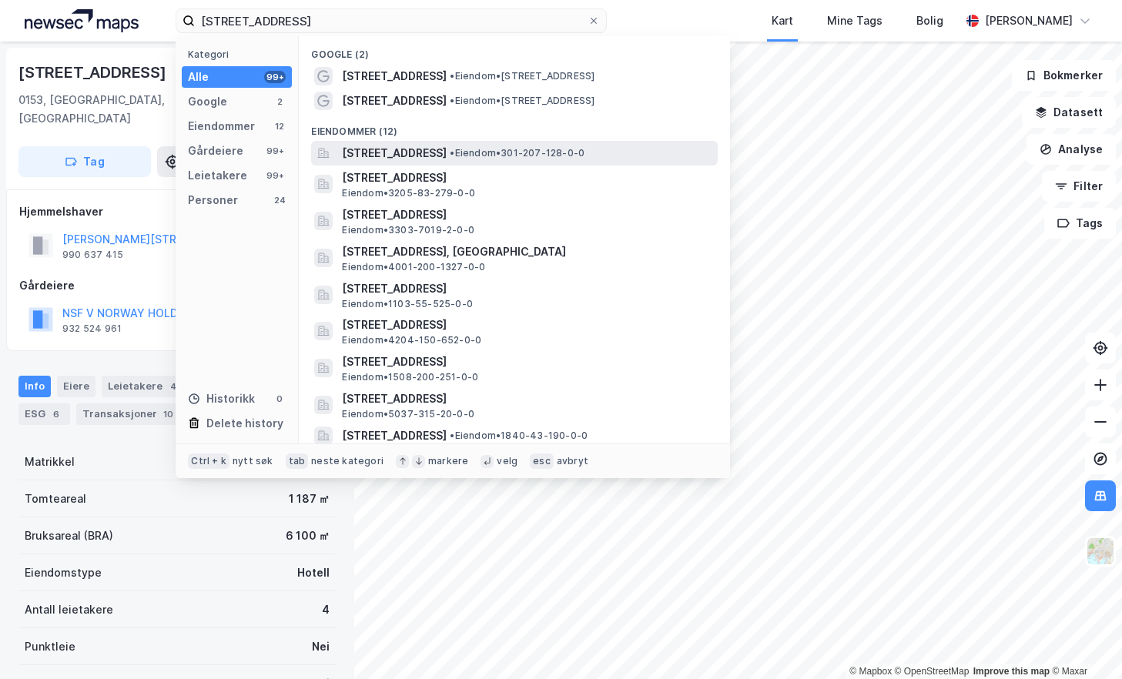
click at [447, 153] on span "[STREET_ADDRESS]" at bounding box center [394, 153] width 105 height 18
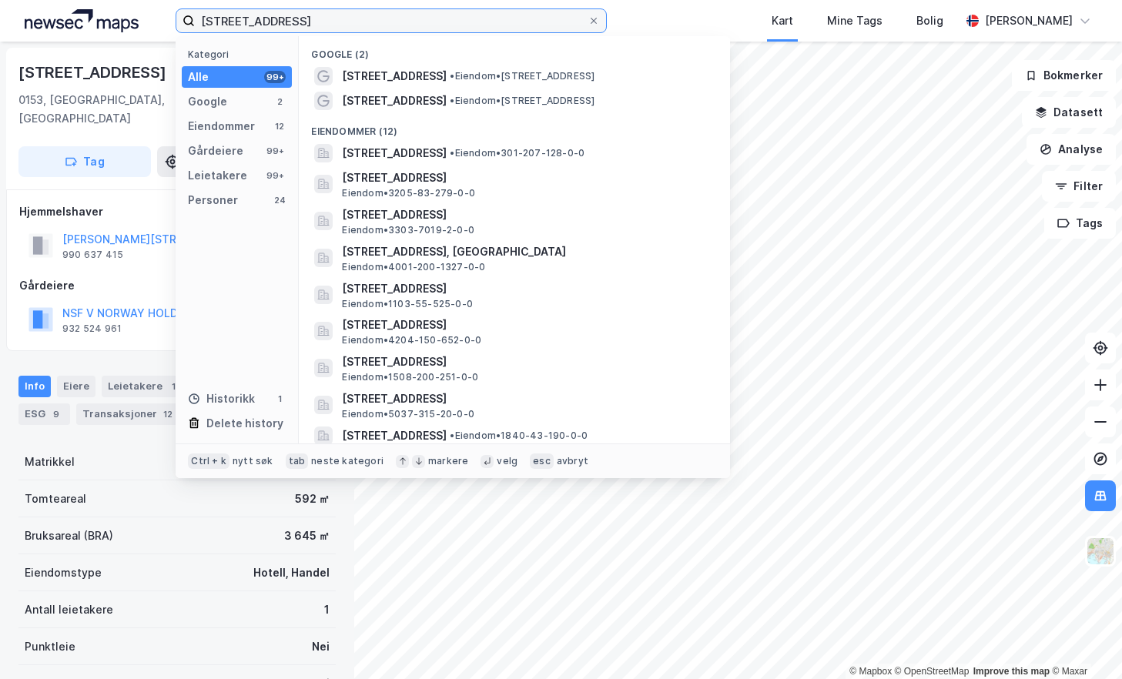
drag, startPoint x: 331, startPoint y: 17, endPoint x: 125, endPoint y: 12, distance: 206.5
click at [124, 12] on div "[STREET_ADDRESS] Kategori Alle 99+ Google 2 Eiendommer 12 Gårdeiere 99+ Leietak…" at bounding box center [561, 21] width 1122 height 42
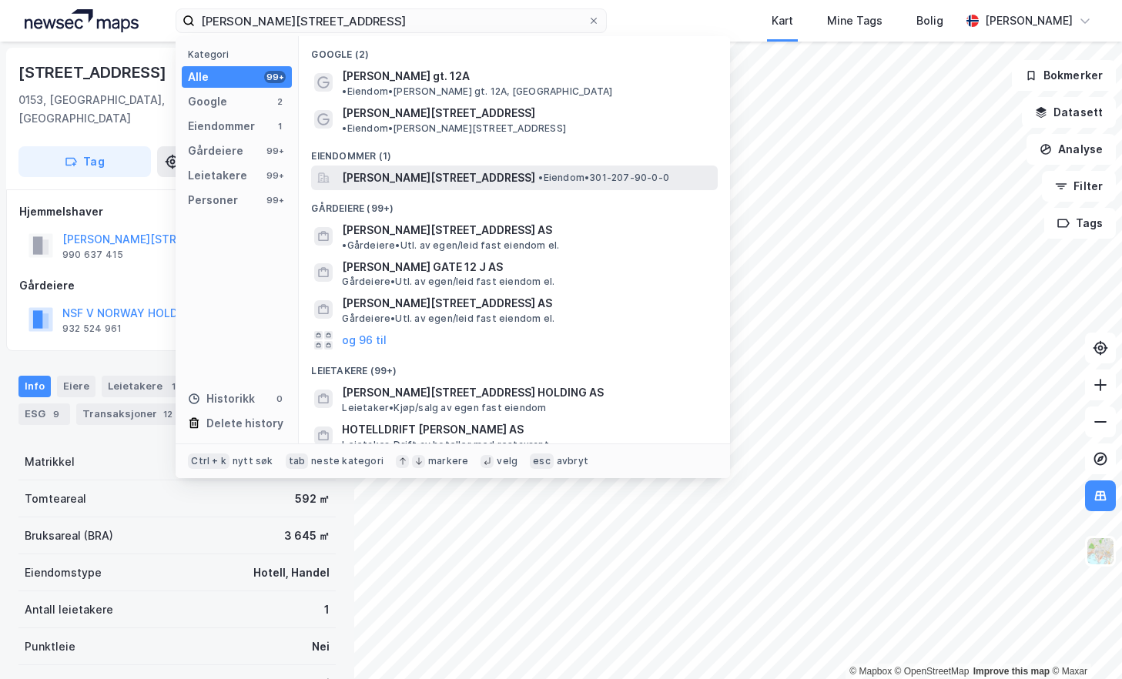
click at [510, 169] on span "[PERSON_NAME][STREET_ADDRESS]" at bounding box center [438, 178] width 193 height 18
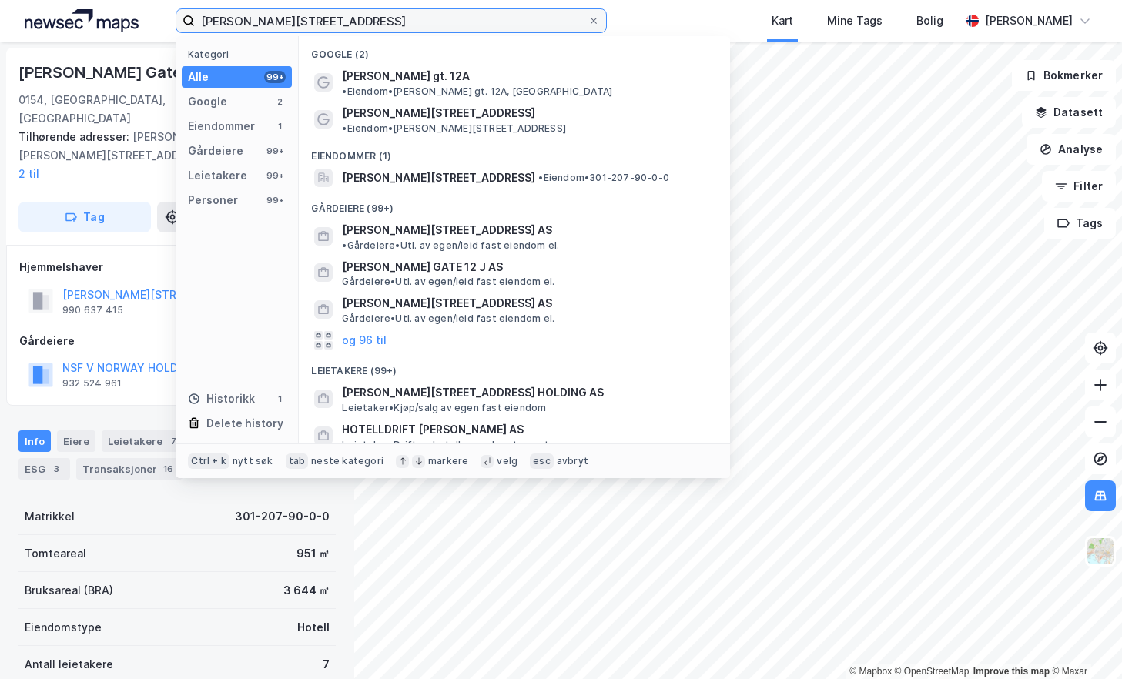
drag, startPoint x: 357, startPoint y: 25, endPoint x: 148, endPoint y: 28, distance: 208.8
click at [148, 28] on div "[PERSON_NAME][STREET_ADDRESS] Kategori Alle 99+ Google 2 Eiendommer 1 Gårdeiere…" at bounding box center [561, 21] width 1122 height 42
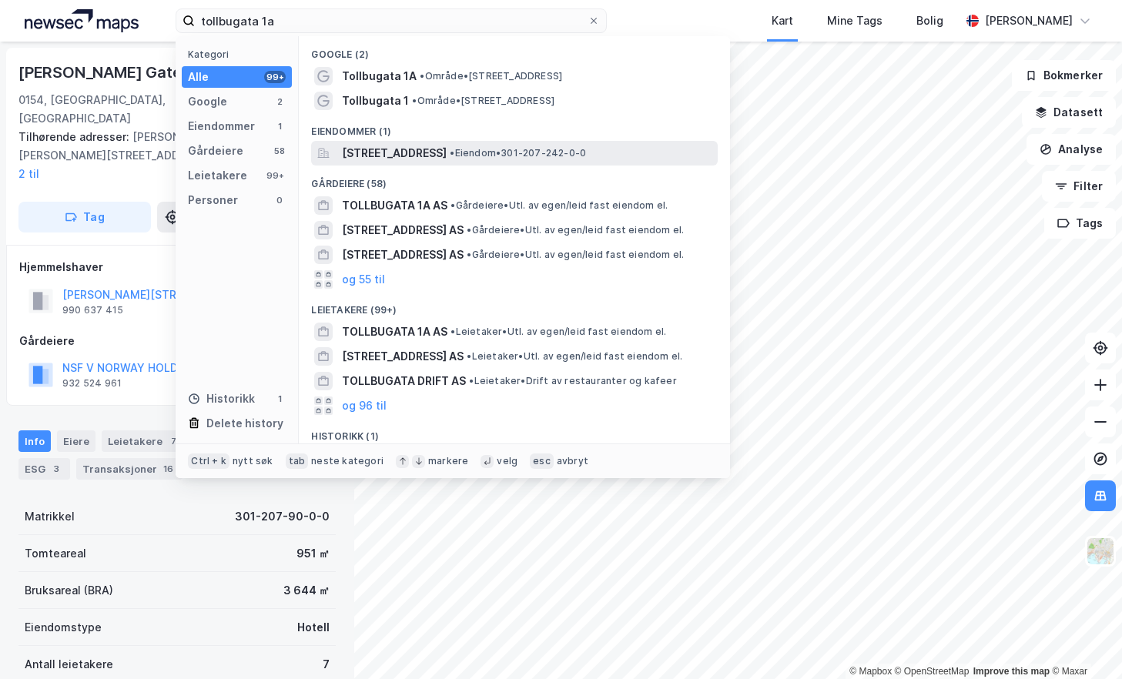
click at [447, 158] on span "[STREET_ADDRESS]" at bounding box center [394, 153] width 105 height 18
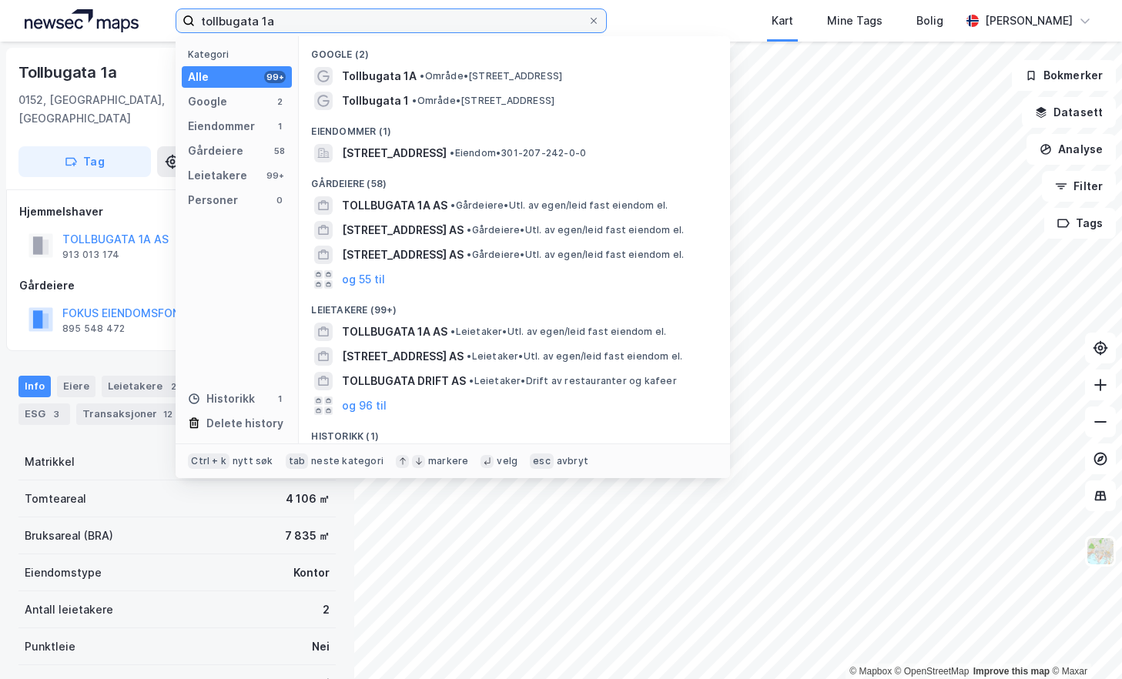
drag, startPoint x: 307, startPoint y: 19, endPoint x: 133, endPoint y: 12, distance: 174.3
click at [133, 12] on div "tollbugata 1a Kategori Alle 99+ Google 2 Eiendommer 1 Gårdeiere 58 Leietakere 9…" at bounding box center [561, 21] width 1122 height 42
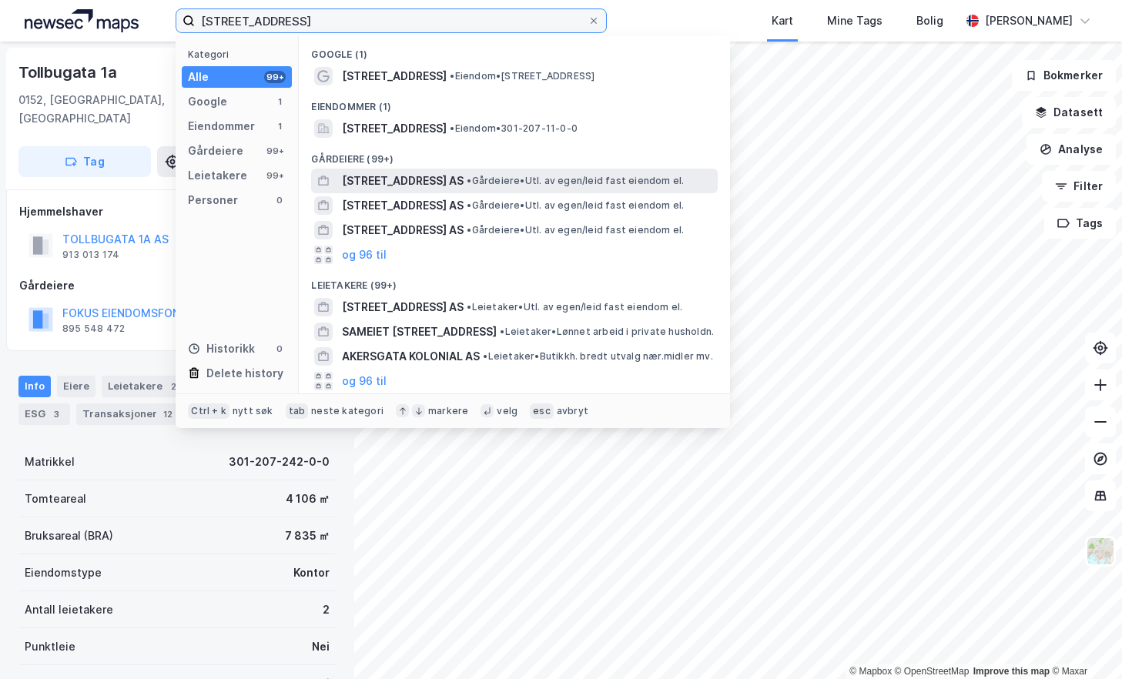
type input "[STREET_ADDRESS]"
click at [467, 179] on span "• Gårdeiere • Utl. av egen/leid fast eiendom el." at bounding box center [575, 181] width 217 height 12
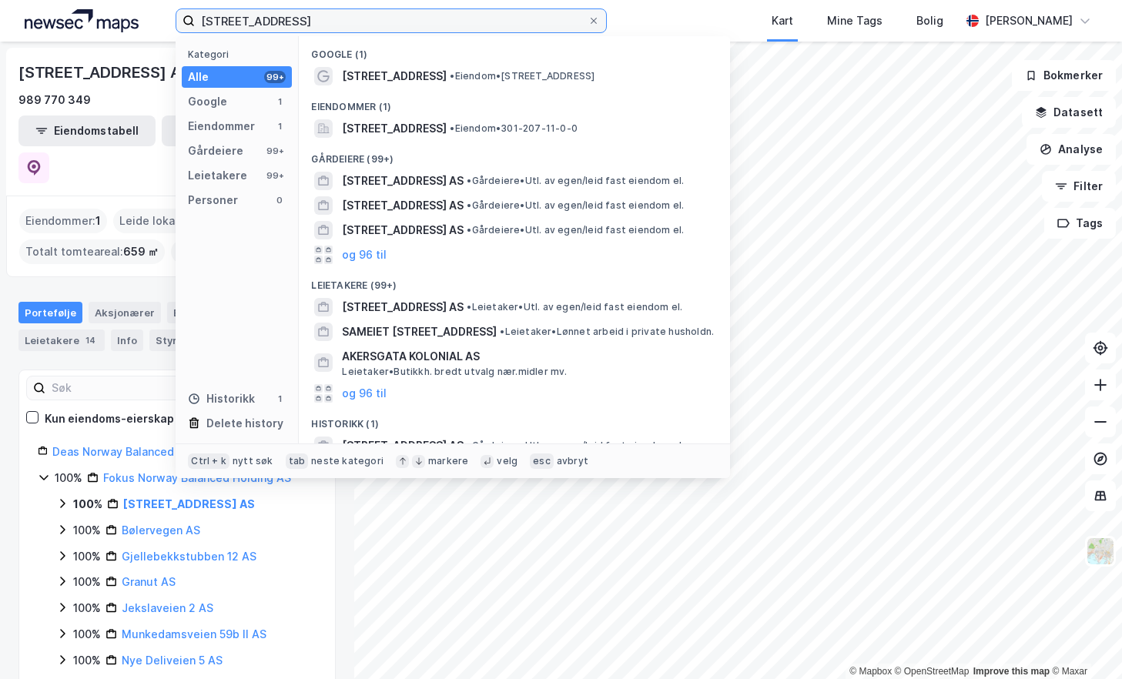
click at [317, 23] on input "[STREET_ADDRESS]" at bounding box center [391, 20] width 393 height 23
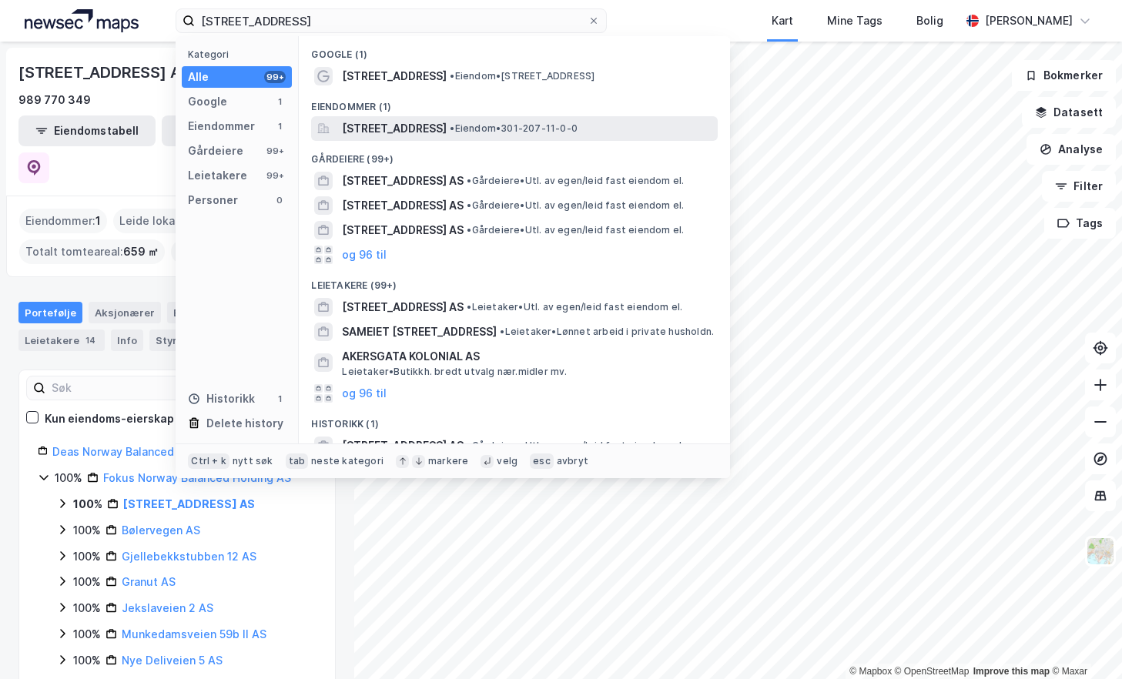
click at [434, 129] on span "[STREET_ADDRESS]" at bounding box center [394, 128] width 105 height 18
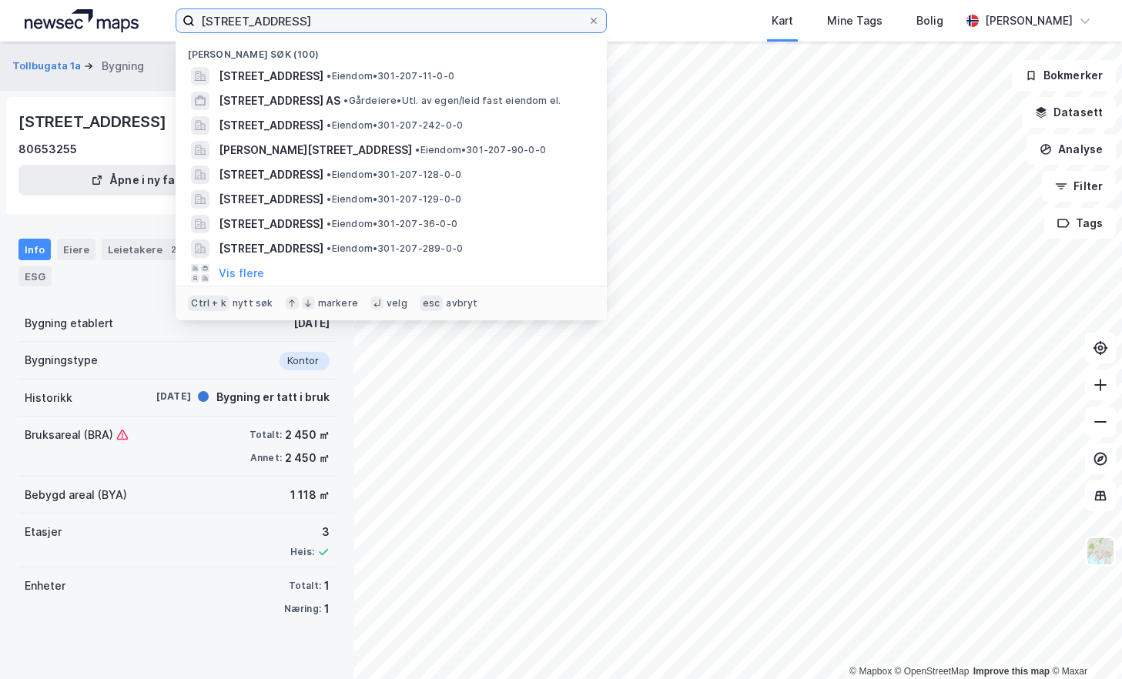
click at [310, 29] on input "[STREET_ADDRESS]" at bounding box center [391, 20] width 393 height 23
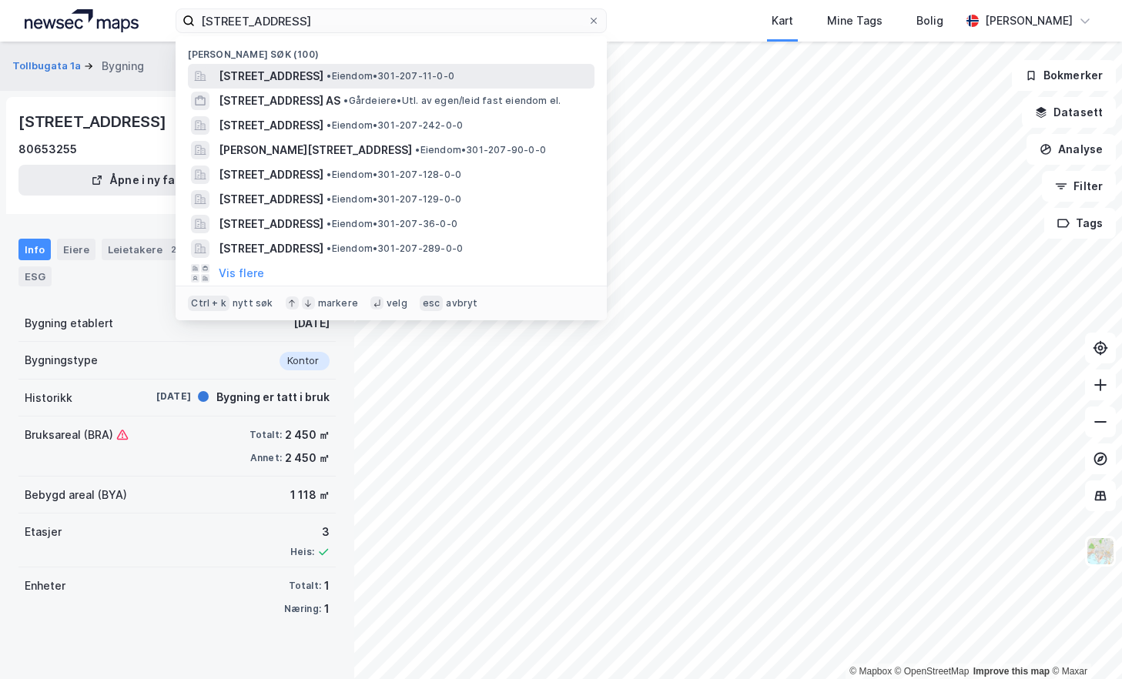
click at [324, 76] on span "[STREET_ADDRESS]" at bounding box center [271, 76] width 105 height 18
